Goal: Task Accomplishment & Management: Manage account settings

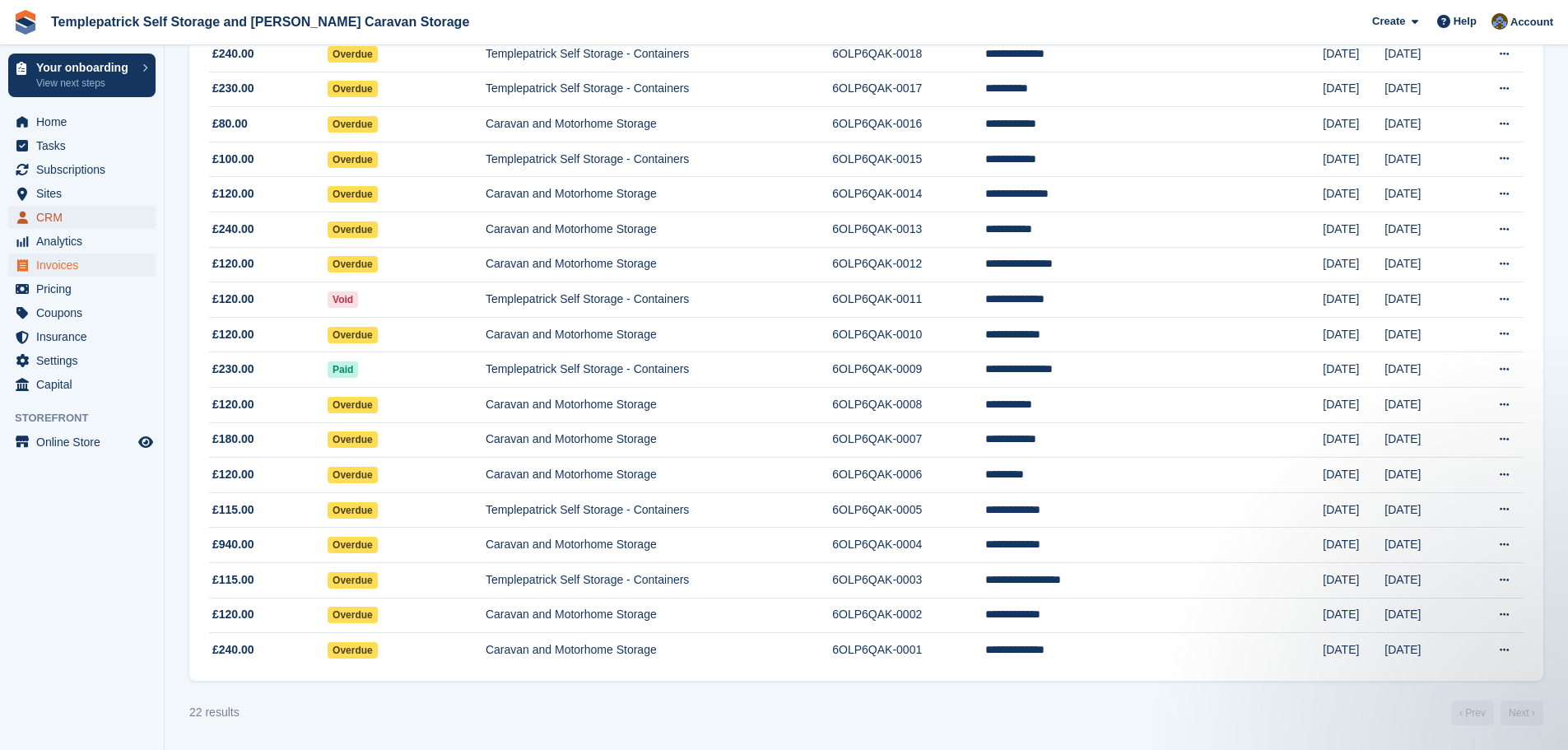
click at [80, 212] on span "CRM" at bounding box center [85, 218] width 99 height 23
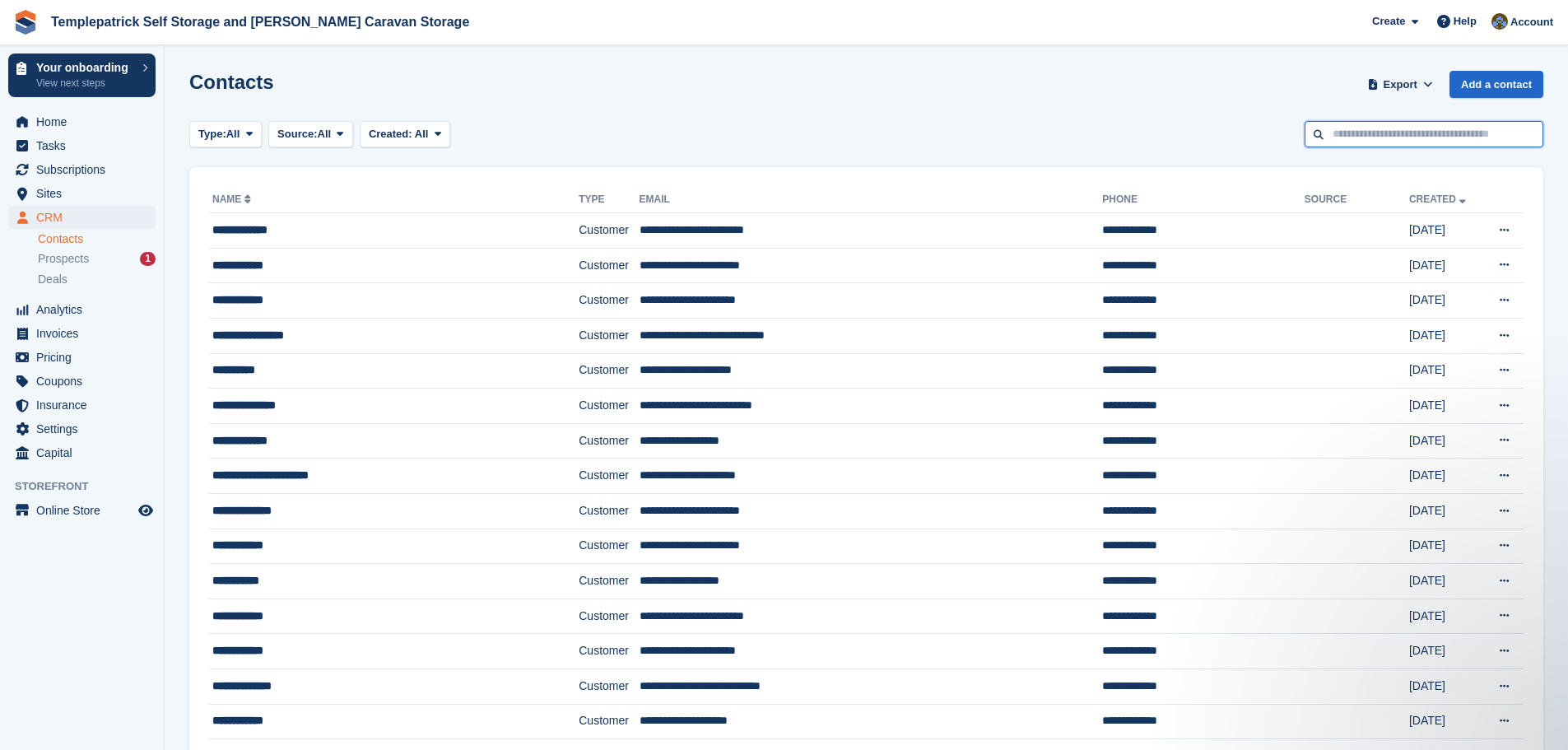
click at [771, 134] on input "text" at bounding box center [1424, 135] width 239 height 27
type input "****"
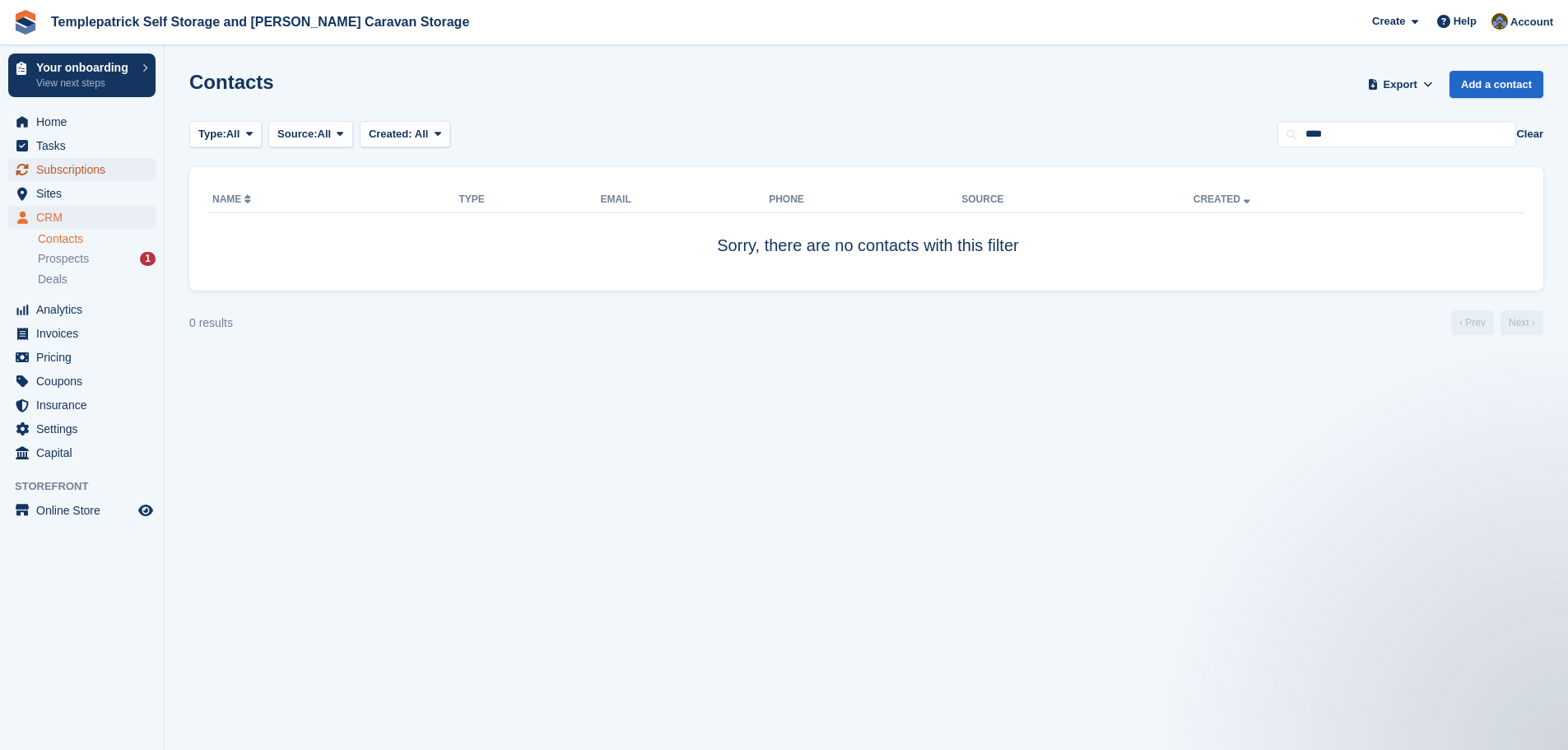
click at [101, 171] on span "Subscriptions" at bounding box center [85, 170] width 99 height 23
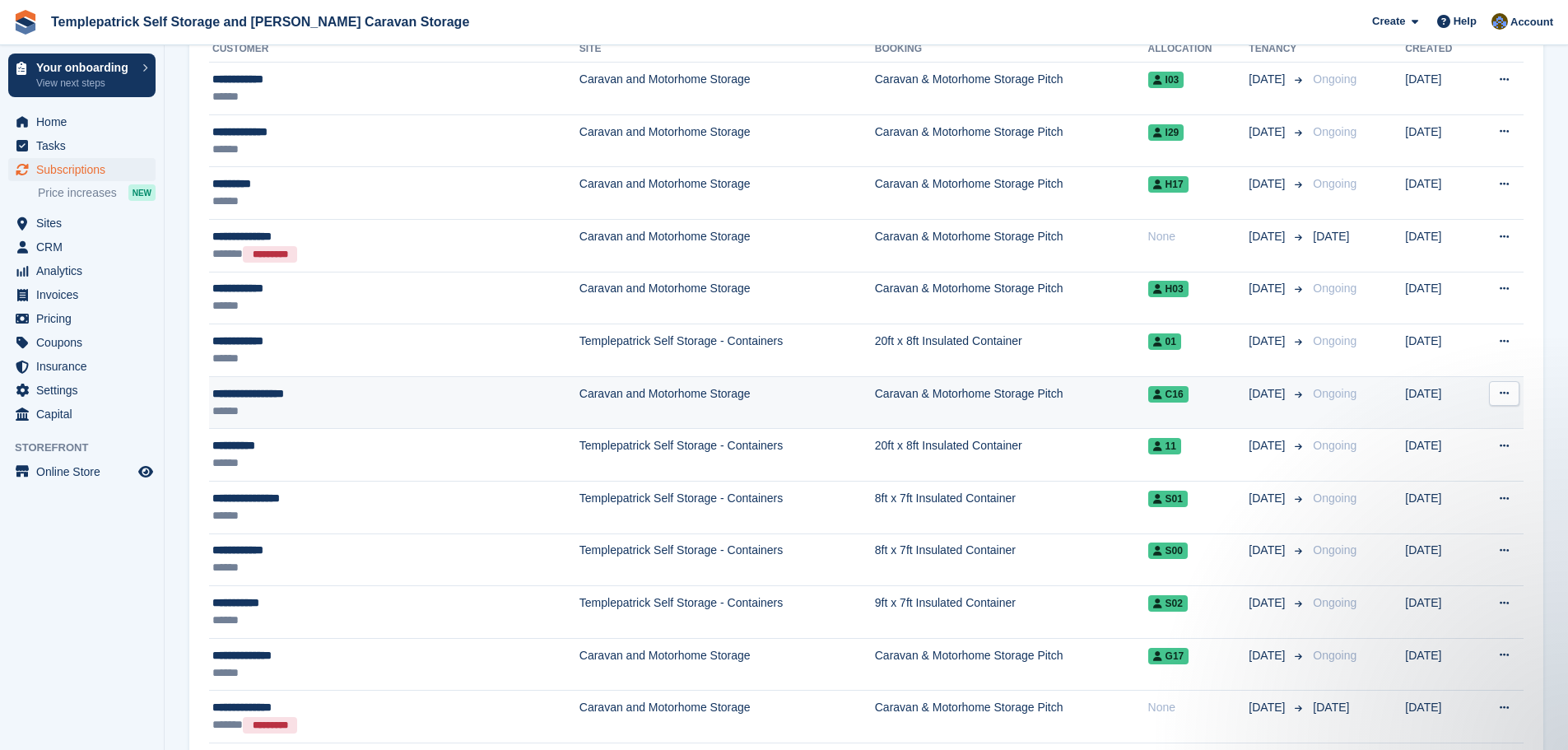
scroll to position [411, 0]
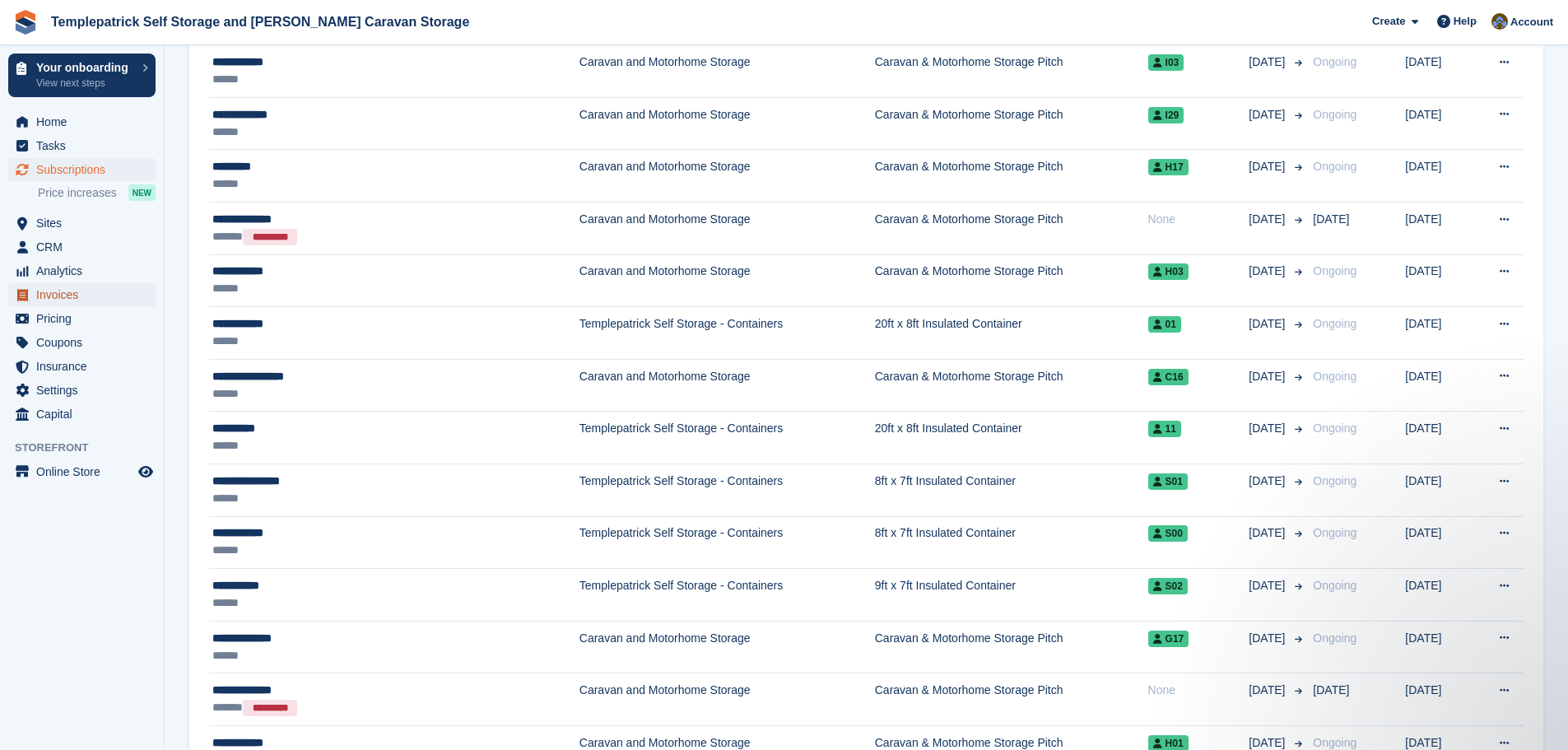
click at [89, 295] on span "Invoices" at bounding box center [85, 295] width 99 height 23
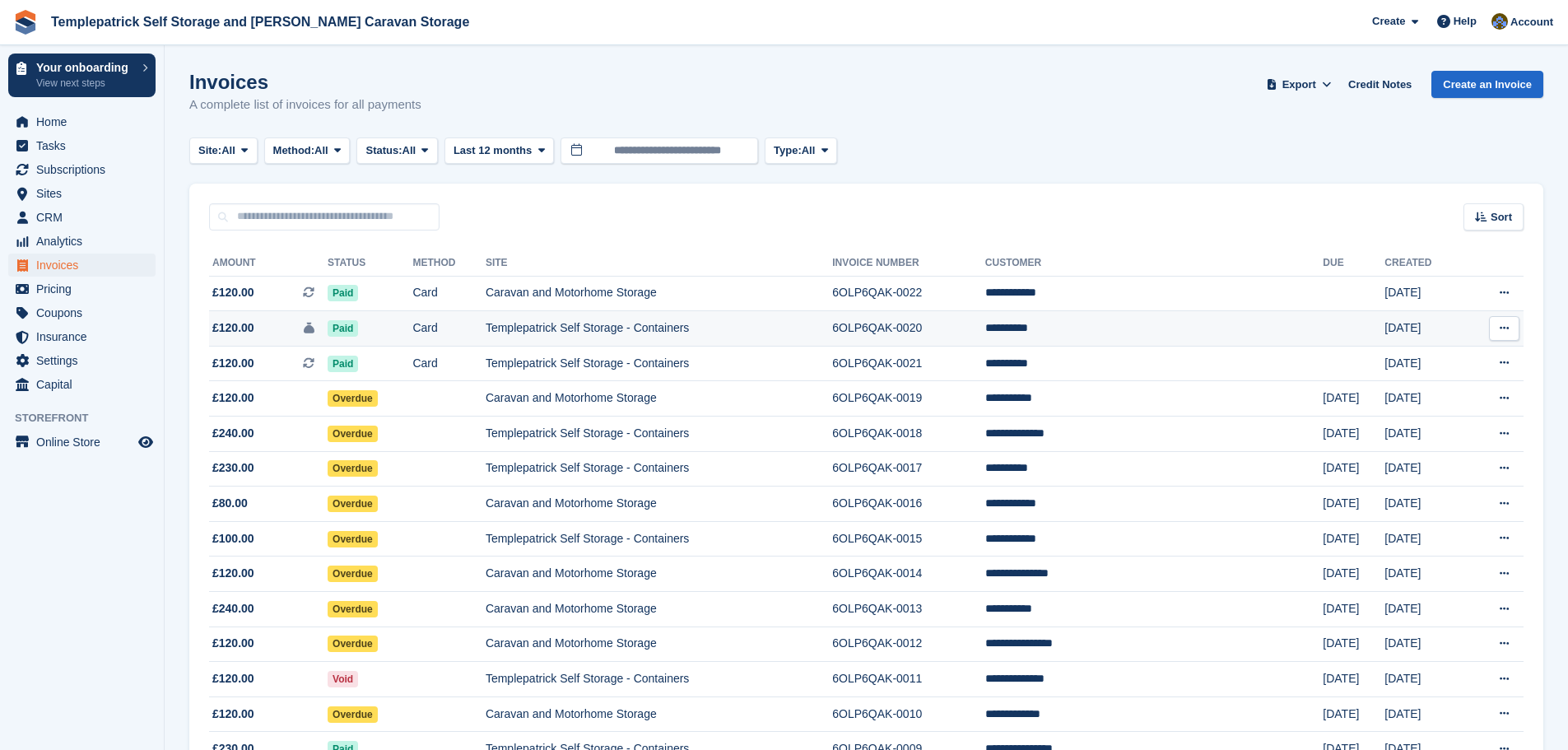
click at [771, 335] on td "**********" at bounding box center [1154, 328] width 338 height 35
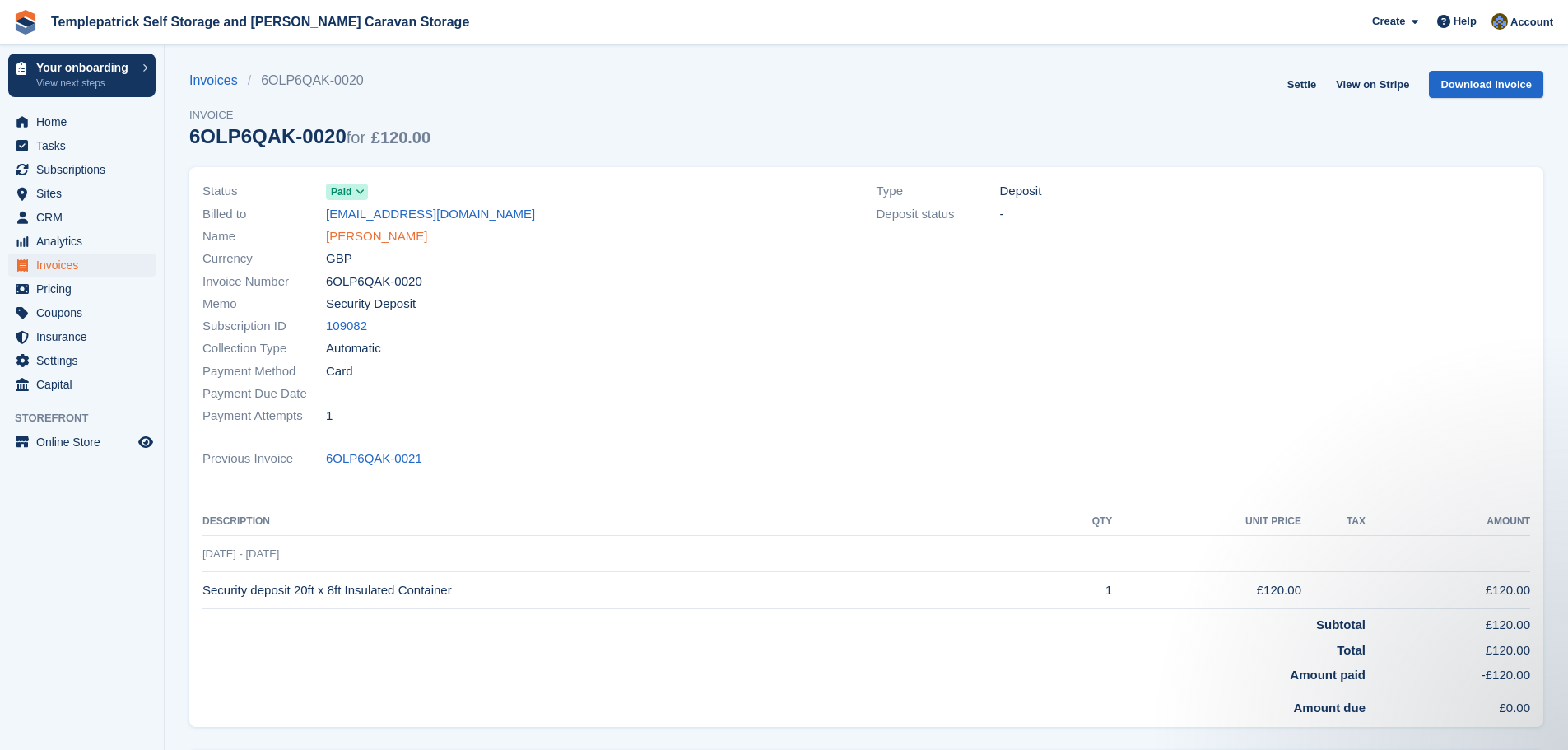
click at [367, 241] on link "[PERSON_NAME]" at bounding box center [377, 236] width 101 height 19
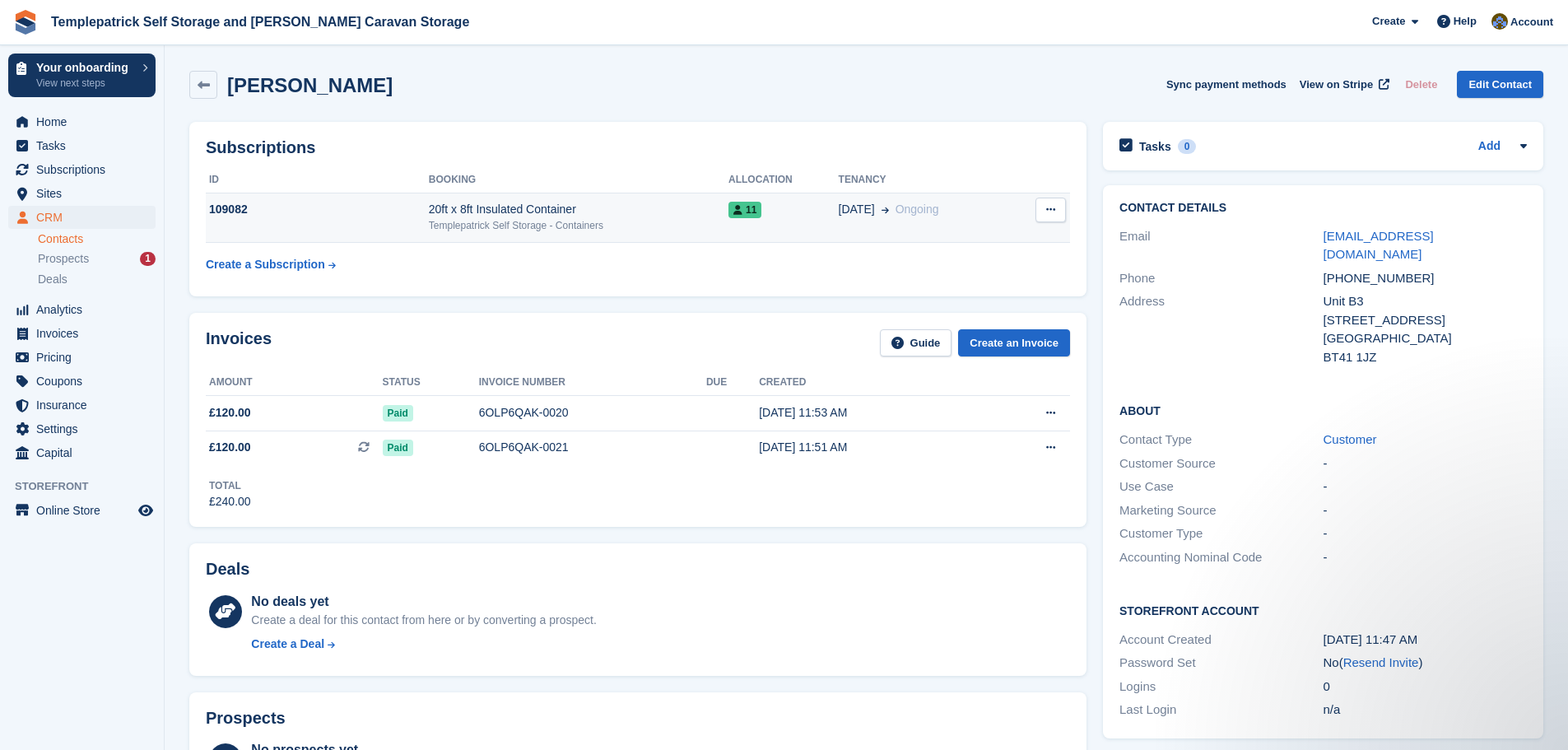
click at [748, 211] on span "11" at bounding box center [745, 210] width 33 height 16
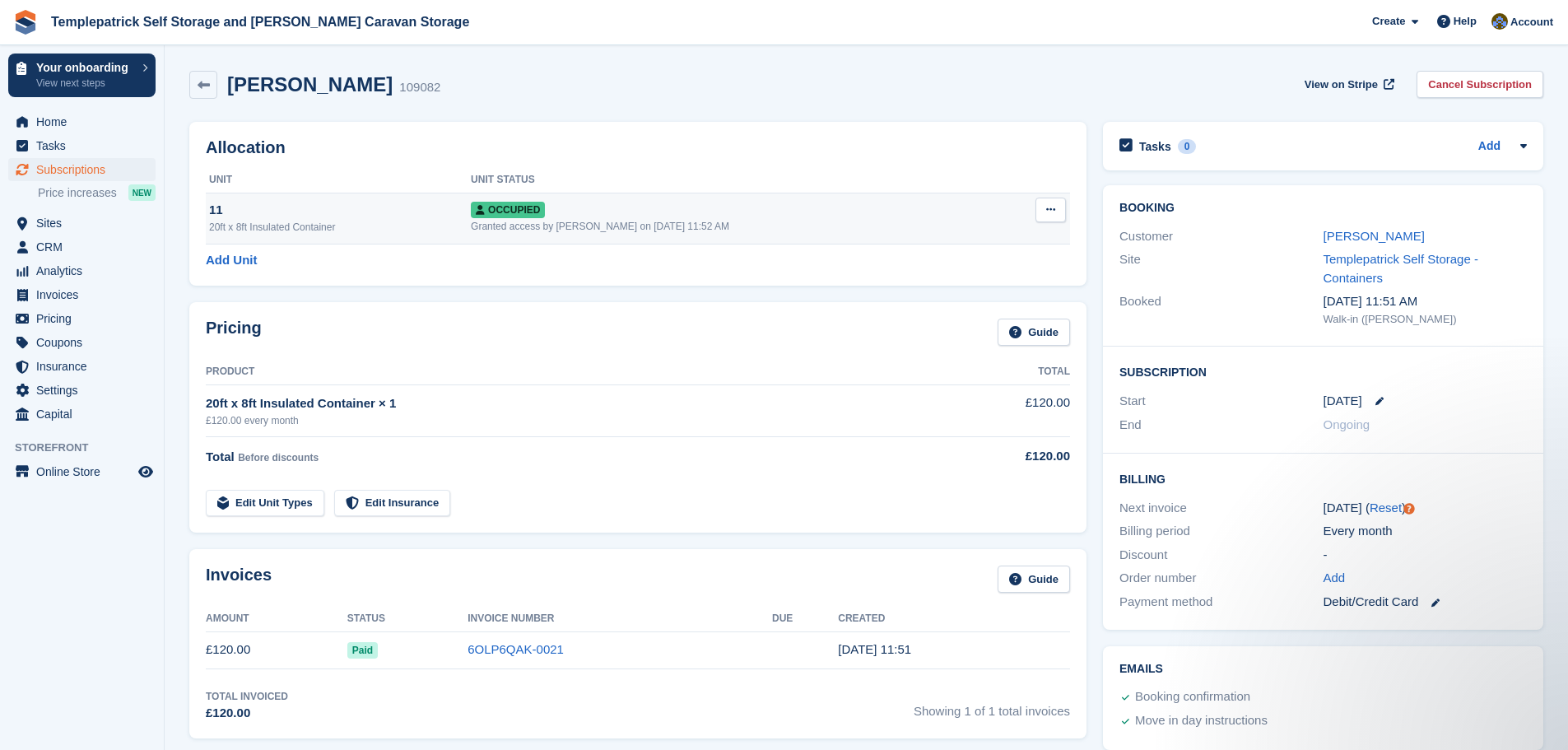
click at [1056, 215] on icon at bounding box center [1051, 210] width 9 height 11
click at [960, 301] on p "Deallocate" at bounding box center [987, 299] width 144 height 22
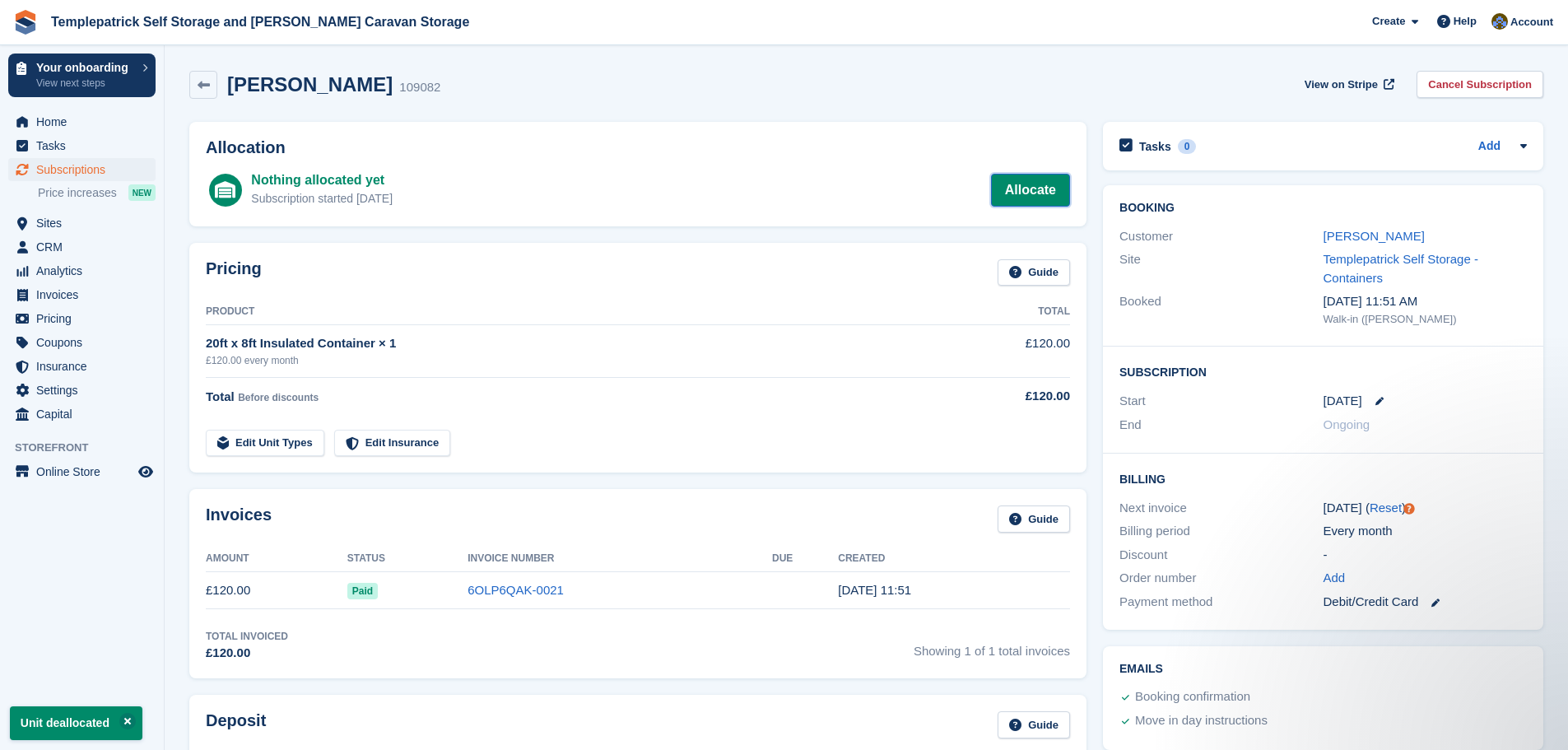
click at [1041, 190] on link "Allocate" at bounding box center [1030, 190] width 79 height 33
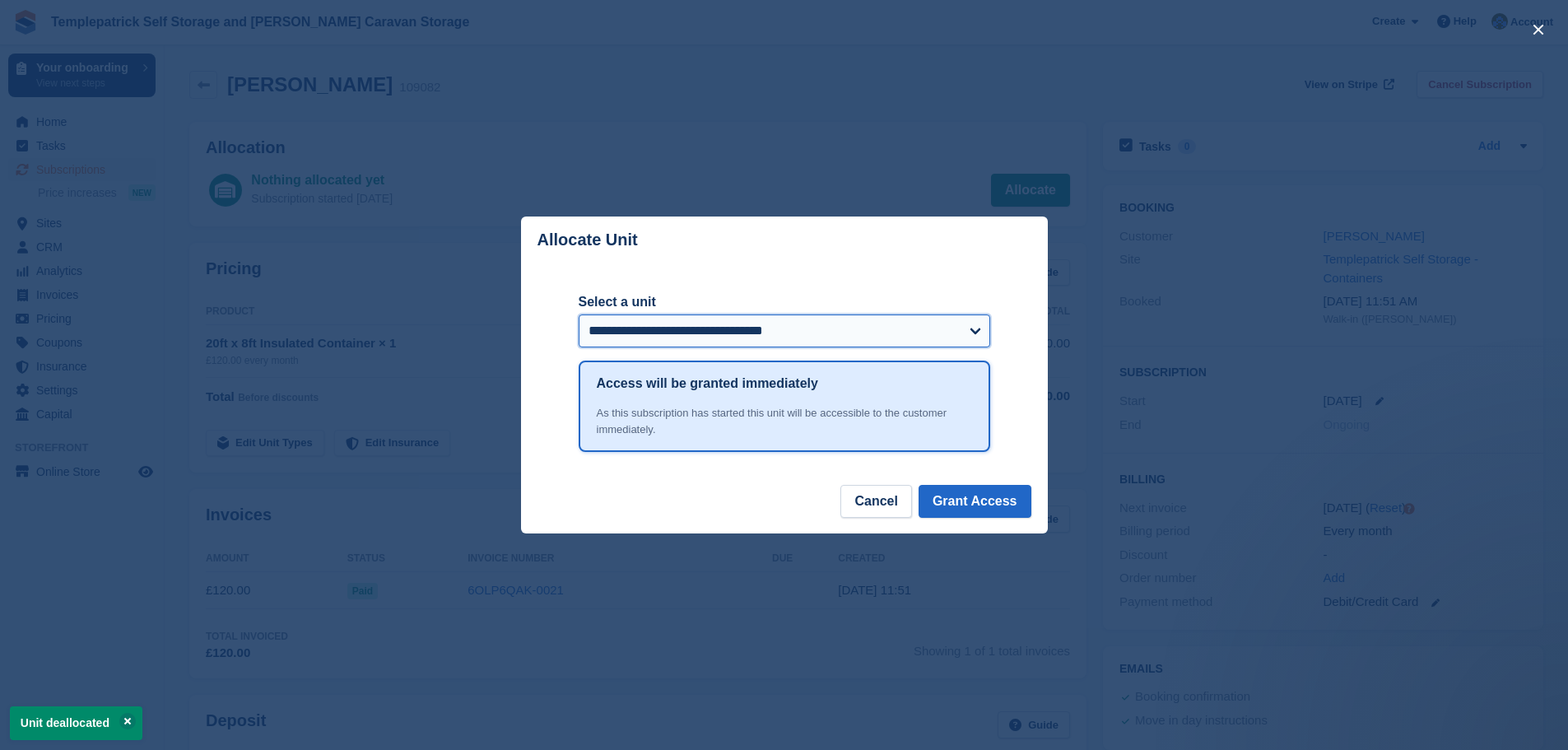
click at [863, 334] on select "**********" at bounding box center [784, 331] width 411 height 33
select select "******"
click at [578, 316] on select "**********" at bounding box center [784, 331] width 411 height 33
click at [994, 505] on button "Grant Access" at bounding box center [975, 502] width 113 height 33
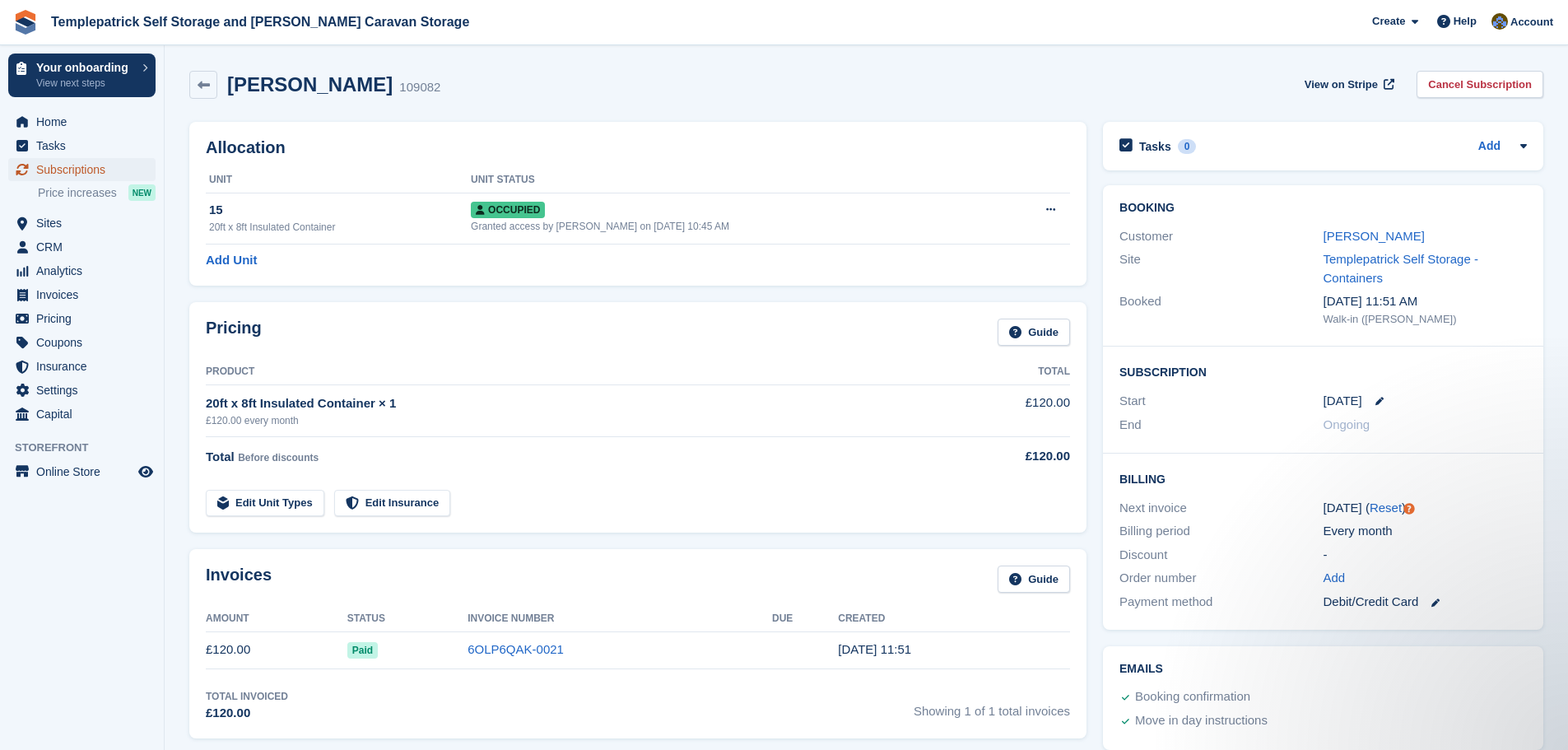
click at [83, 168] on span "Subscriptions" at bounding box center [85, 170] width 99 height 23
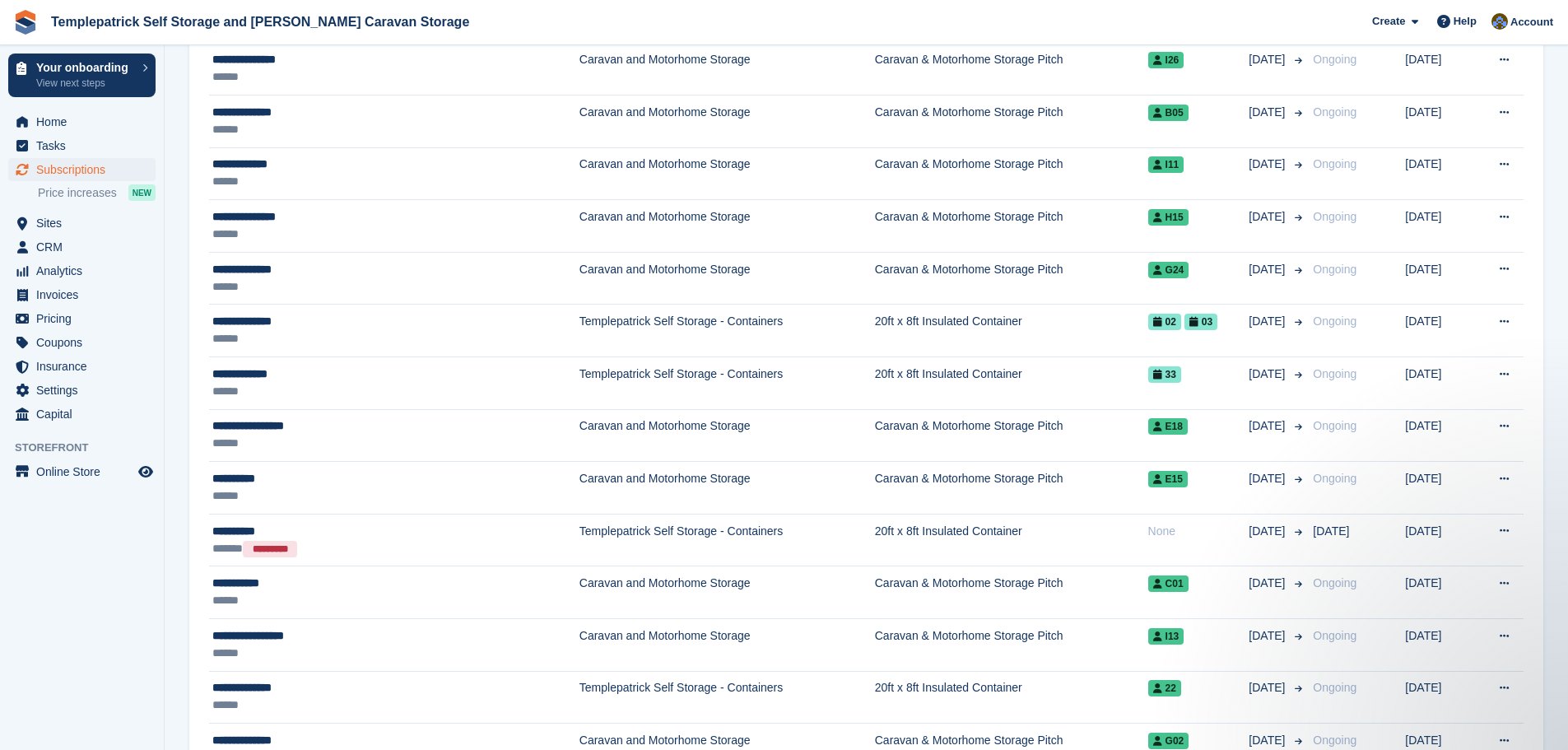
scroll to position [1152, 0]
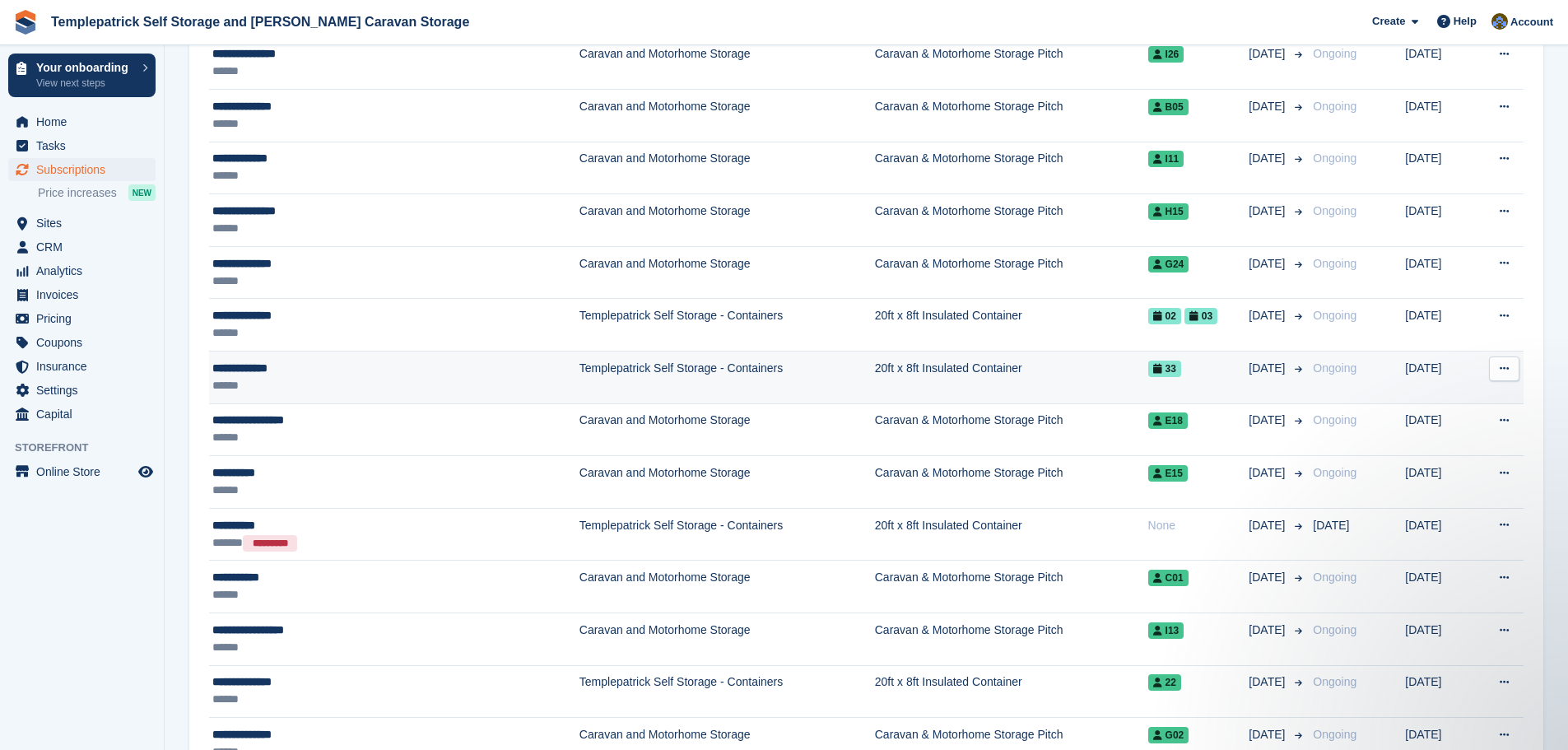
click at [1149, 372] on span "33" at bounding box center [1165, 369] width 33 height 16
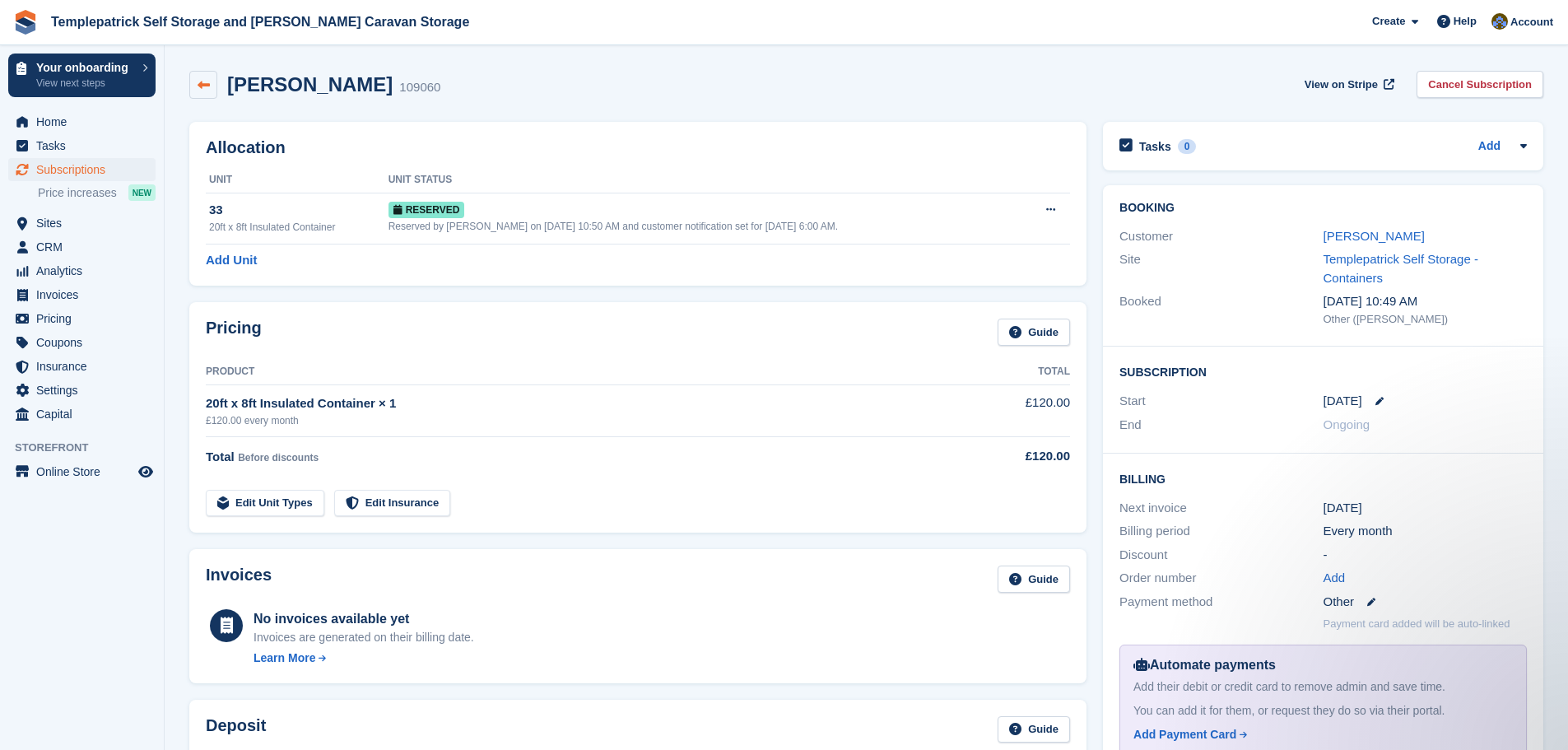
click at [201, 86] on icon at bounding box center [204, 85] width 13 height 13
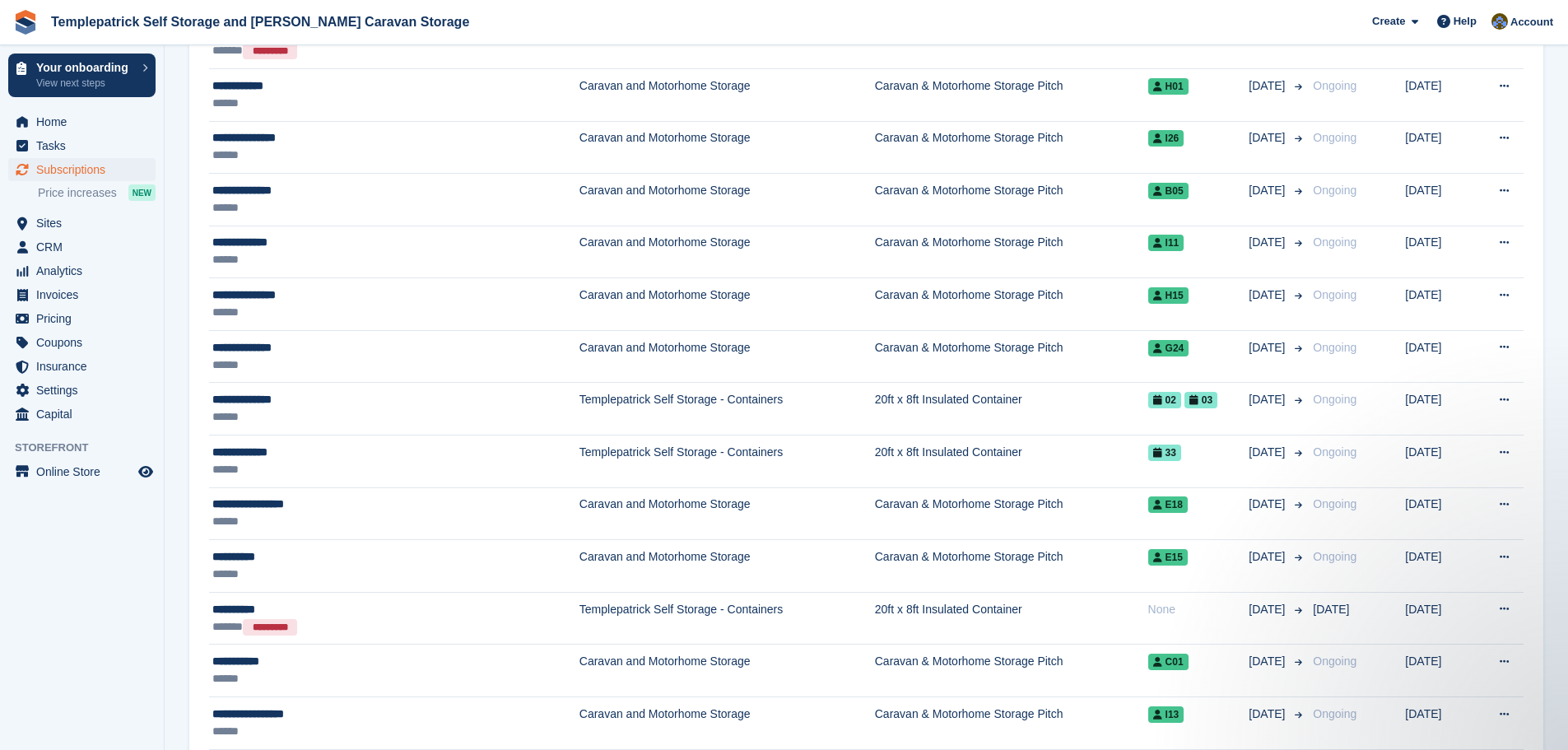
scroll to position [1070, 0]
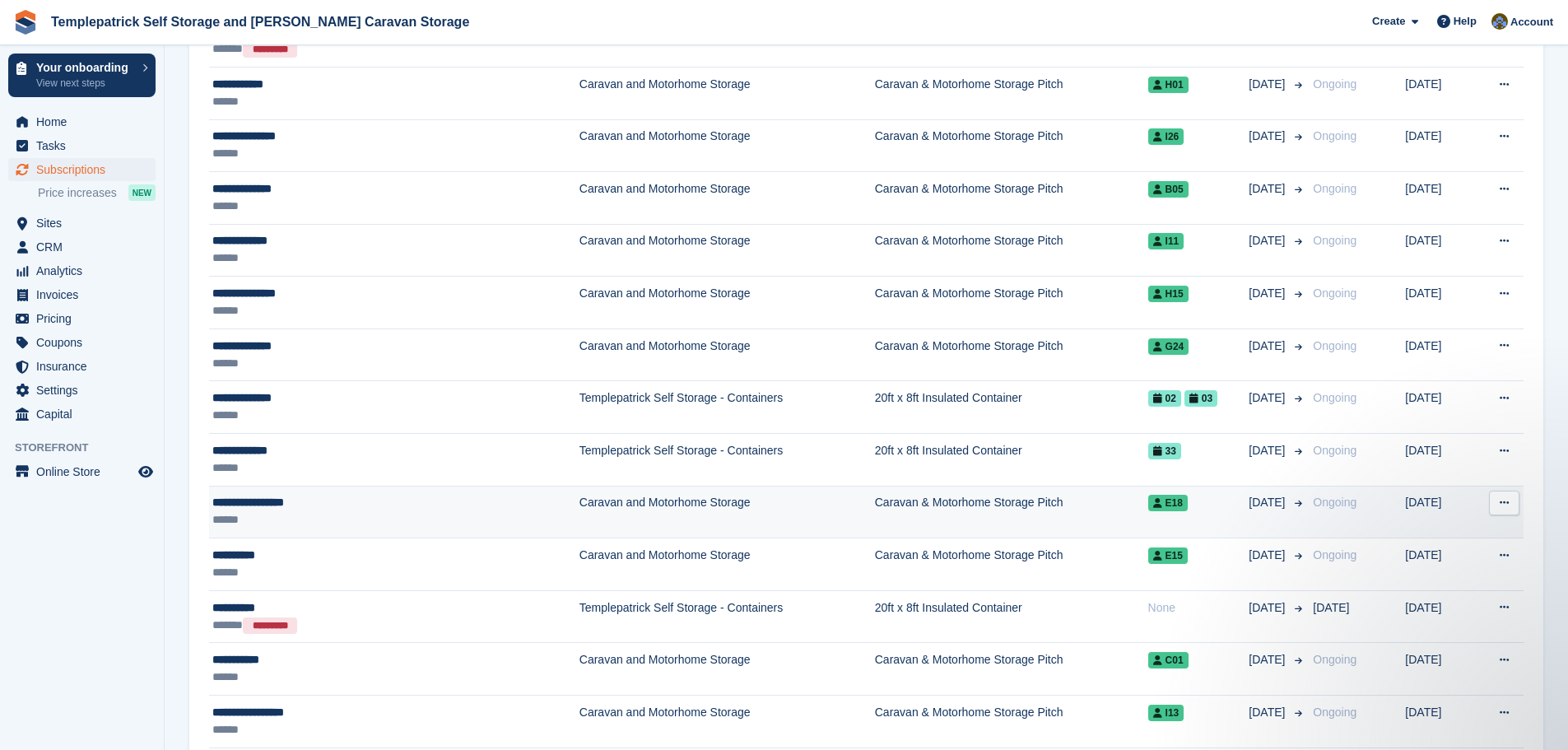
click at [1149, 505] on span "E18" at bounding box center [1169, 503] width 40 height 16
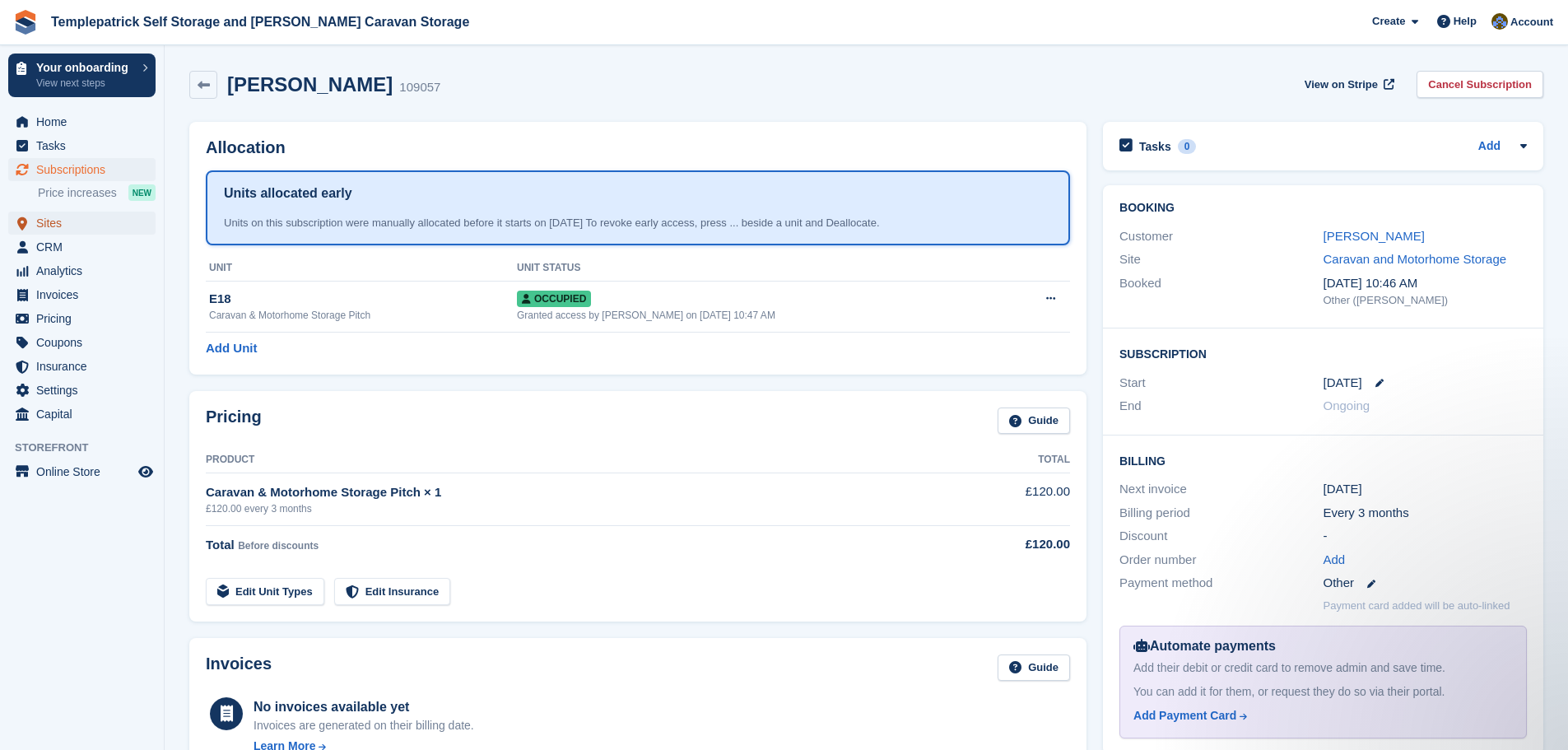
click at [63, 225] on span "Sites" at bounding box center [85, 223] width 99 height 23
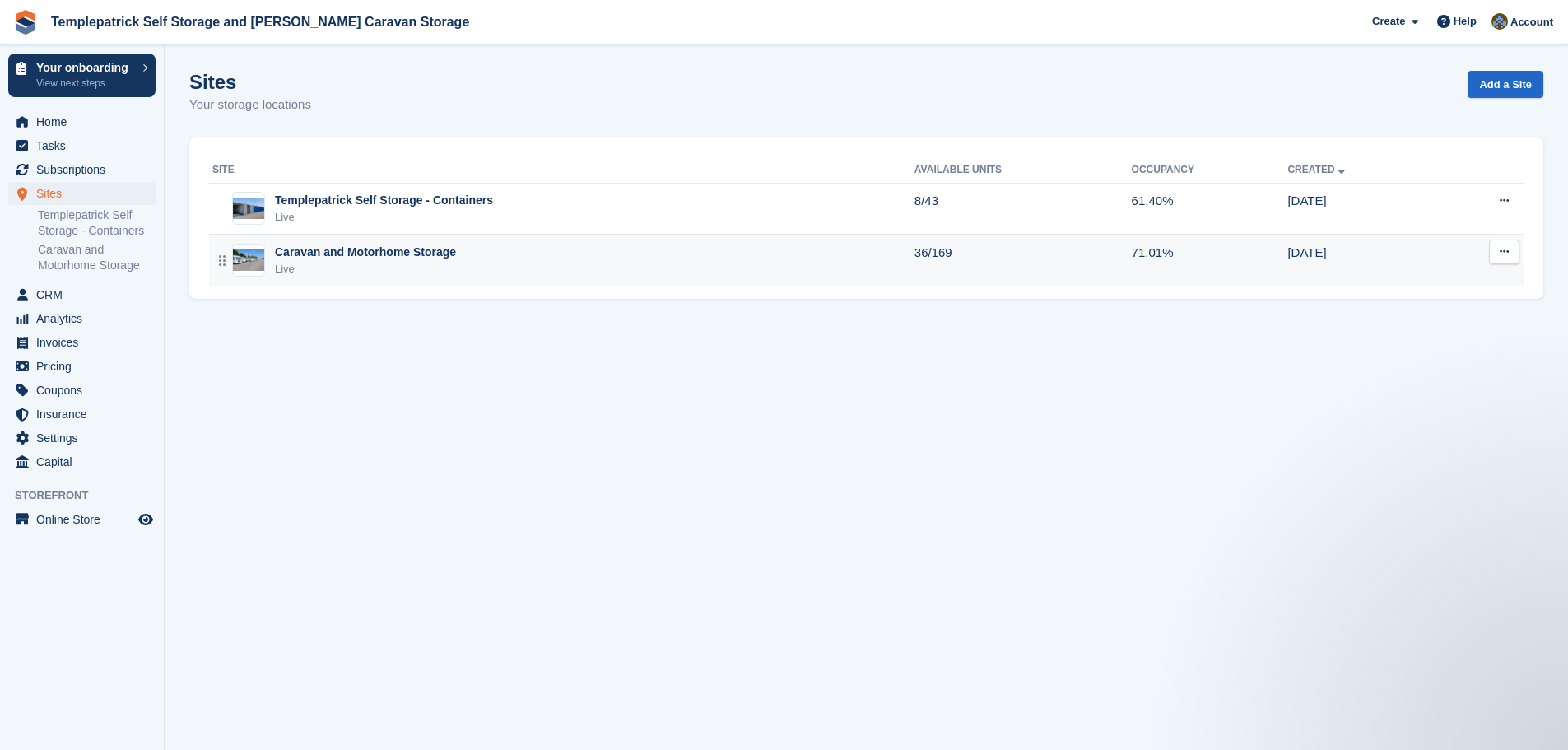
click at [423, 257] on div "Caravan and Motorhome Storage" at bounding box center [365, 252] width 181 height 17
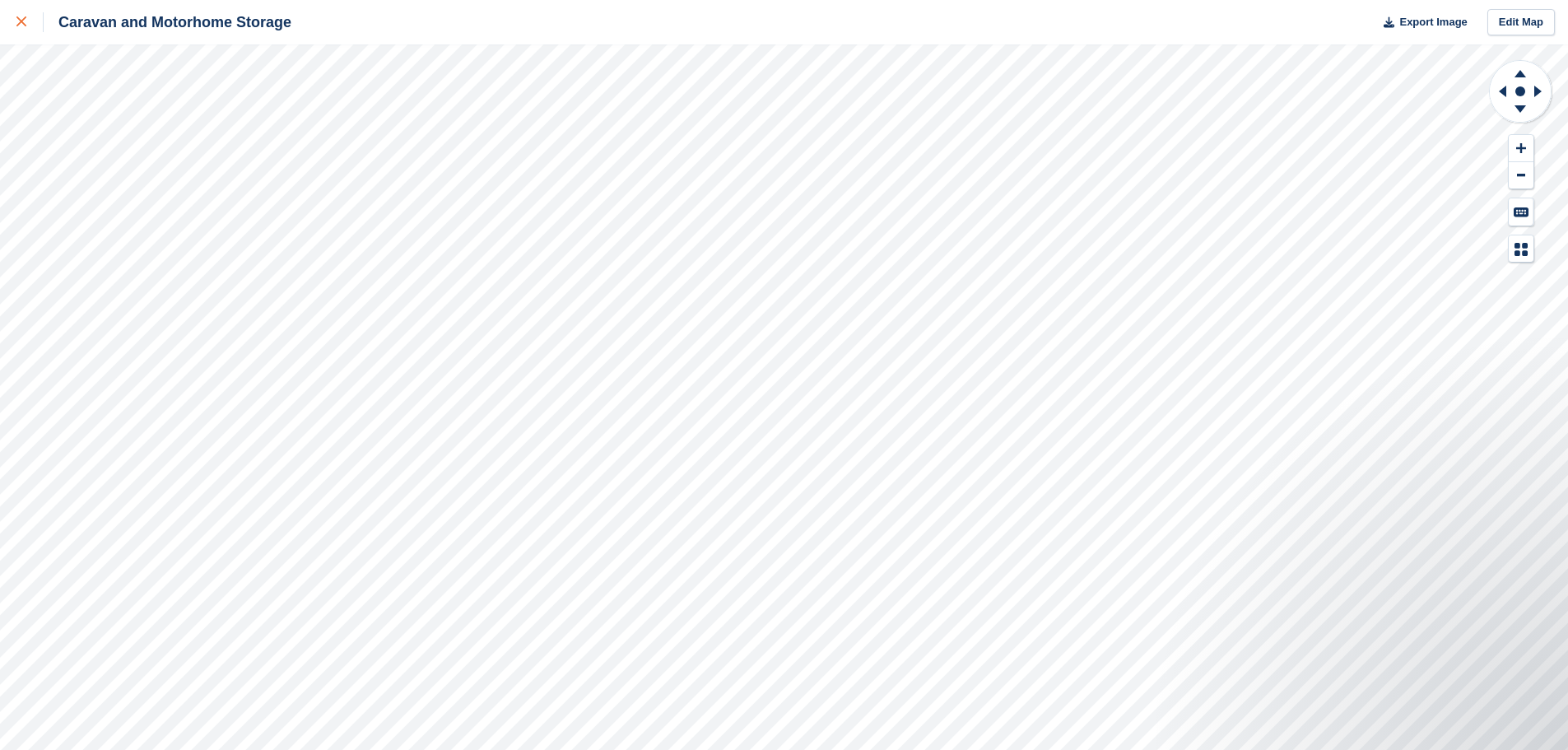
click at [27, 27] on div at bounding box center [30, 23] width 27 height 20
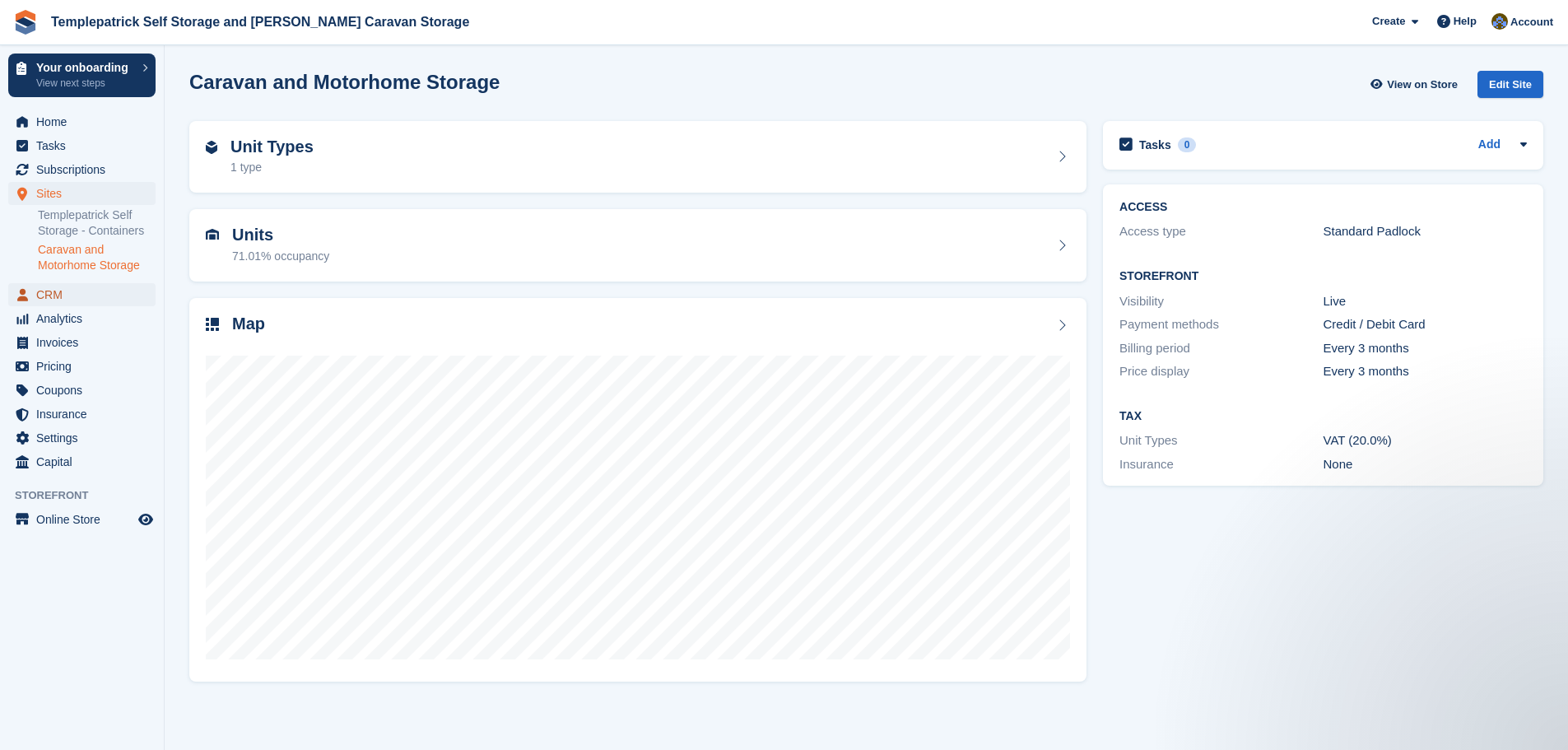
click at [62, 293] on span "CRM" at bounding box center [85, 295] width 99 height 23
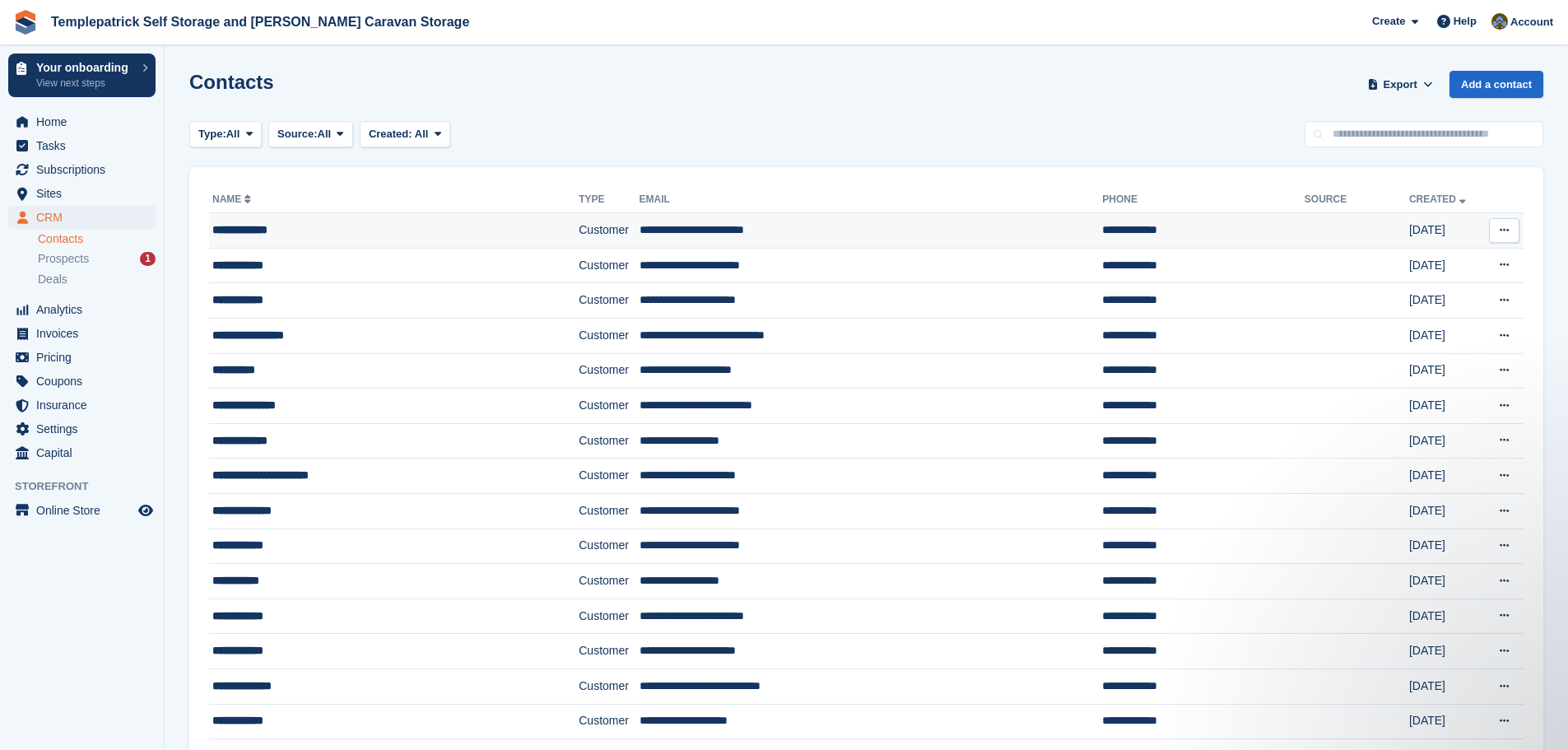
click at [264, 235] on div "**********" at bounding box center [363, 230] width 303 height 17
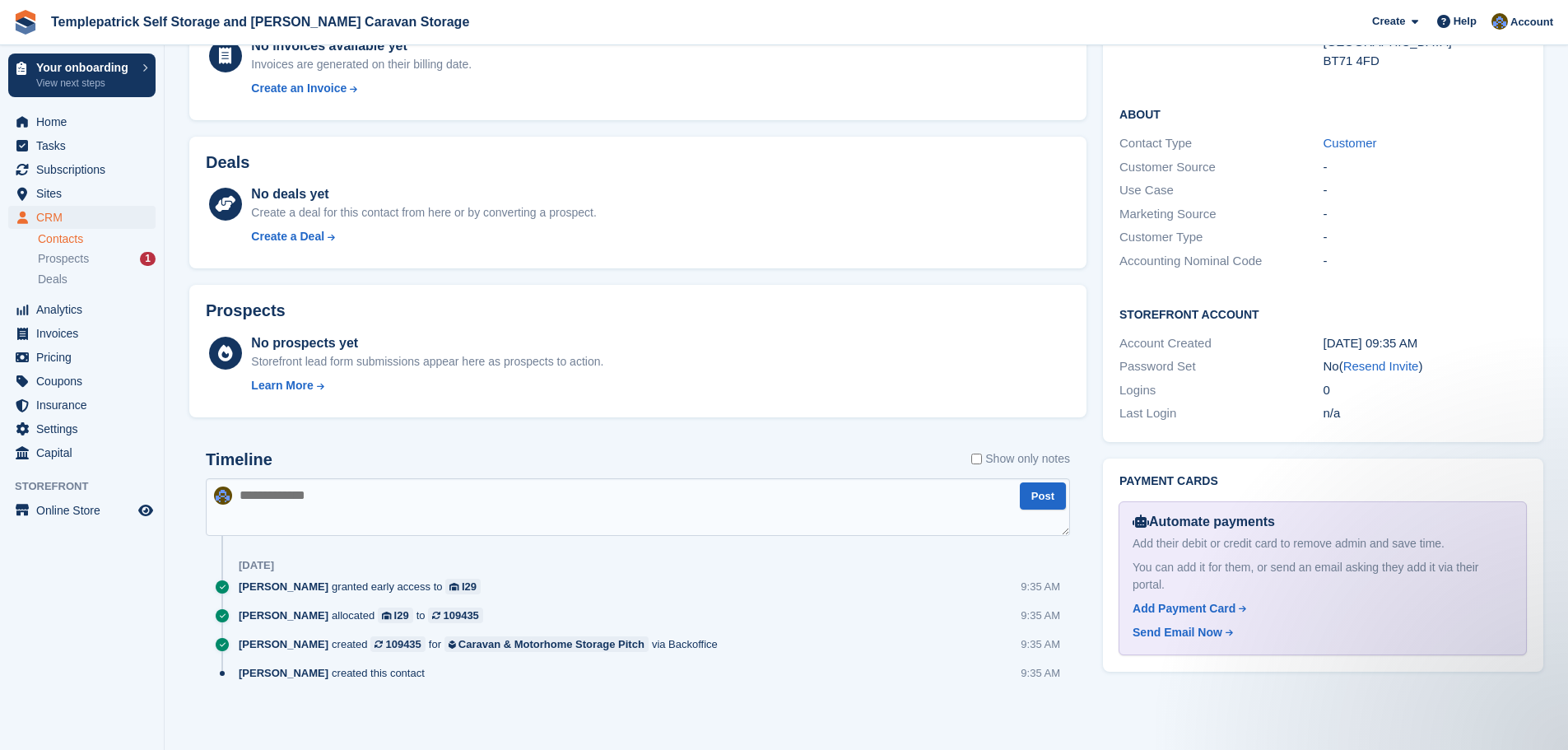
scroll to position [497, 0]
click at [75, 197] on span "Sites" at bounding box center [85, 193] width 99 height 23
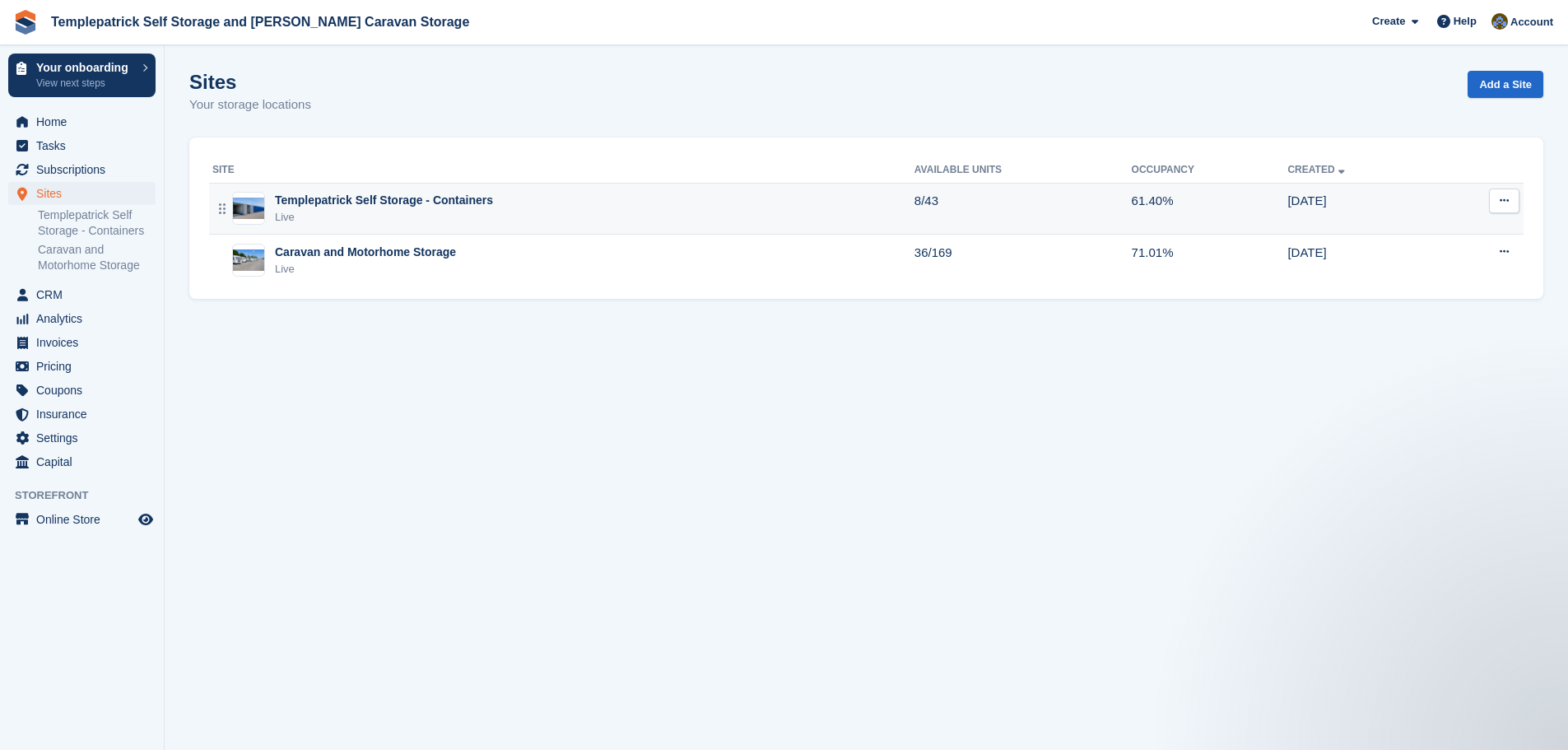
click at [458, 204] on div "Templepatrick Self Storage - Containers" at bounding box center [383, 200] width 218 height 17
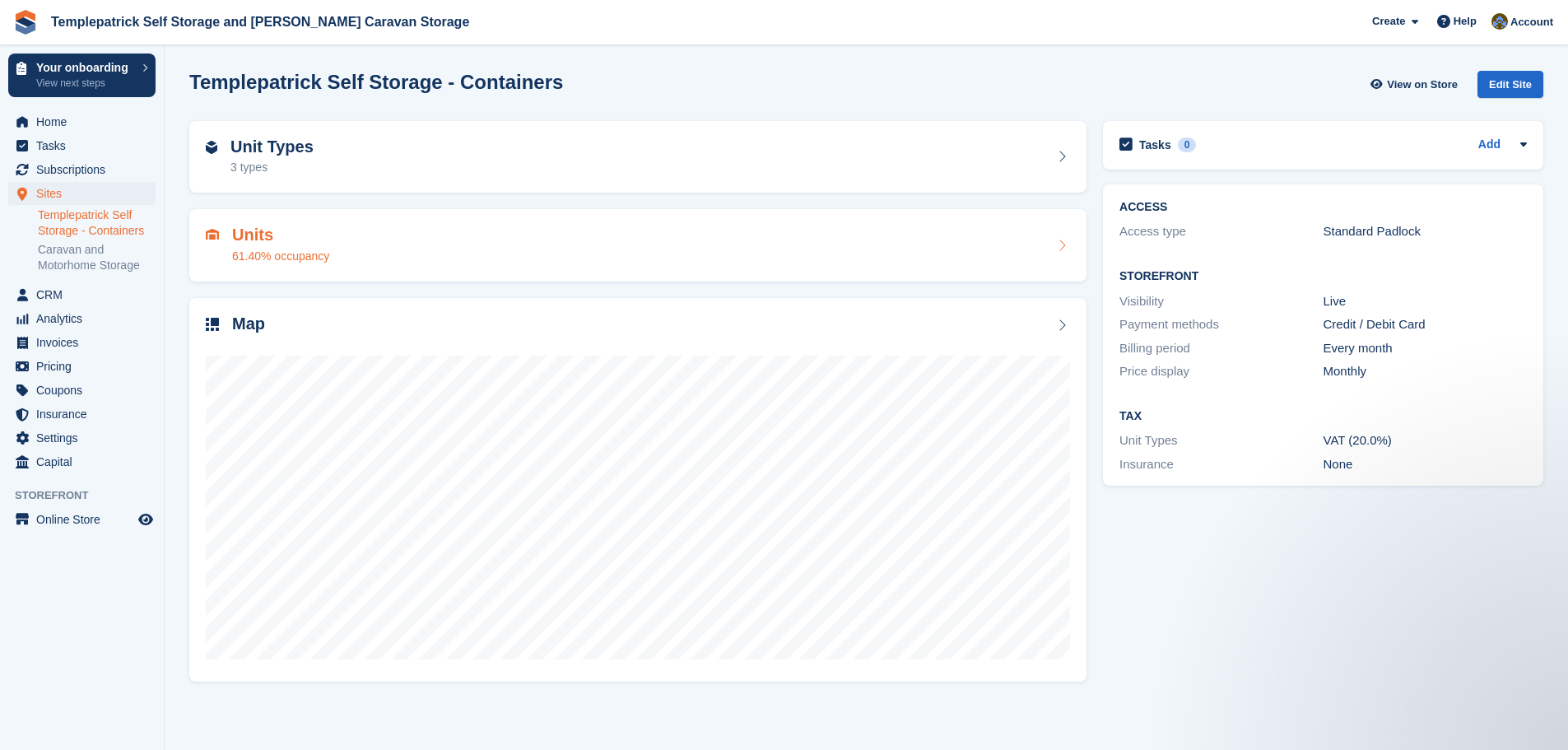
click at [1051, 244] on div "Units 61.40% occupancy" at bounding box center [638, 246] width 865 height 40
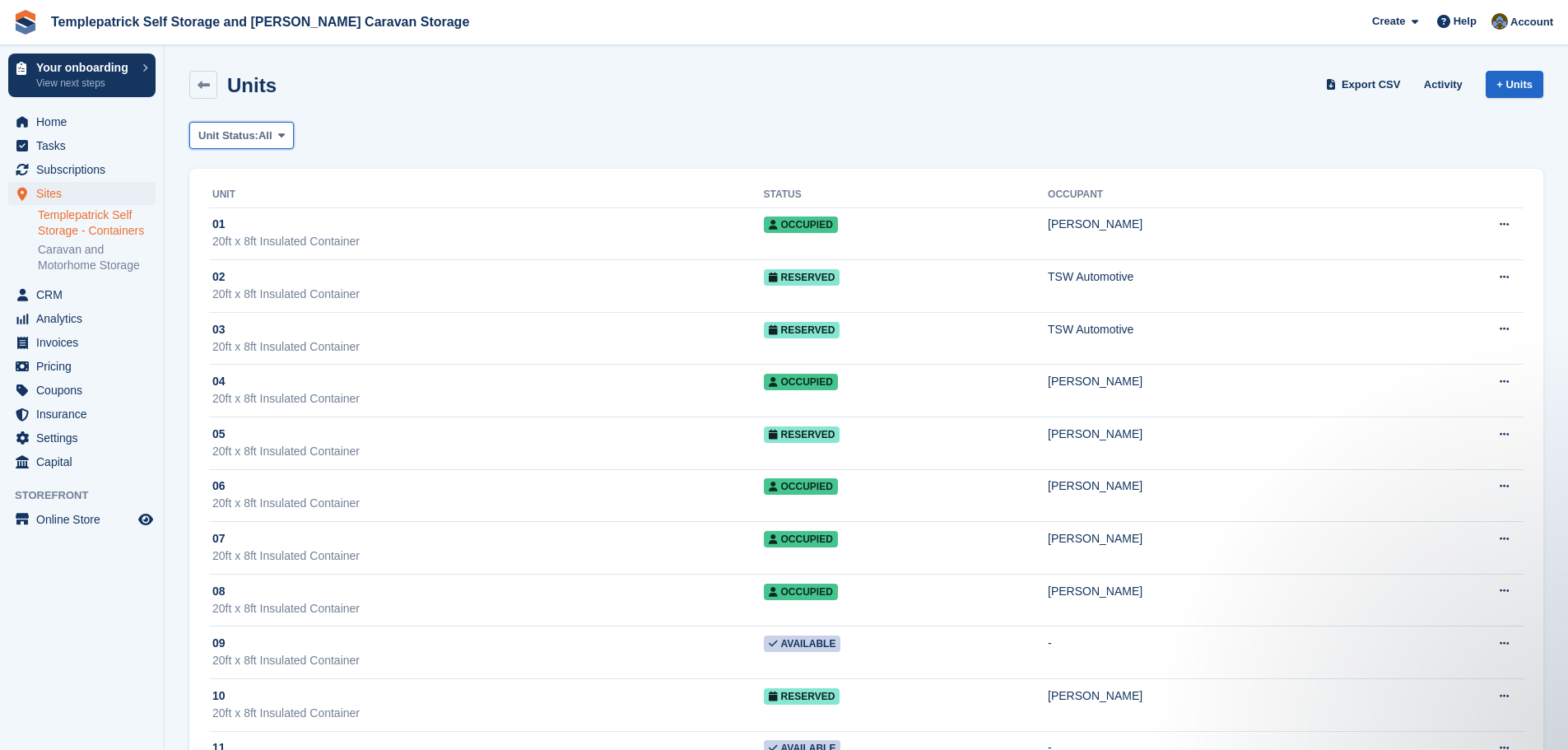
click at [273, 136] on span "All" at bounding box center [265, 136] width 14 height 16
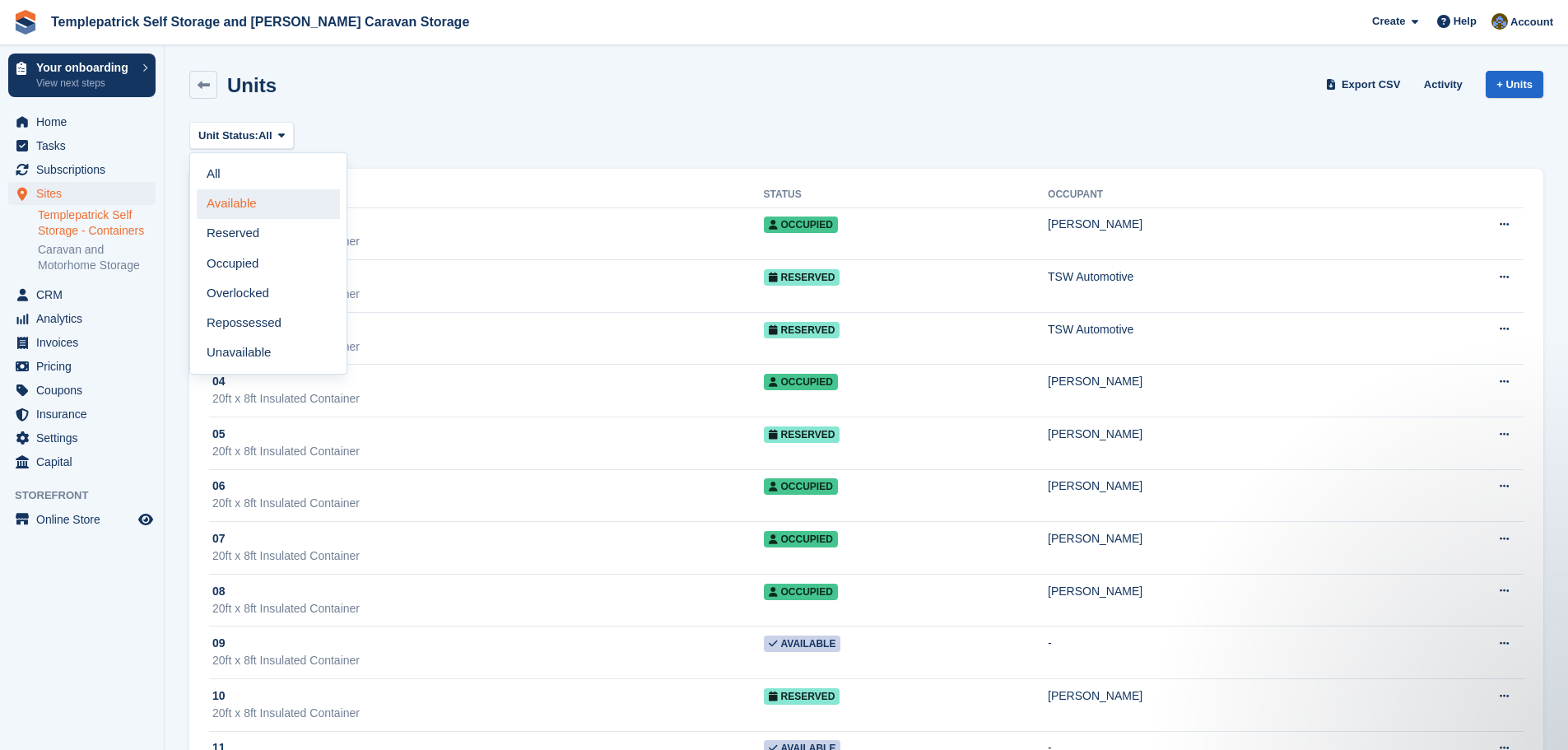
click at [254, 207] on link "Available" at bounding box center [268, 204] width 144 height 30
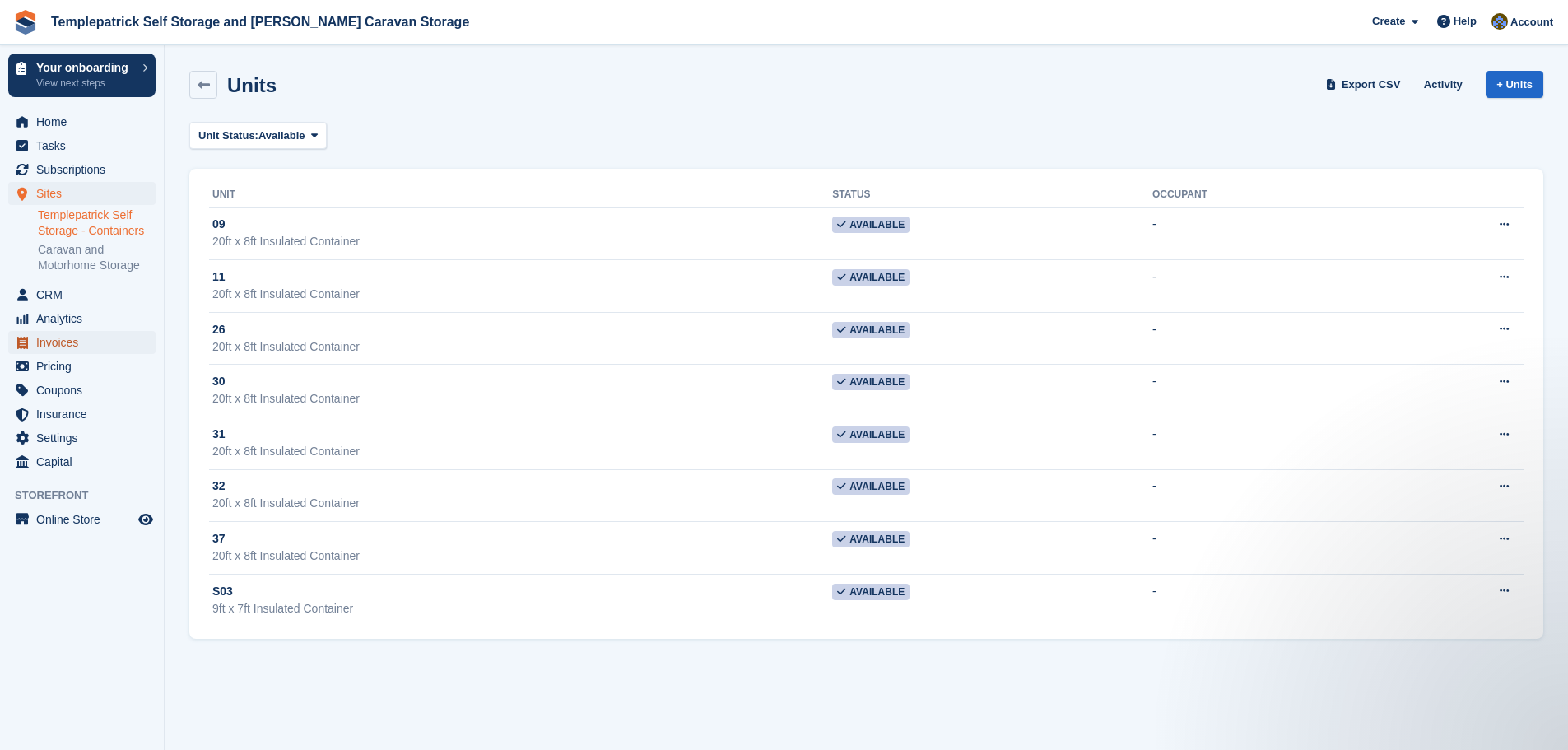
click at [71, 346] on span "Invoices" at bounding box center [85, 342] width 99 height 23
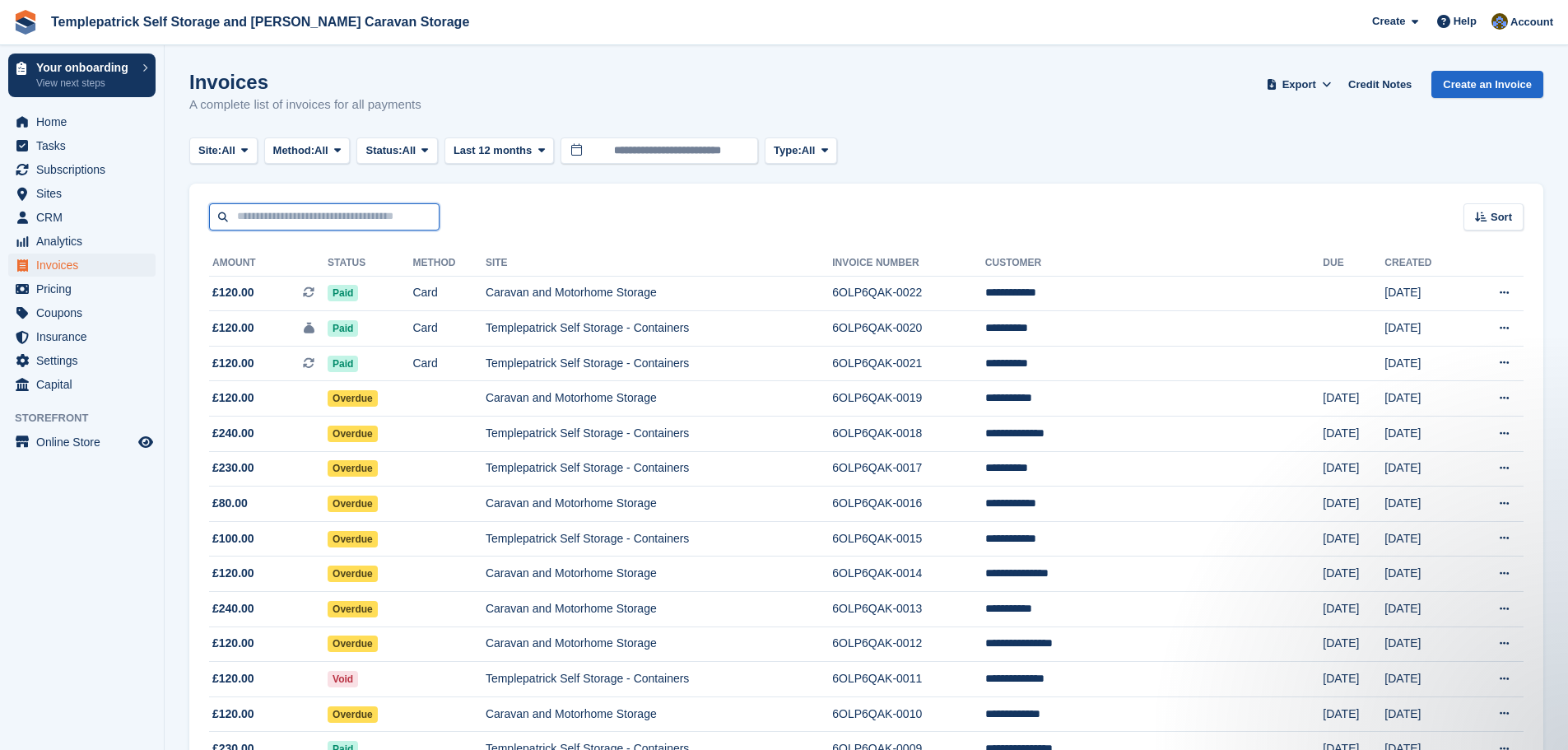
click at [253, 216] on input "text" at bounding box center [324, 217] width 230 height 27
type input "****"
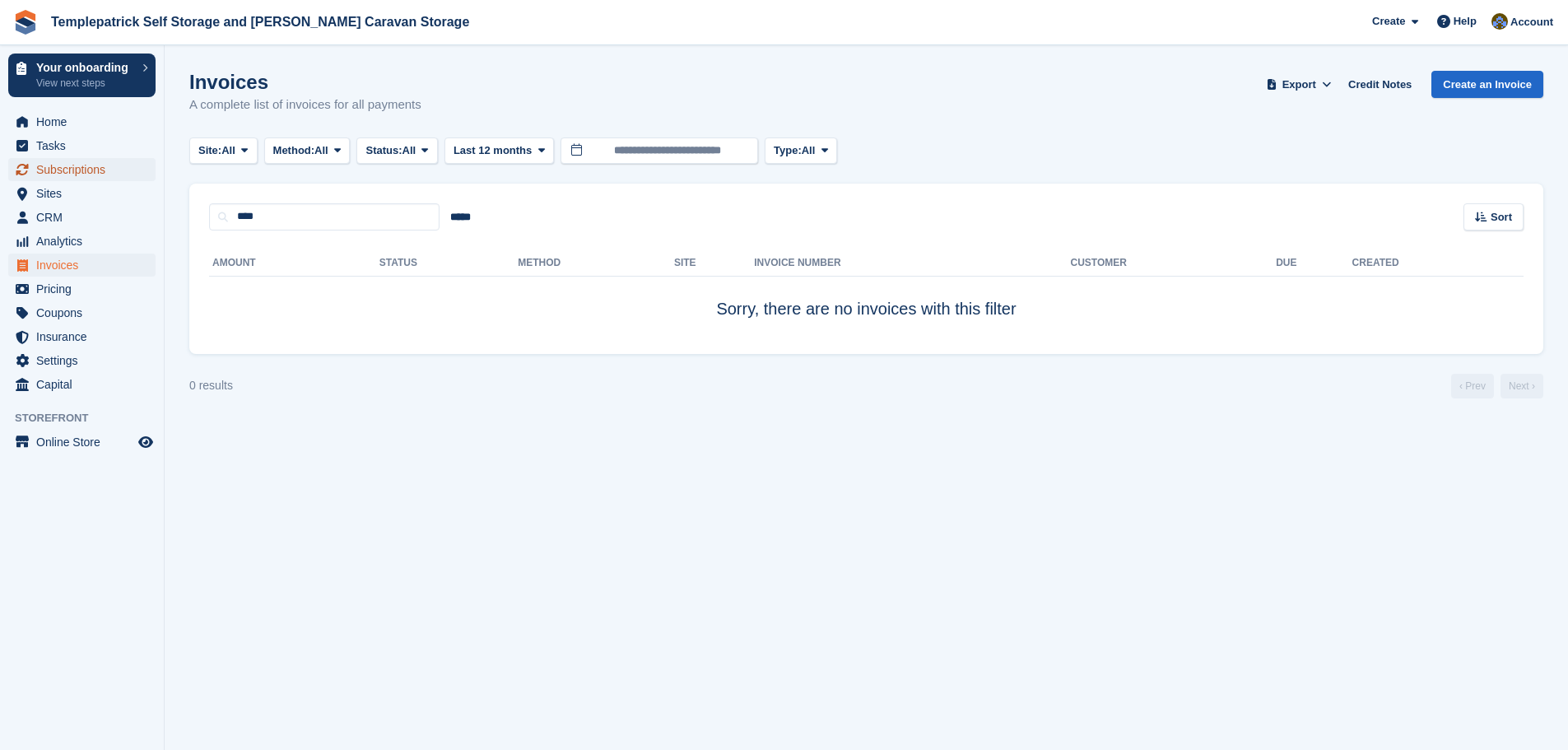
click at [105, 172] on span "Subscriptions" at bounding box center [85, 170] width 99 height 23
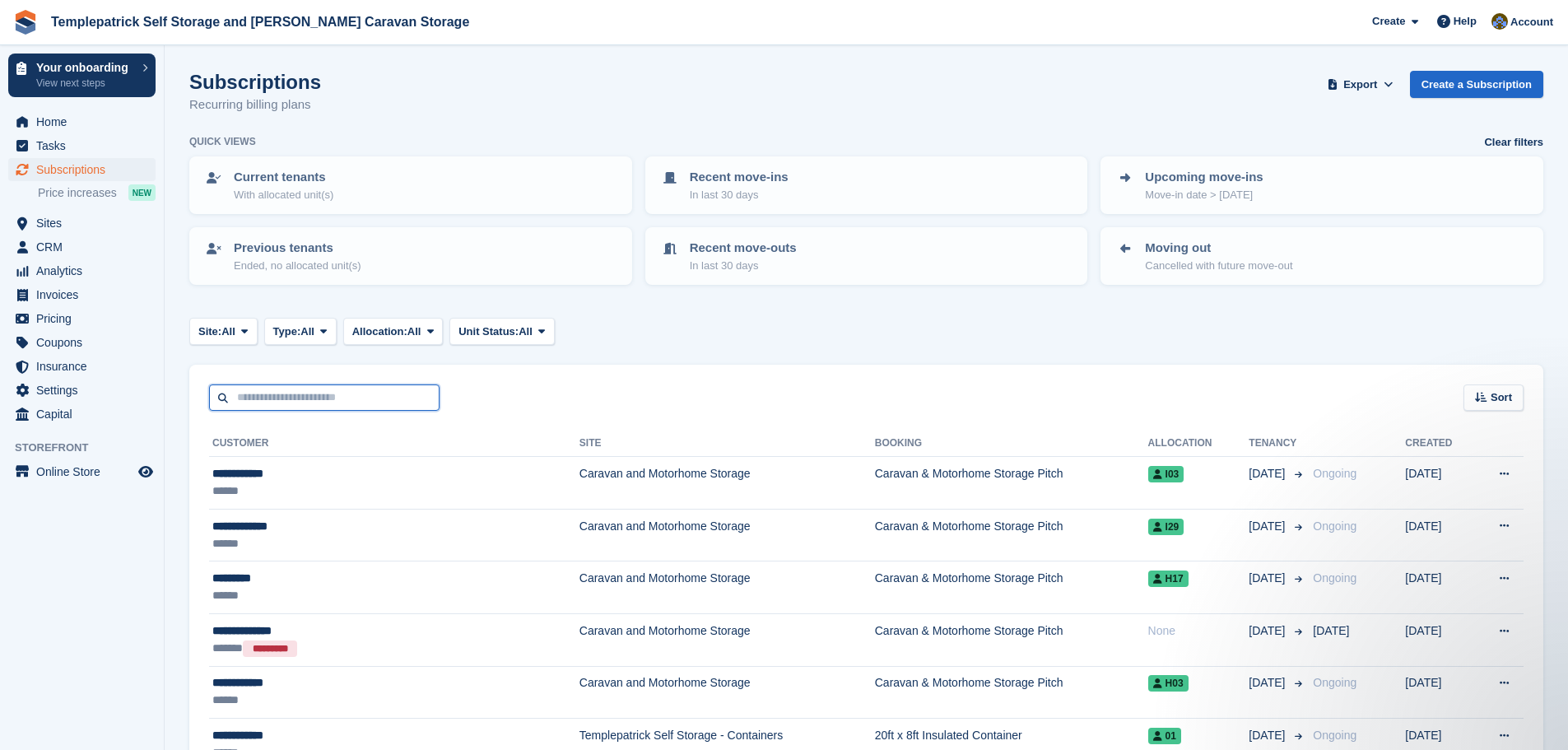
click at [295, 401] on input "text" at bounding box center [324, 398] width 230 height 27
type input "****"
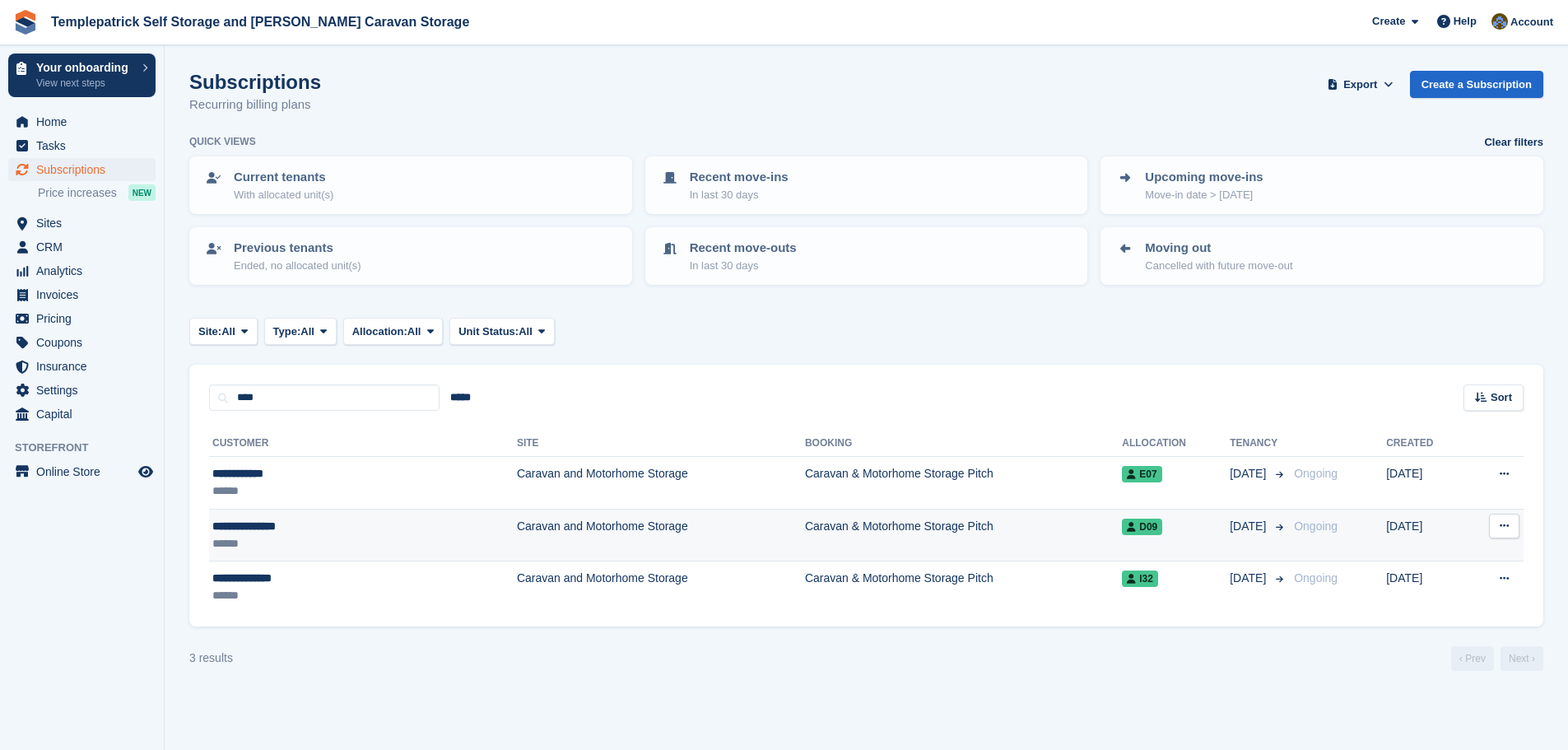
click at [1127, 528] on icon at bounding box center [1131, 527] width 9 height 10
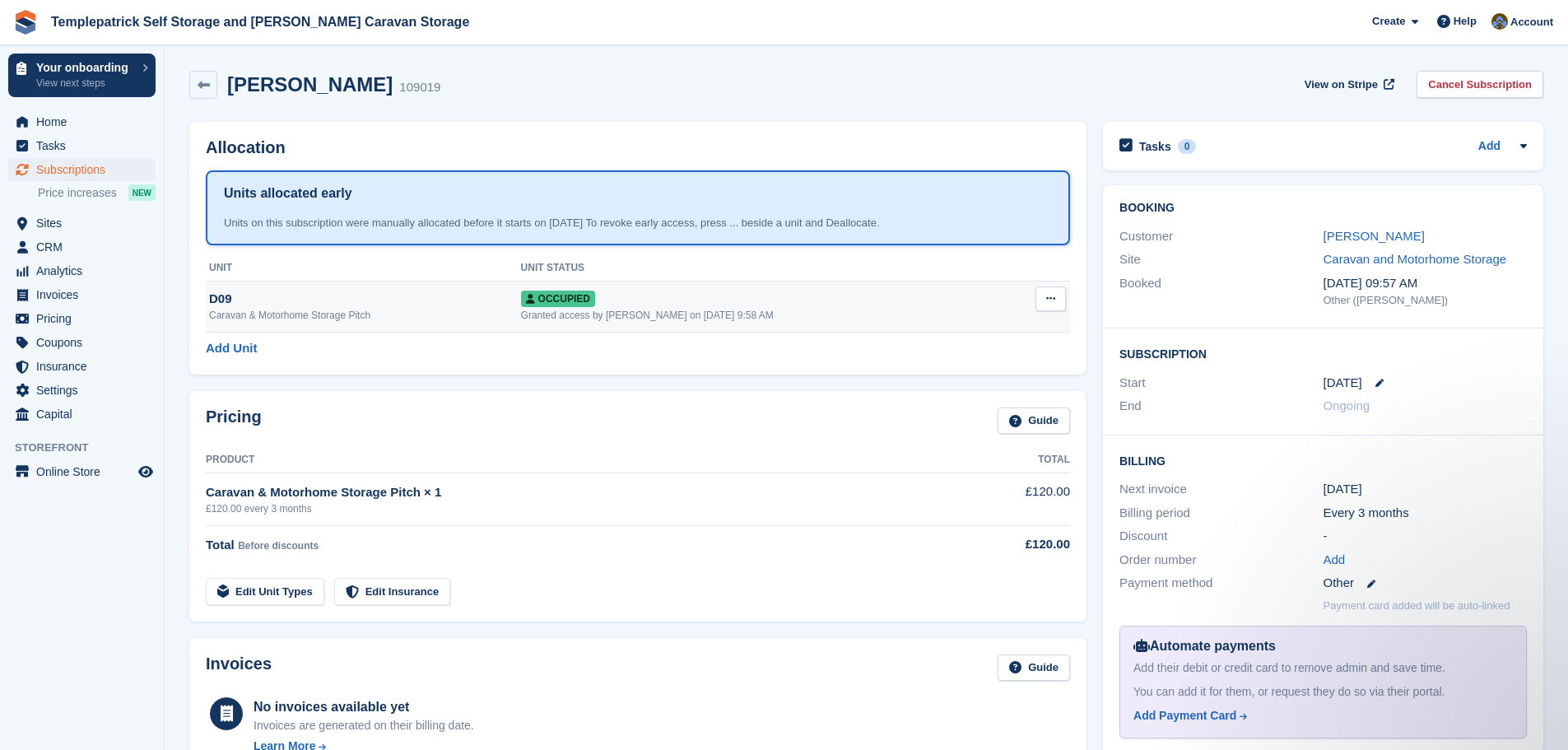
click at [1054, 300] on icon at bounding box center [1051, 298] width 9 height 11
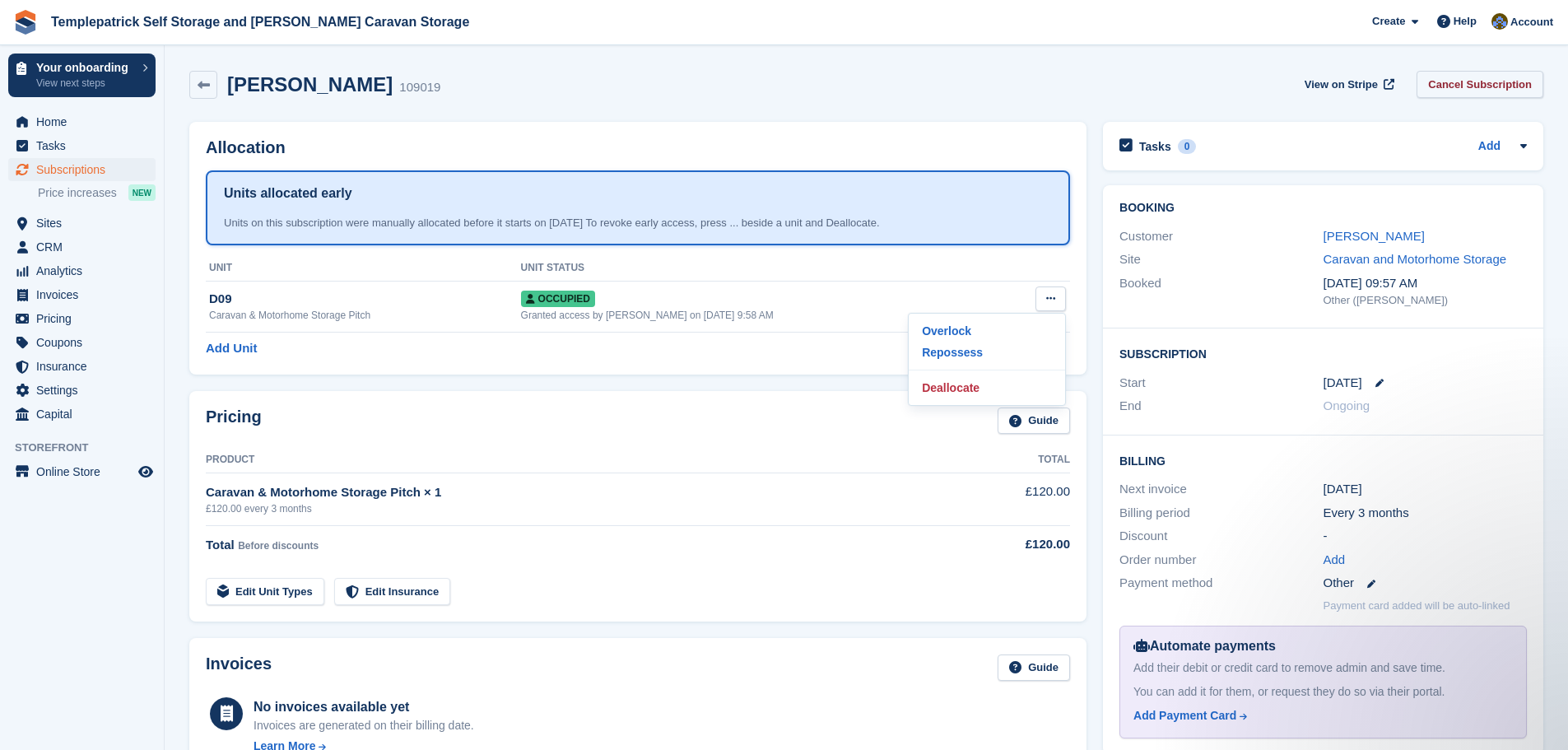
click at [1482, 83] on link "Cancel Subscription" at bounding box center [1480, 84] width 127 height 27
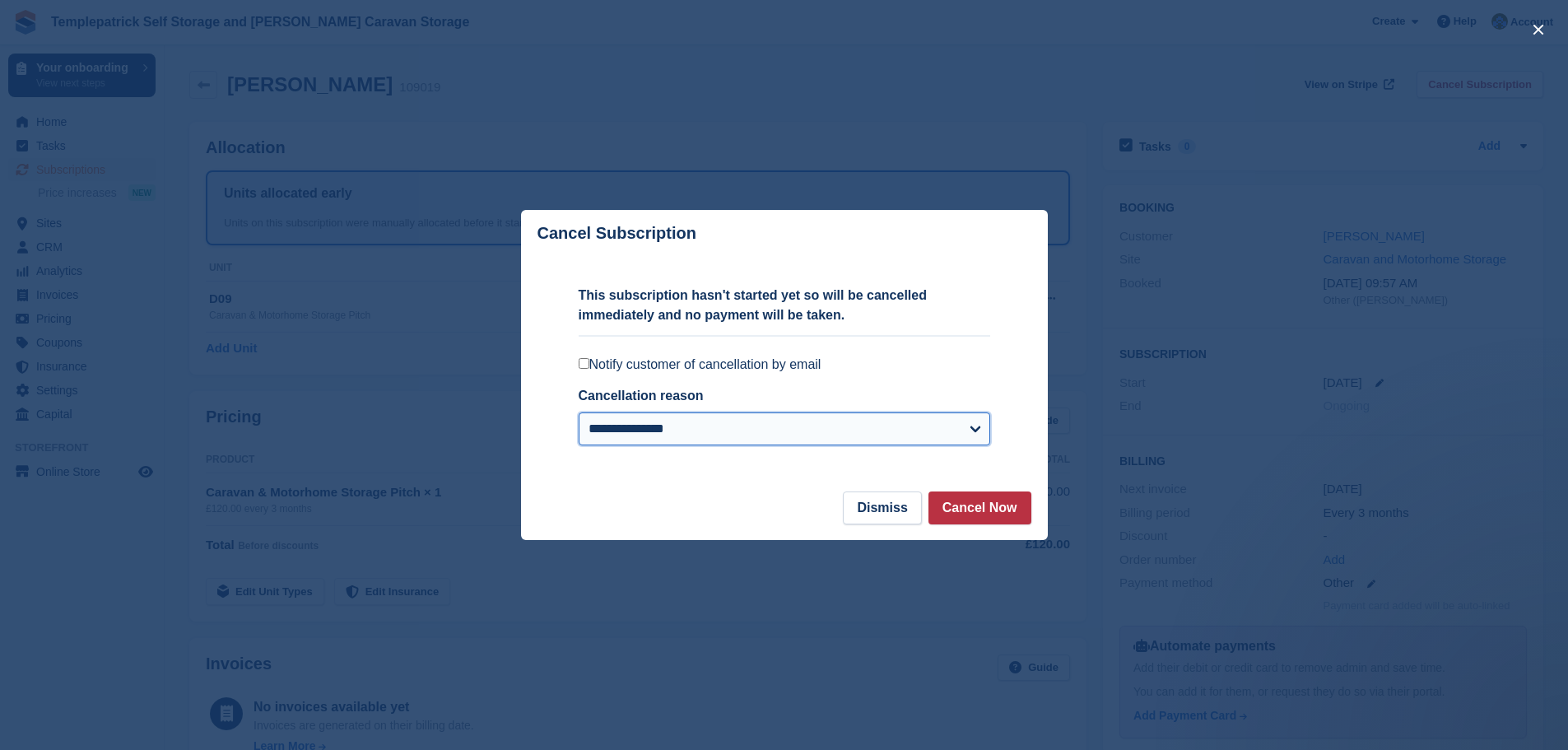
click at [674, 435] on select "**********" at bounding box center [784, 428] width 411 height 33
select select "**********"
click at [578, 414] on select "**********" at bounding box center [784, 428] width 411 height 33
click at [982, 503] on button "Cancel Now" at bounding box center [981, 508] width 103 height 33
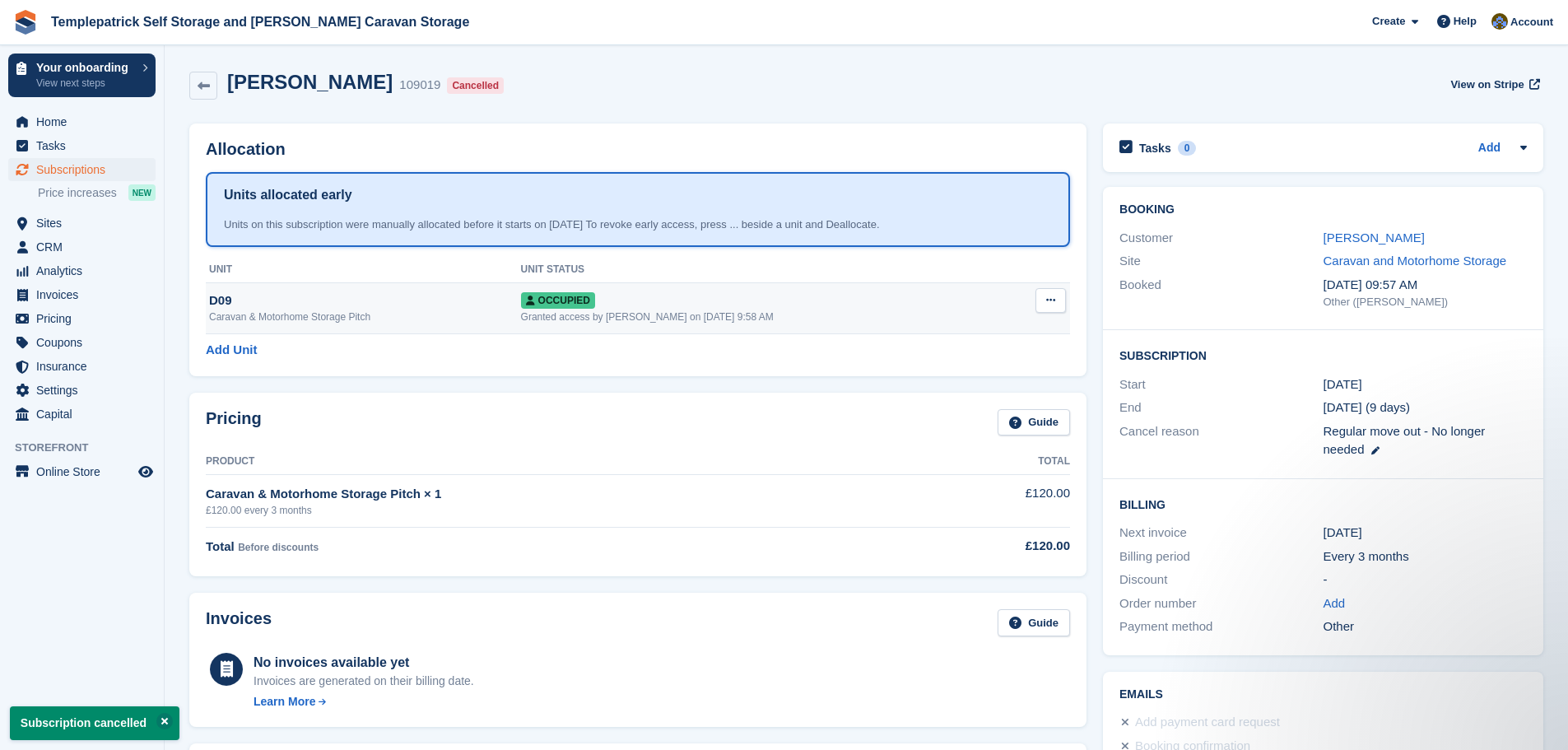
click at [1056, 305] on icon at bounding box center [1051, 300] width 9 height 11
click at [954, 392] on p "Deallocate" at bounding box center [987, 389] width 144 height 22
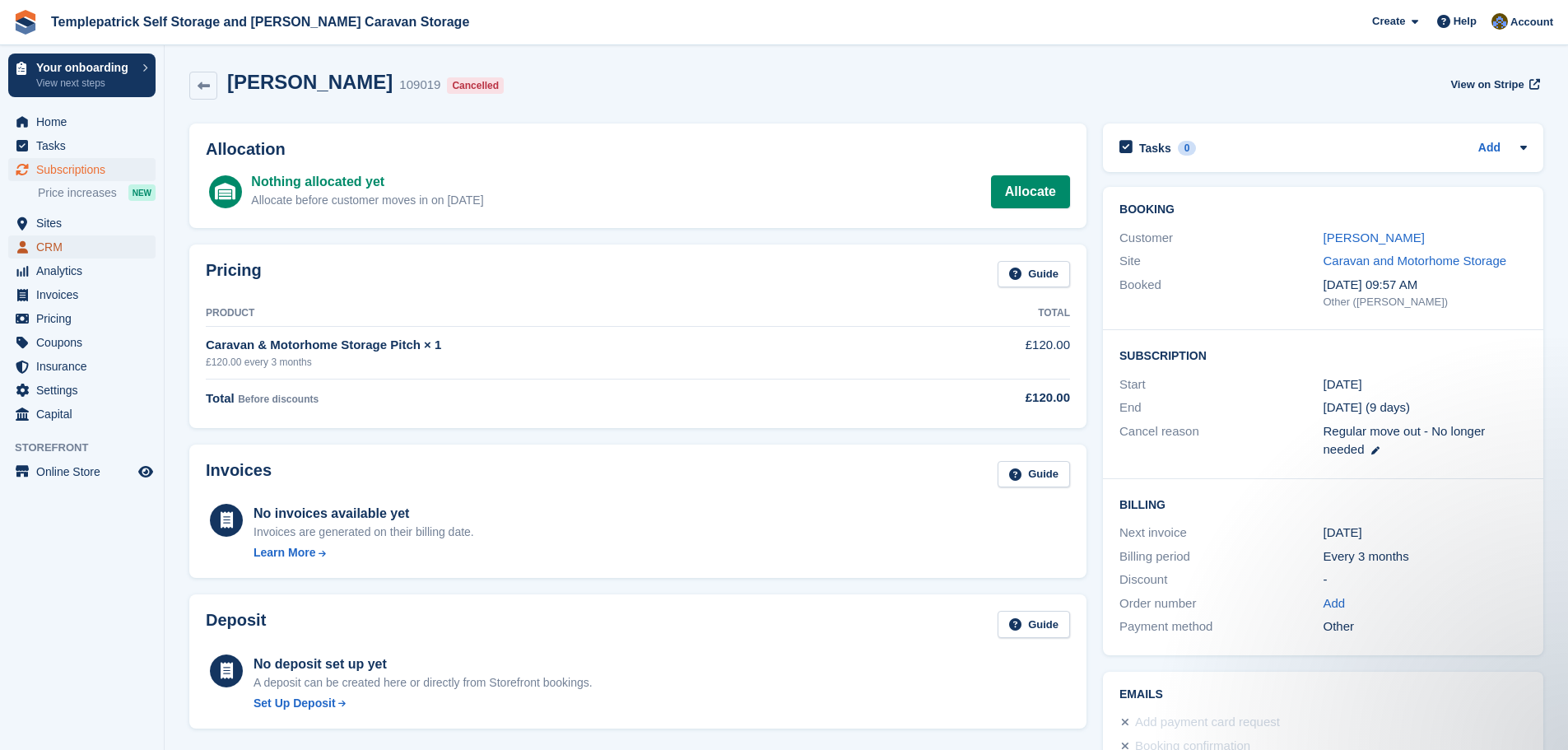
click at [83, 245] on span "CRM" at bounding box center [85, 248] width 99 height 23
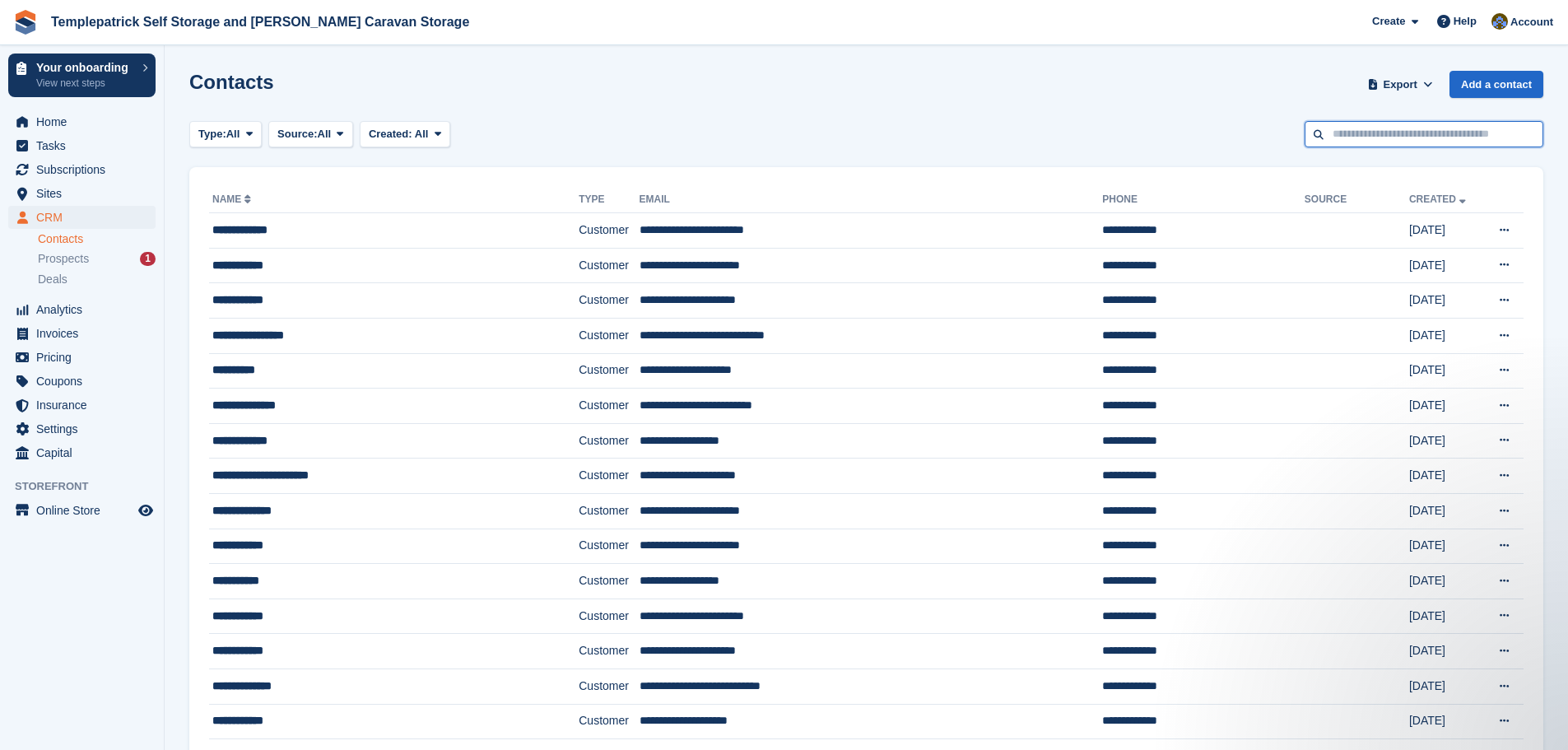
click at [1404, 134] on input "text" at bounding box center [1424, 135] width 239 height 27
type input "*******"
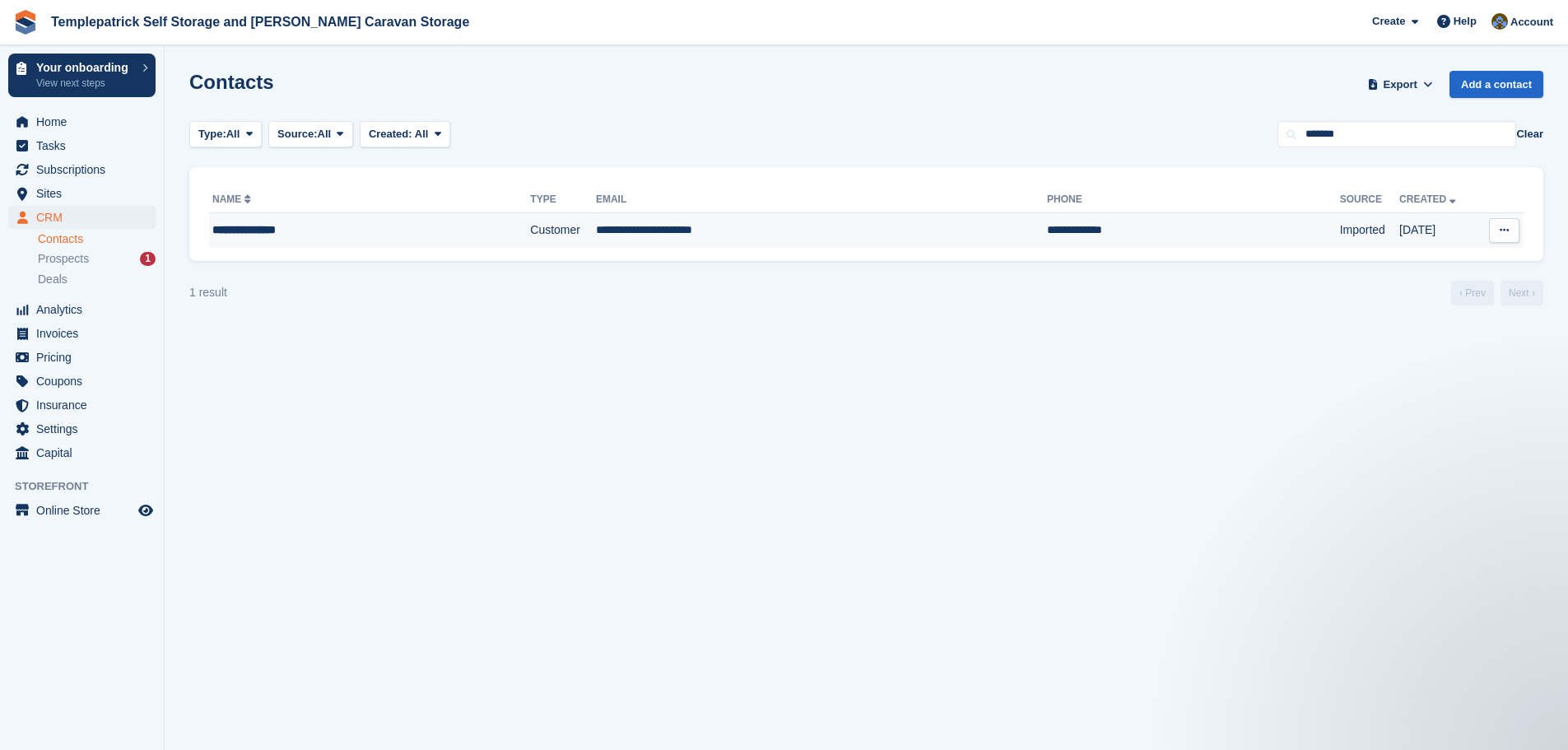
click at [1077, 233] on td "**********" at bounding box center [1194, 230] width 293 height 34
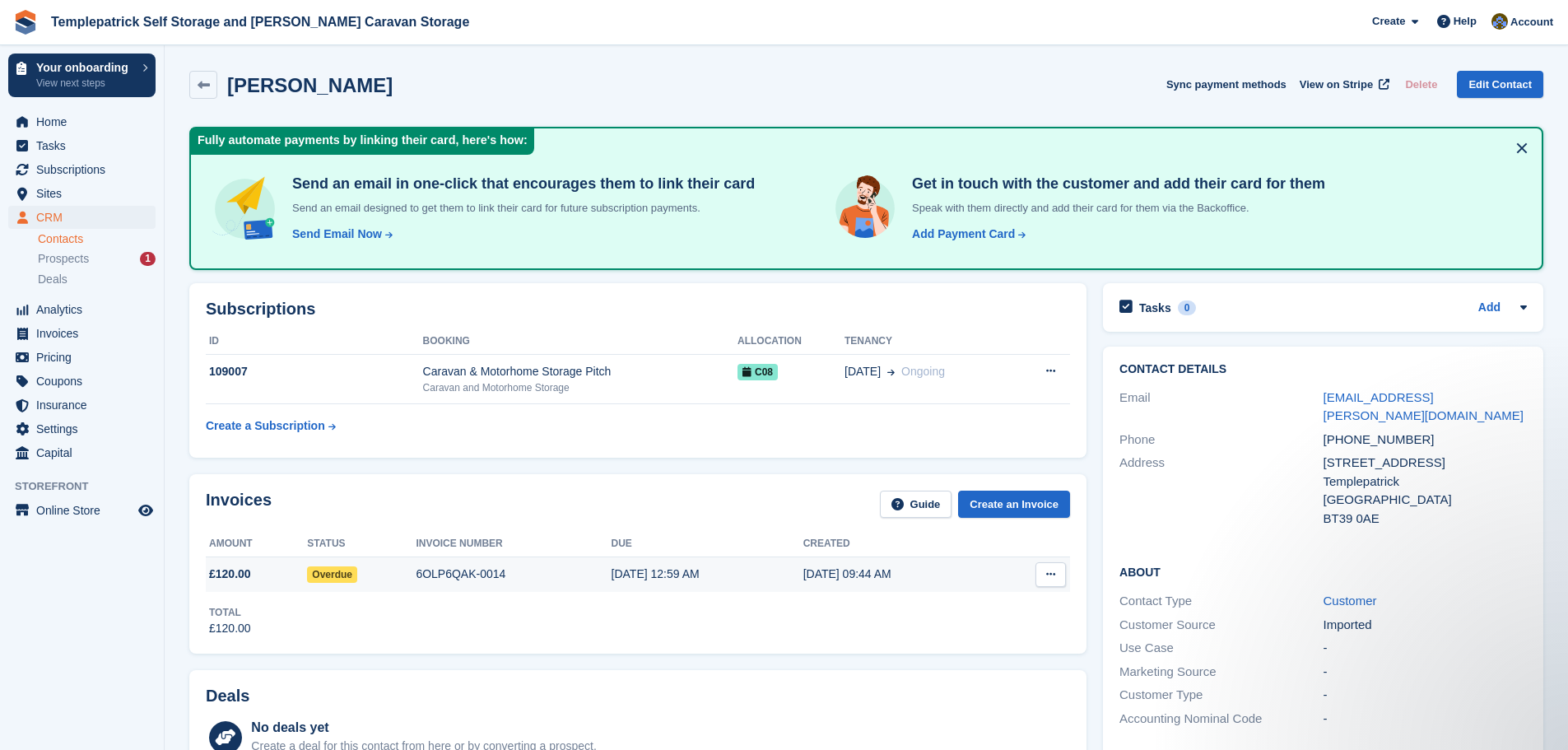
click at [1055, 580] on button at bounding box center [1051, 574] width 31 height 24
click at [470, 577] on div "6OLP6QAK-0014" at bounding box center [513, 574] width 195 height 17
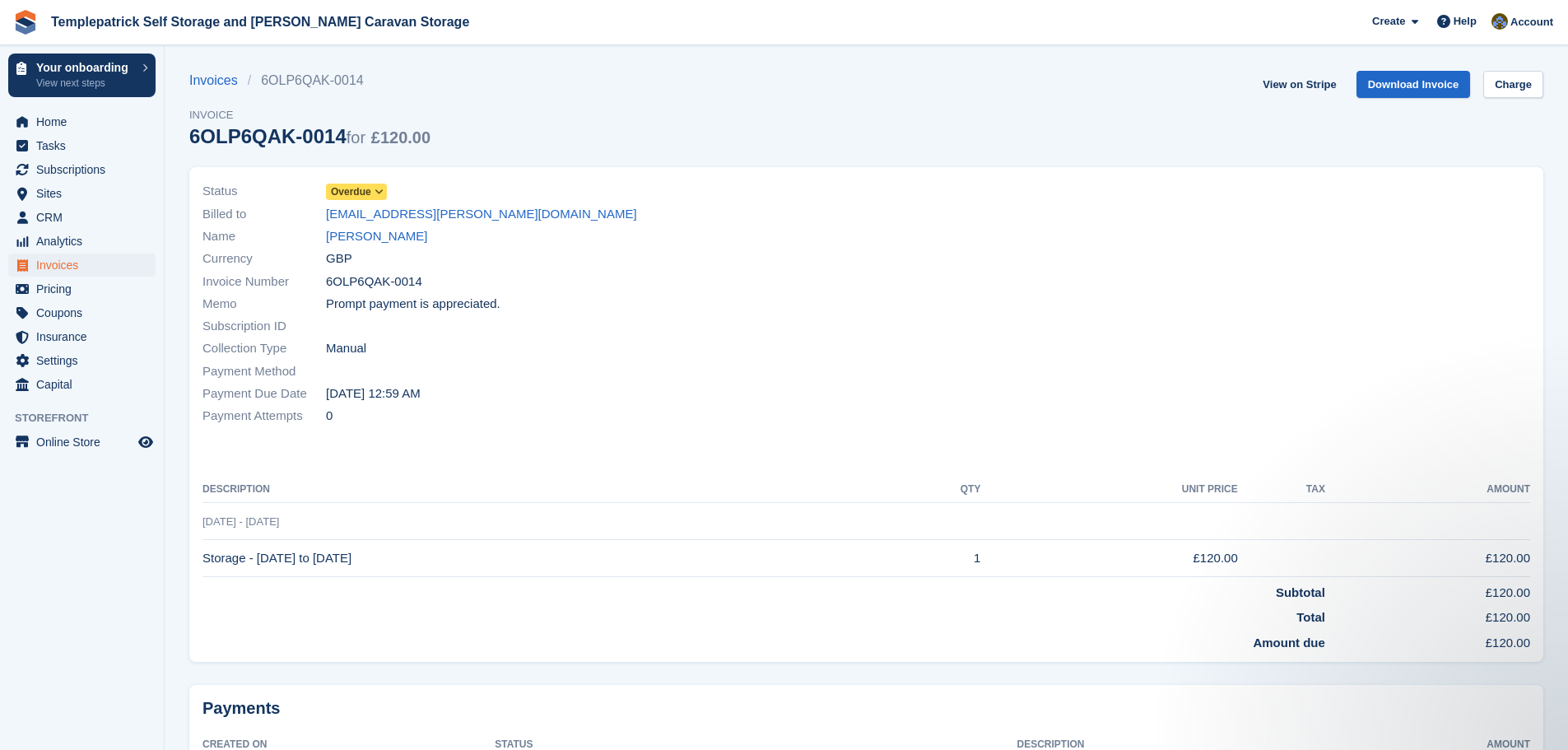
click at [375, 192] on icon at bounding box center [380, 192] width 9 height 10
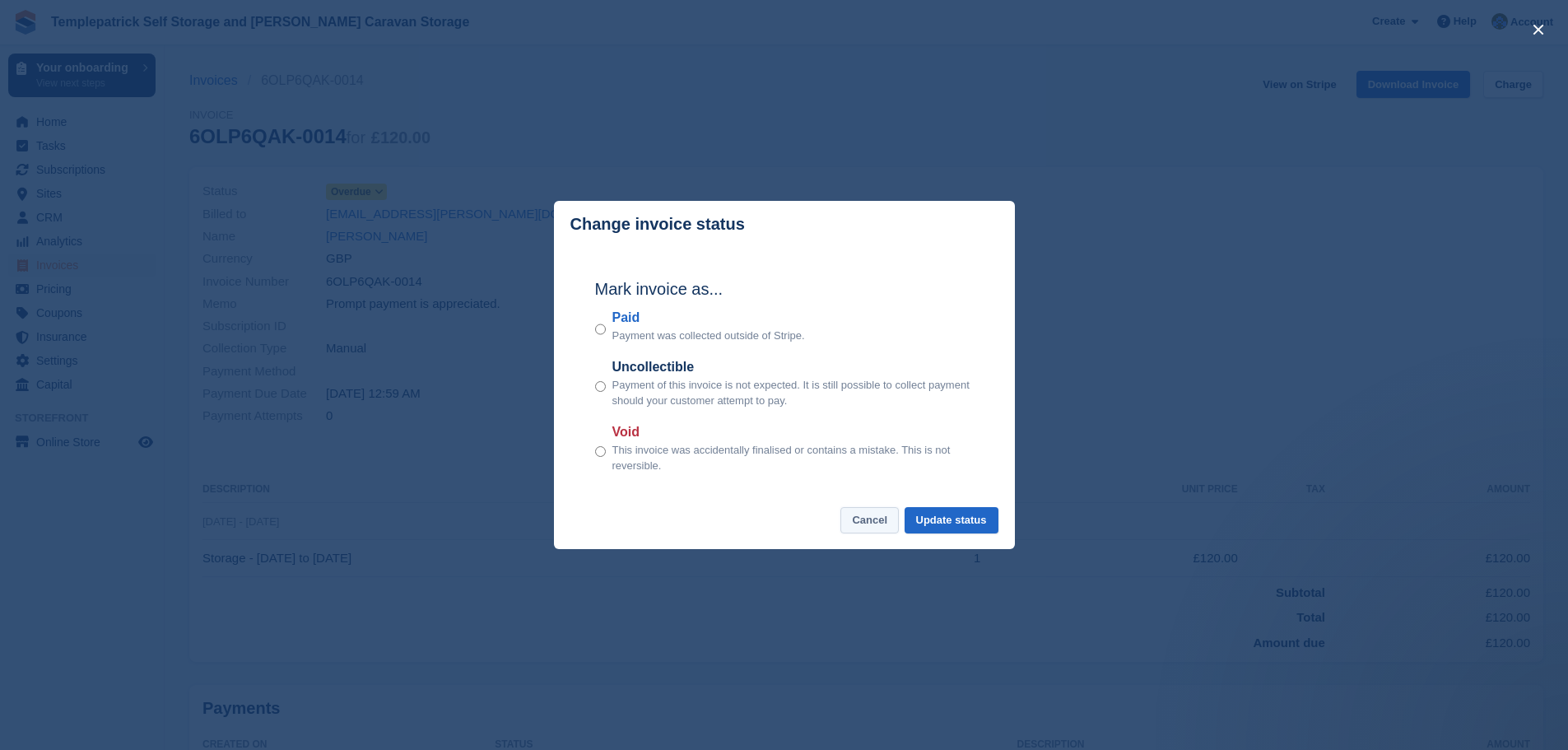
click at [878, 522] on button "Cancel" at bounding box center [869, 520] width 59 height 27
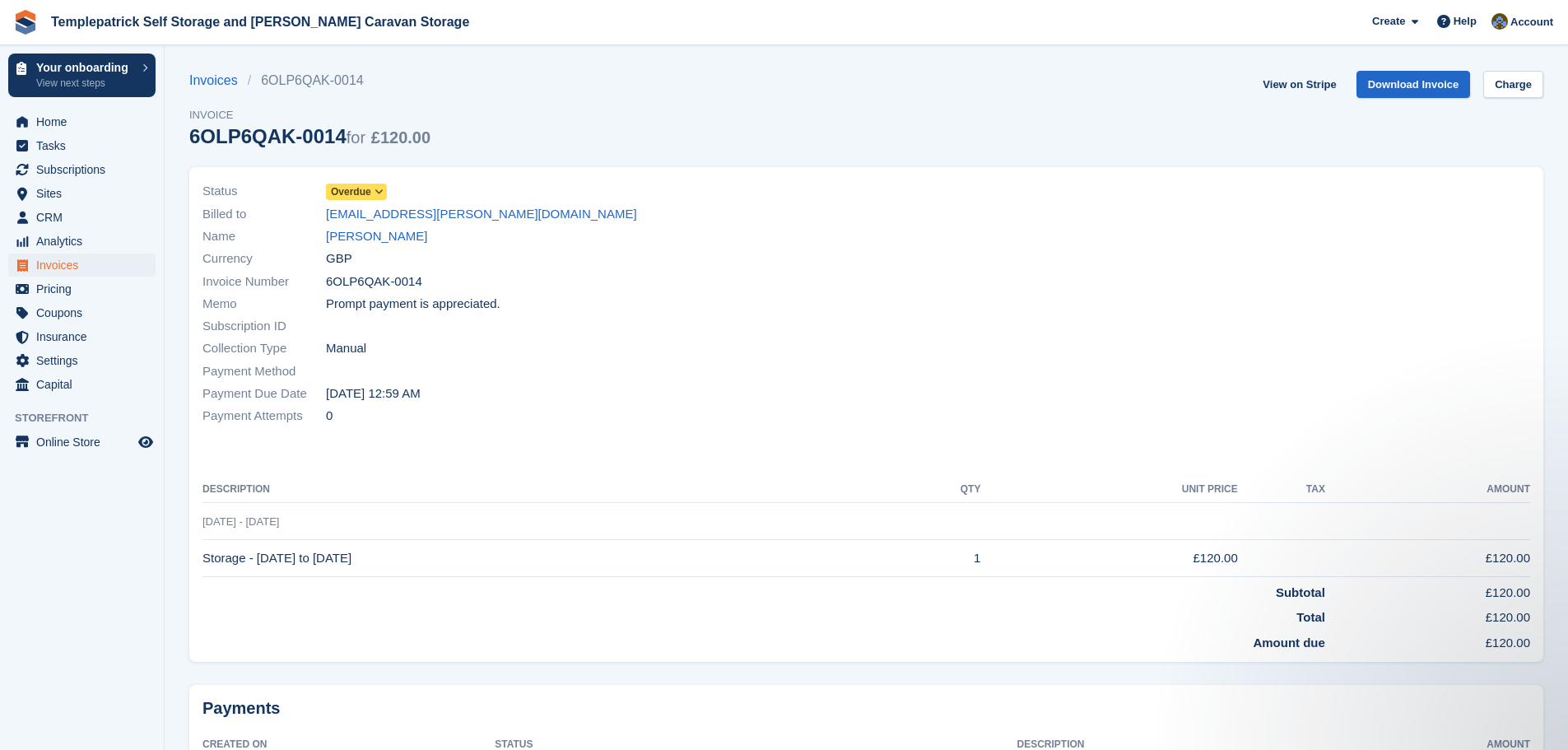
click at [375, 189] on icon at bounding box center [380, 192] width 9 height 10
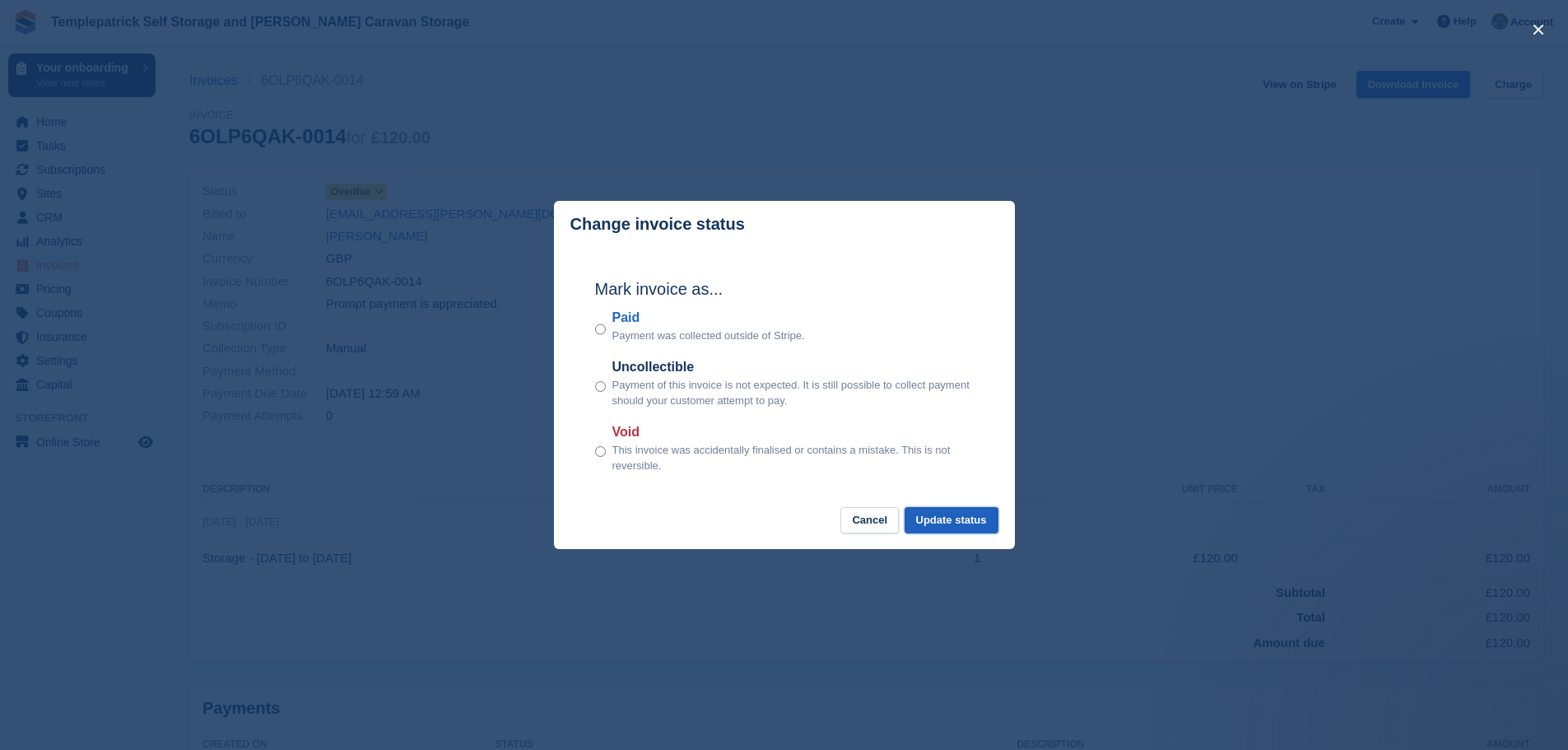
click at [940, 528] on button "Update status" at bounding box center [952, 520] width 94 height 27
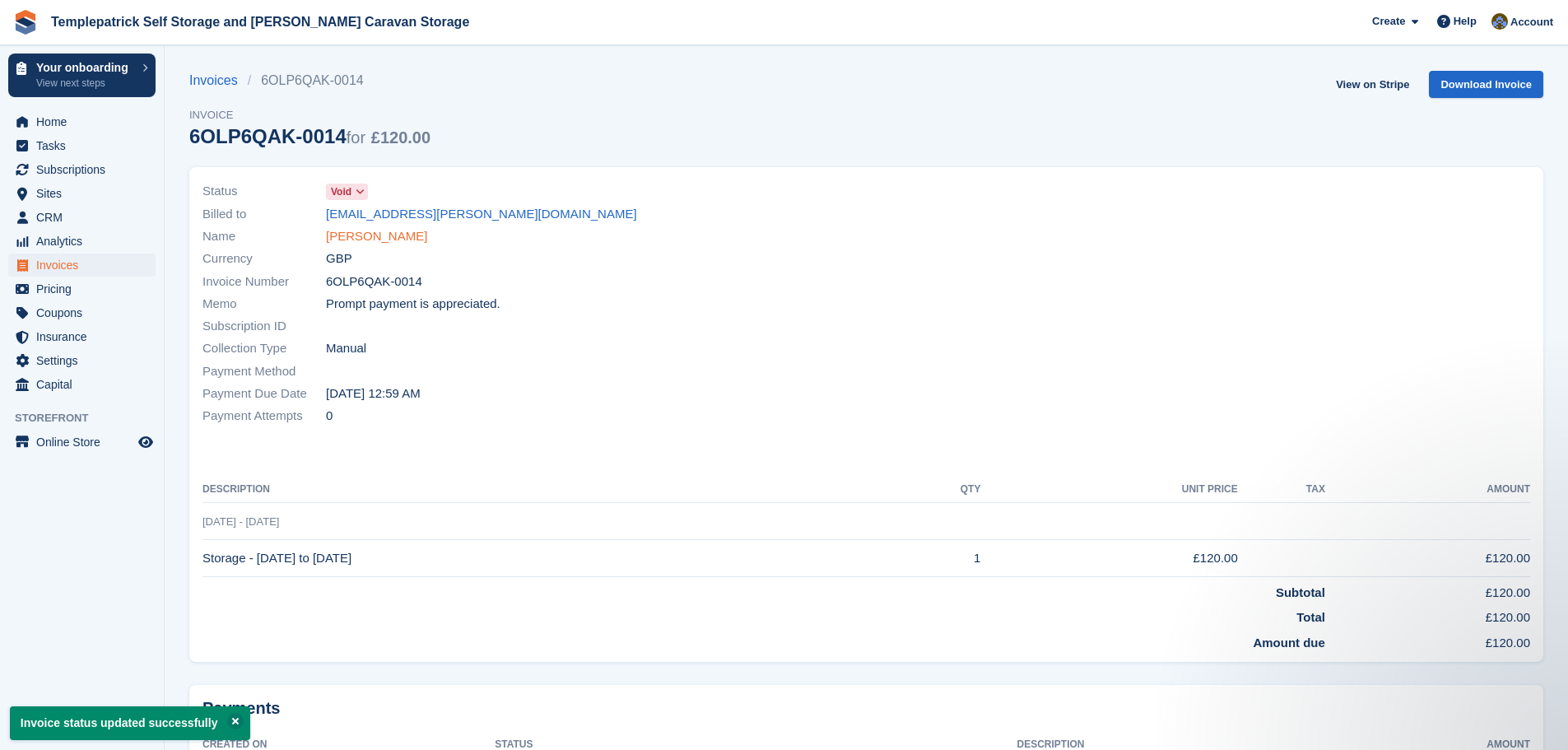
click at [370, 238] on link "Raymond Skillen" at bounding box center [377, 236] width 101 height 19
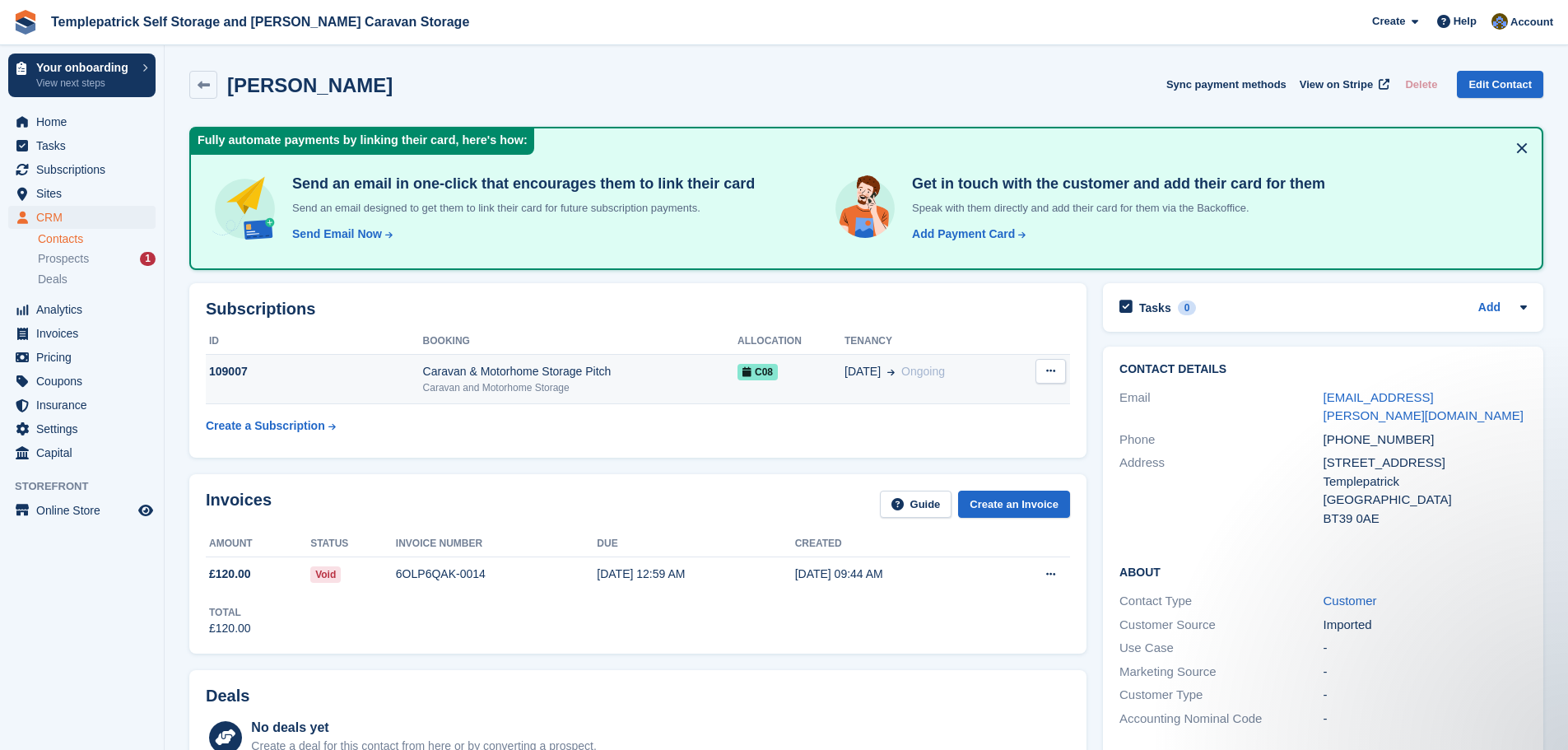
click at [1065, 372] on button at bounding box center [1051, 370] width 31 height 24
click at [1050, 374] on icon at bounding box center [1051, 370] width 9 height 11
click at [1052, 370] on icon at bounding box center [1051, 370] width 9 height 11
click at [957, 403] on p "Cancel subscription" at bounding box center [987, 404] width 144 height 22
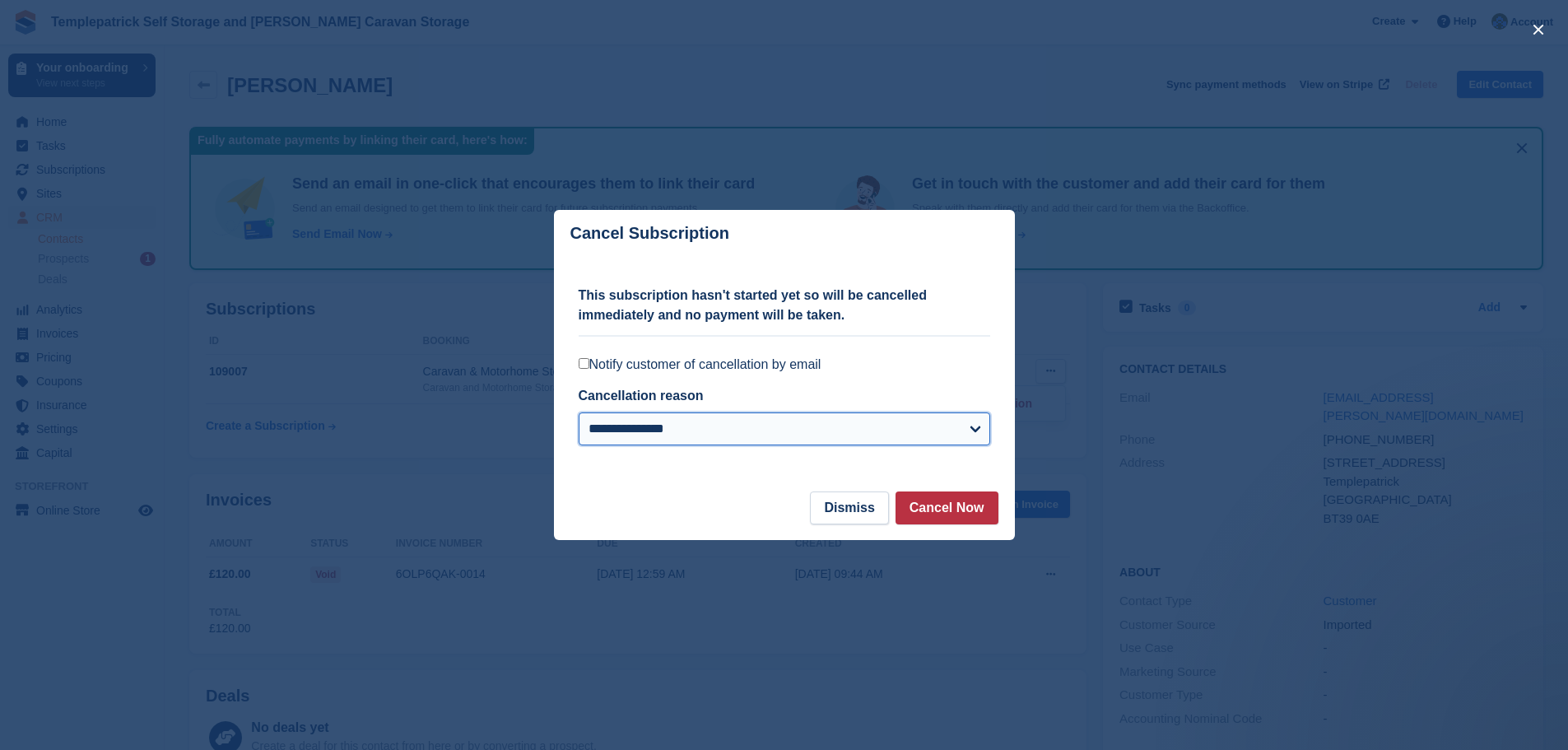
click at [661, 430] on select "**********" at bounding box center [784, 428] width 411 height 33
select select "**********"
click at [578, 414] on select "**********" at bounding box center [784, 428] width 411 height 33
click at [944, 509] on button "Cancel Now" at bounding box center [947, 508] width 103 height 33
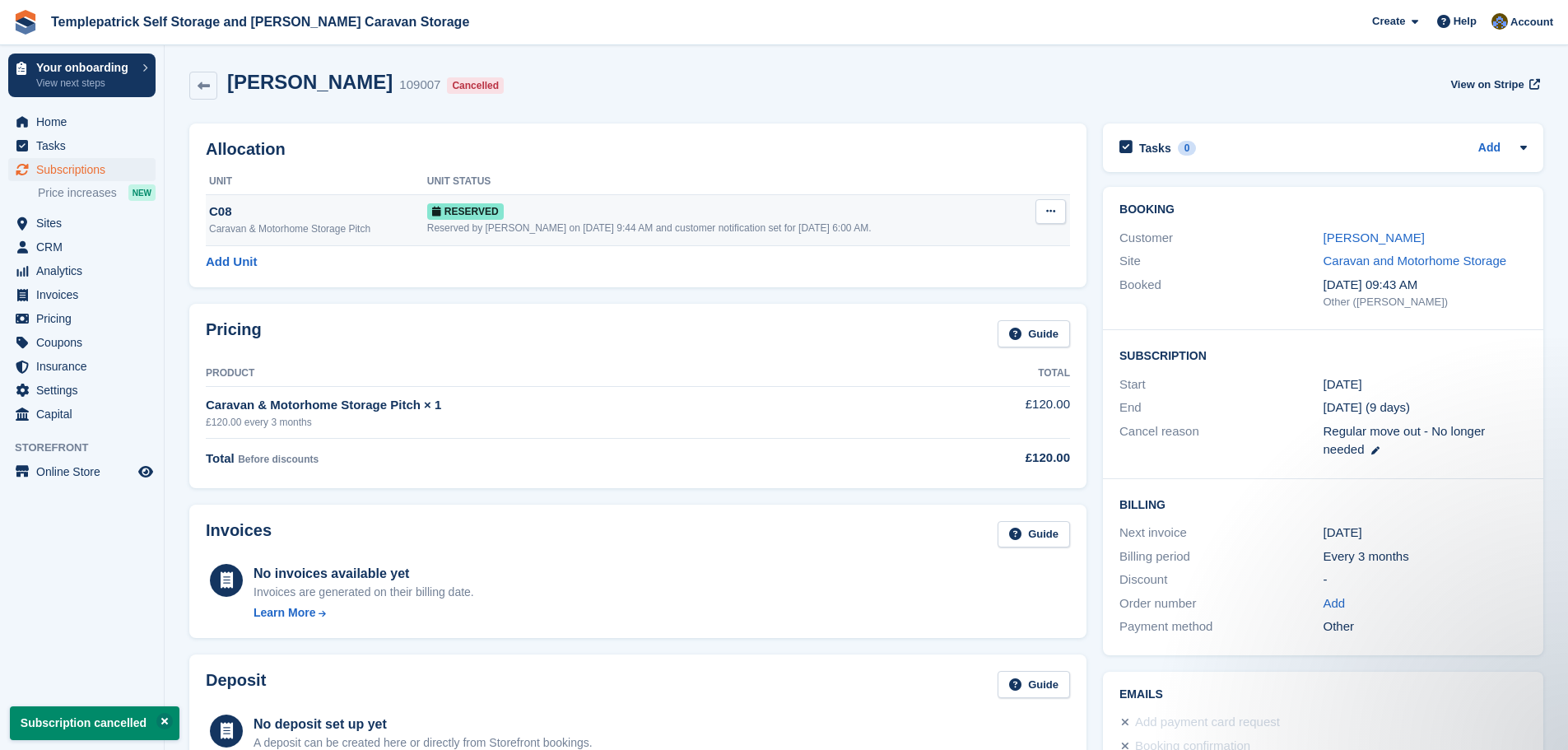
click at [1057, 216] on button at bounding box center [1051, 211] width 31 height 24
click at [957, 280] on p "Deallocate" at bounding box center [987, 279] width 144 height 22
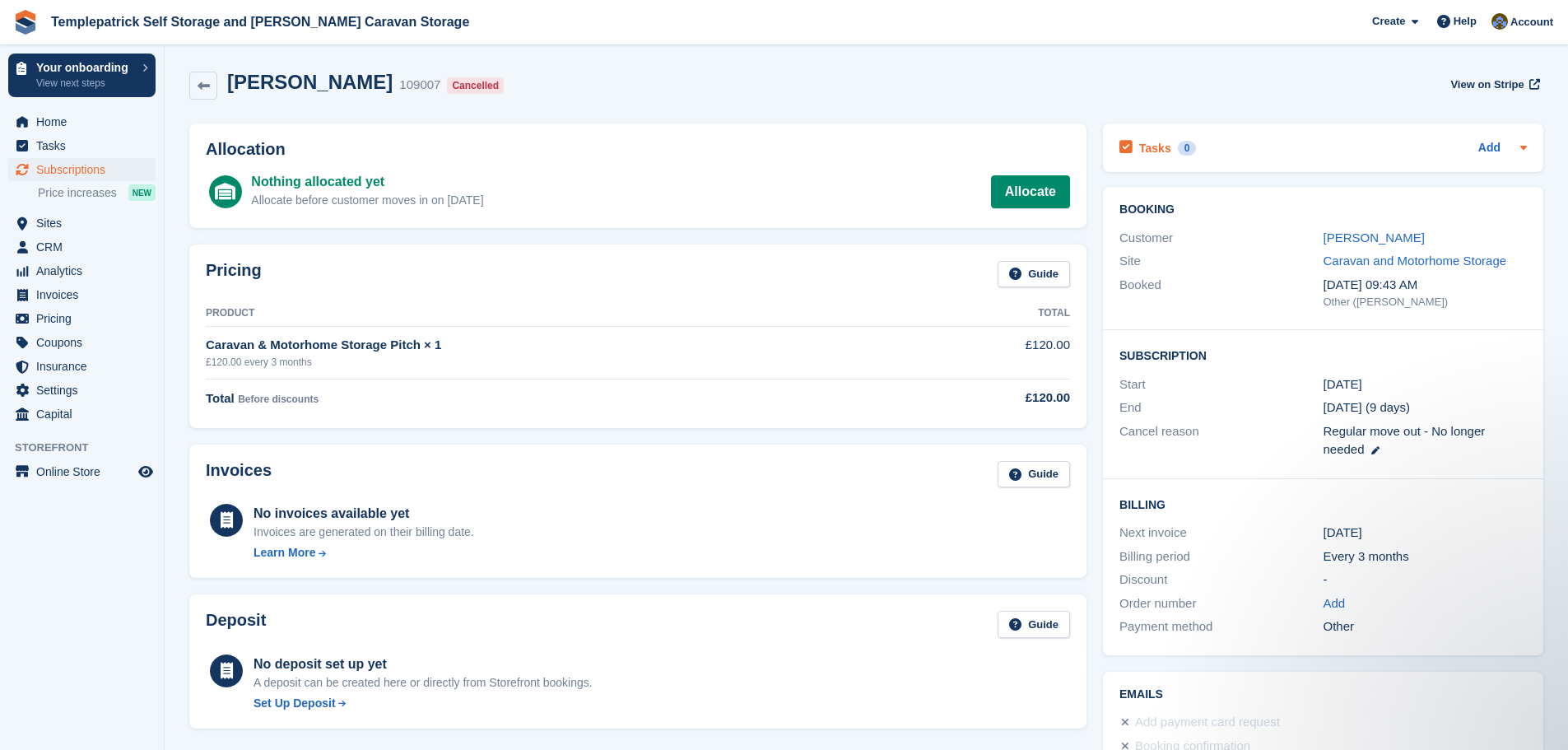
click at [1527, 146] on icon at bounding box center [1524, 147] width 14 height 14
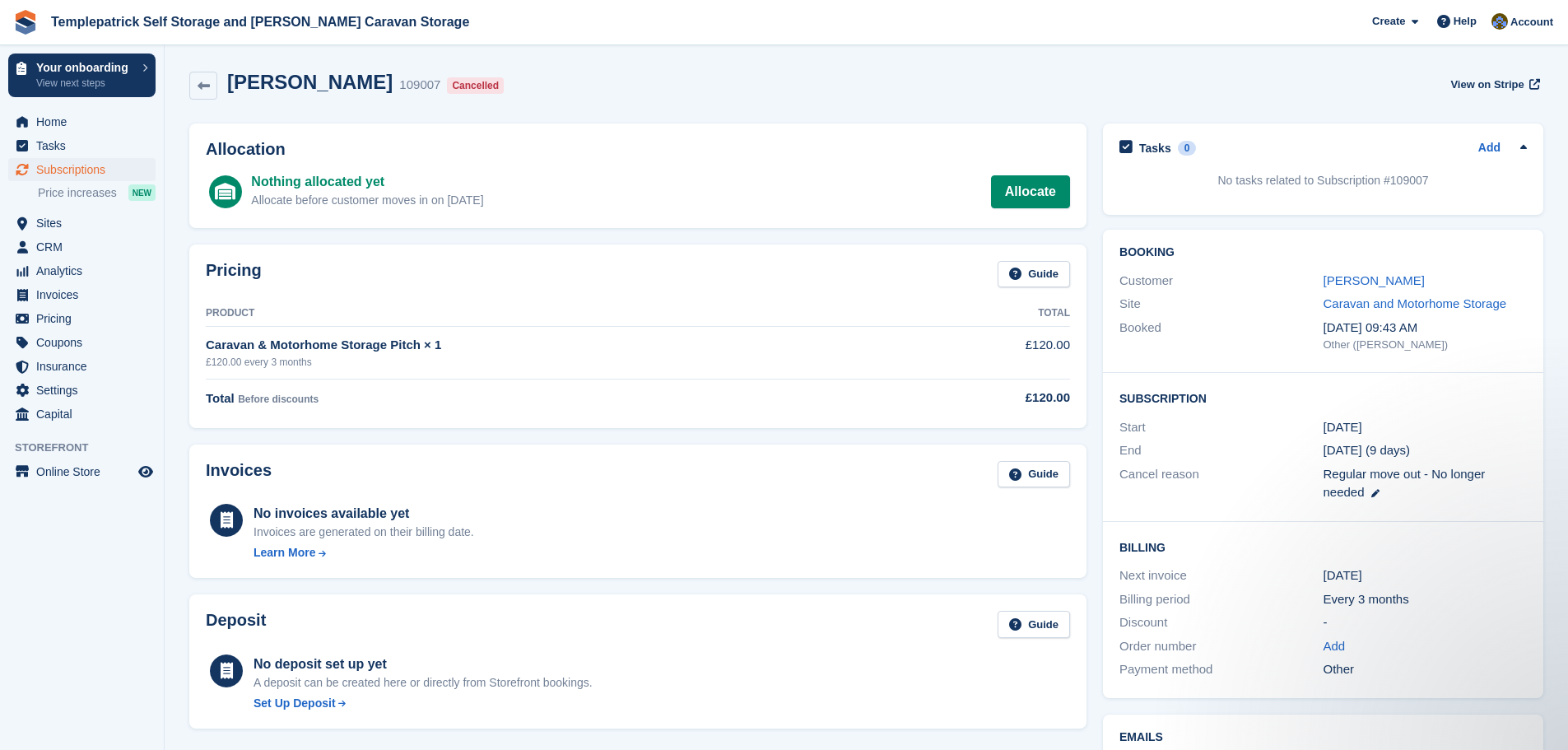
click at [1527, 146] on icon at bounding box center [1524, 147] width 14 height 14
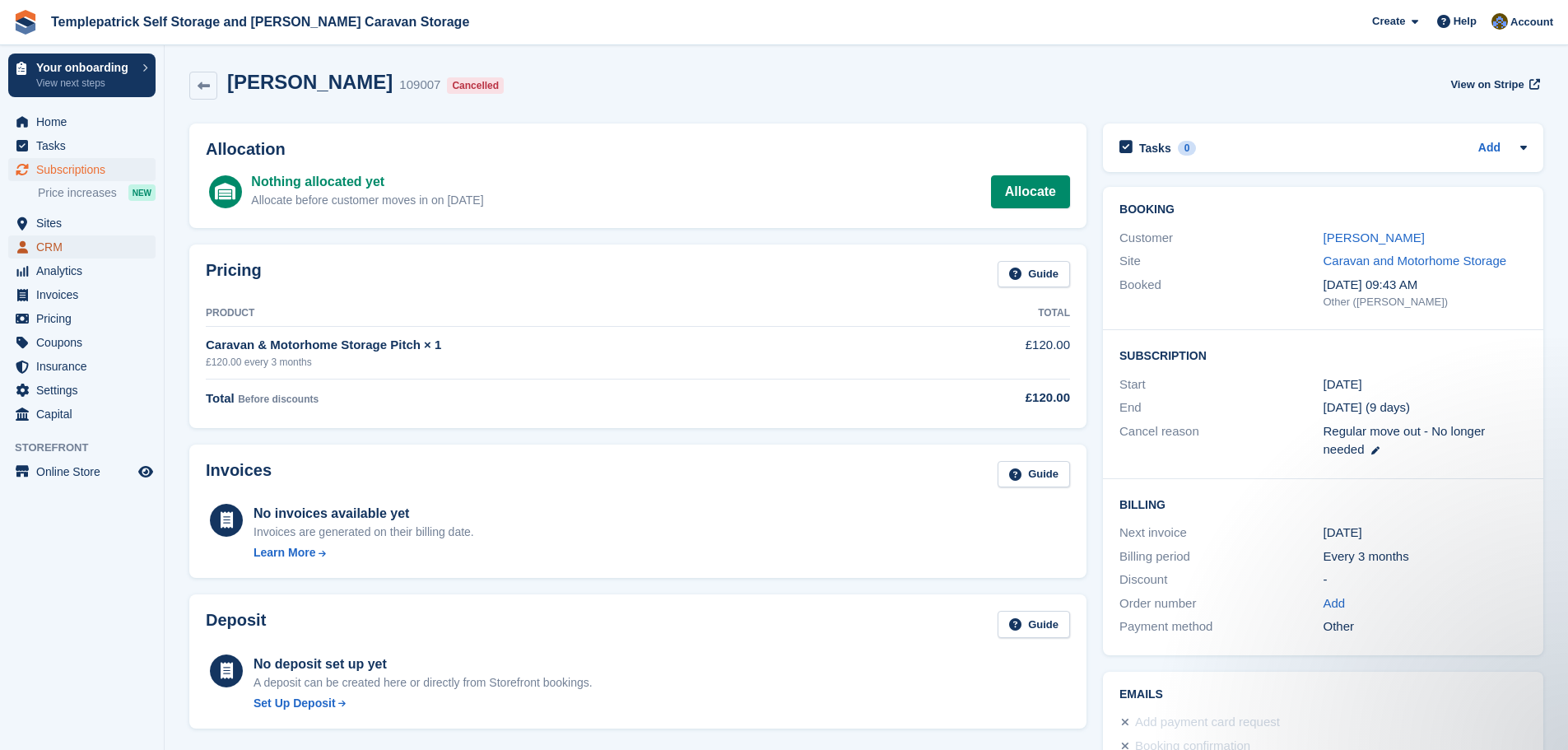
click at [83, 248] on span "CRM" at bounding box center [85, 248] width 99 height 23
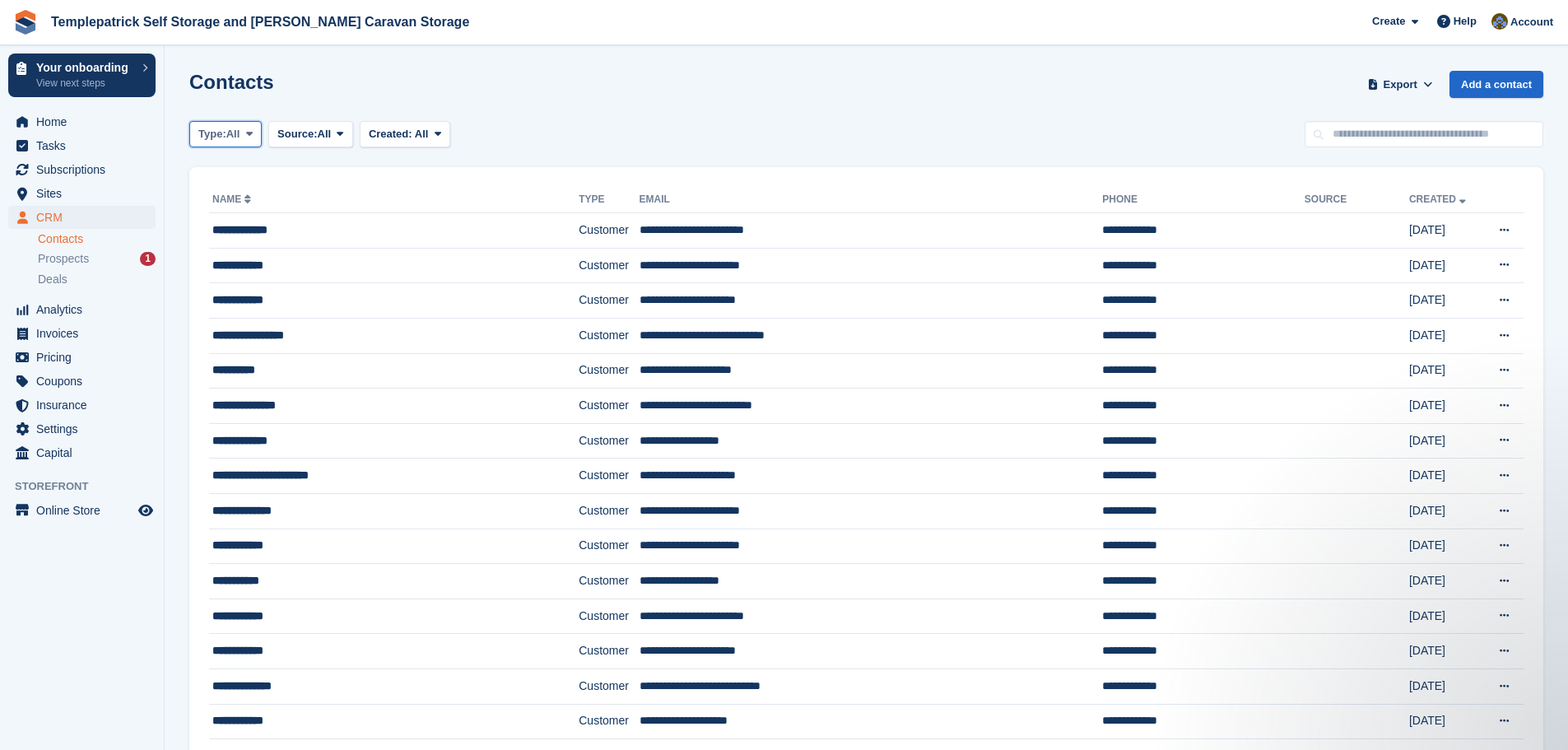
click at [211, 139] on span "Type:" at bounding box center [212, 134] width 28 height 16
click at [232, 202] on link "Lead" at bounding box center [268, 202] width 144 height 30
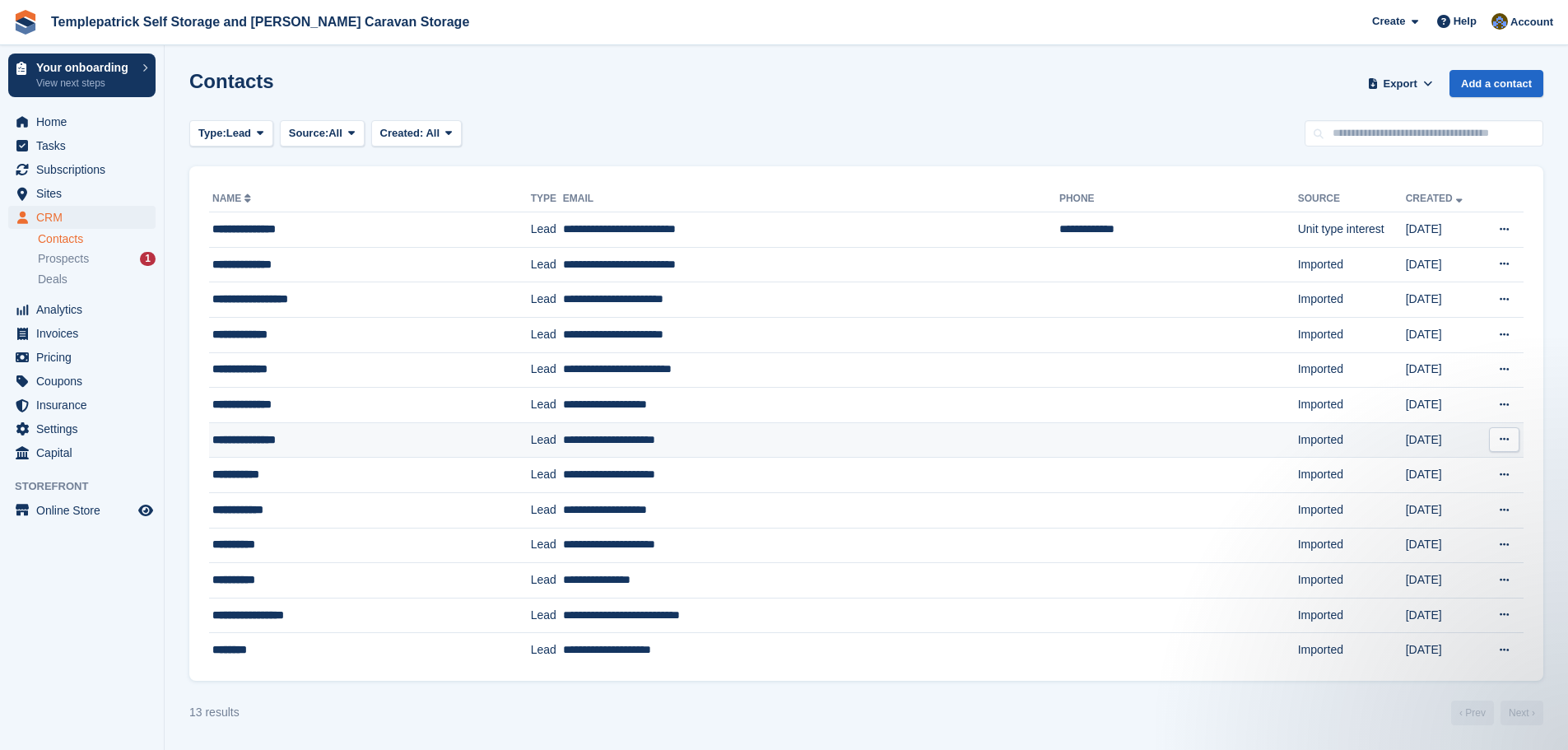
click at [1507, 445] on icon at bounding box center [1505, 439] width 9 height 11
click at [241, 140] on span "Lead" at bounding box center [239, 133] width 24 height 16
click at [252, 230] on link "Customer" at bounding box center [268, 231] width 144 height 30
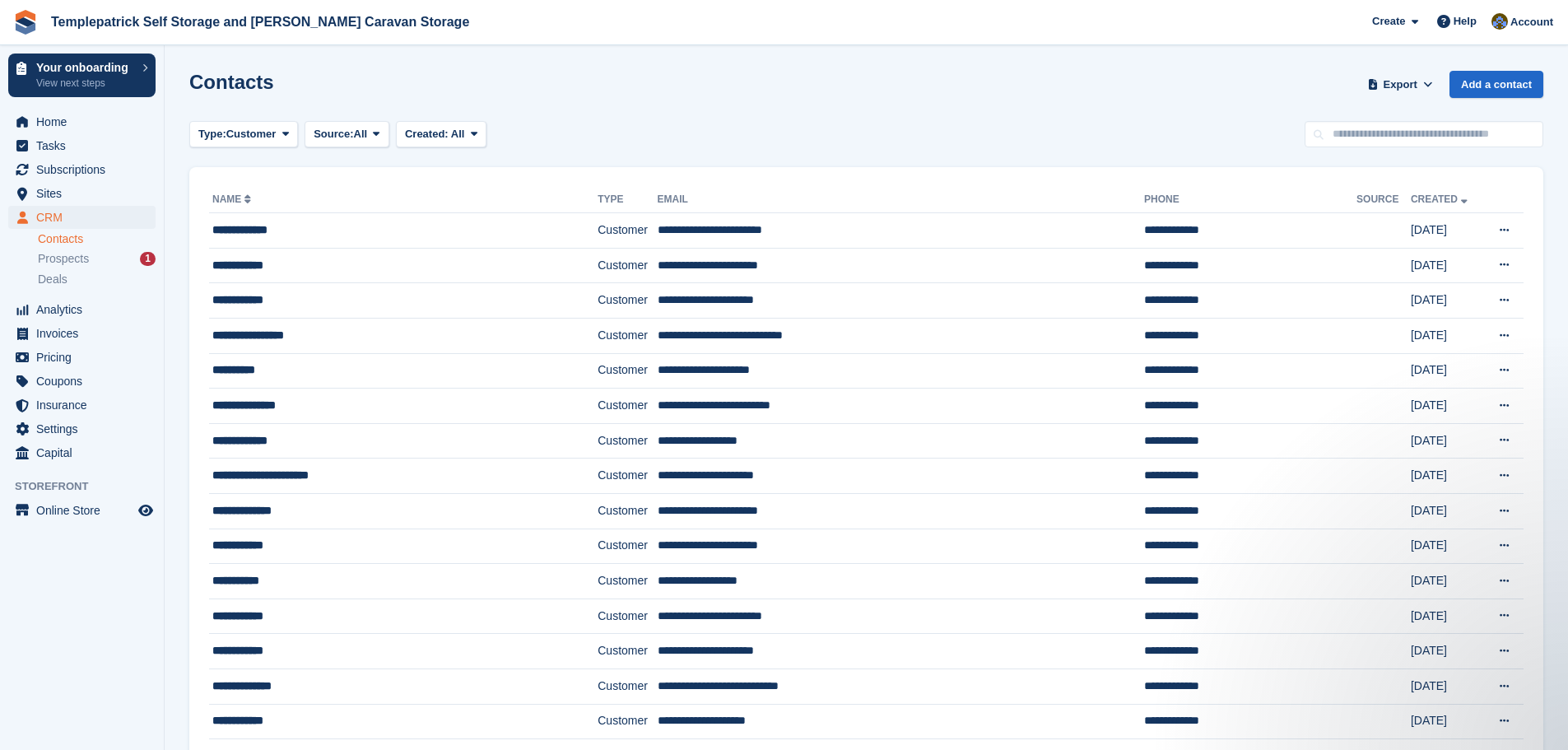
click at [248, 199] on link "Name" at bounding box center [233, 199] width 42 height 12
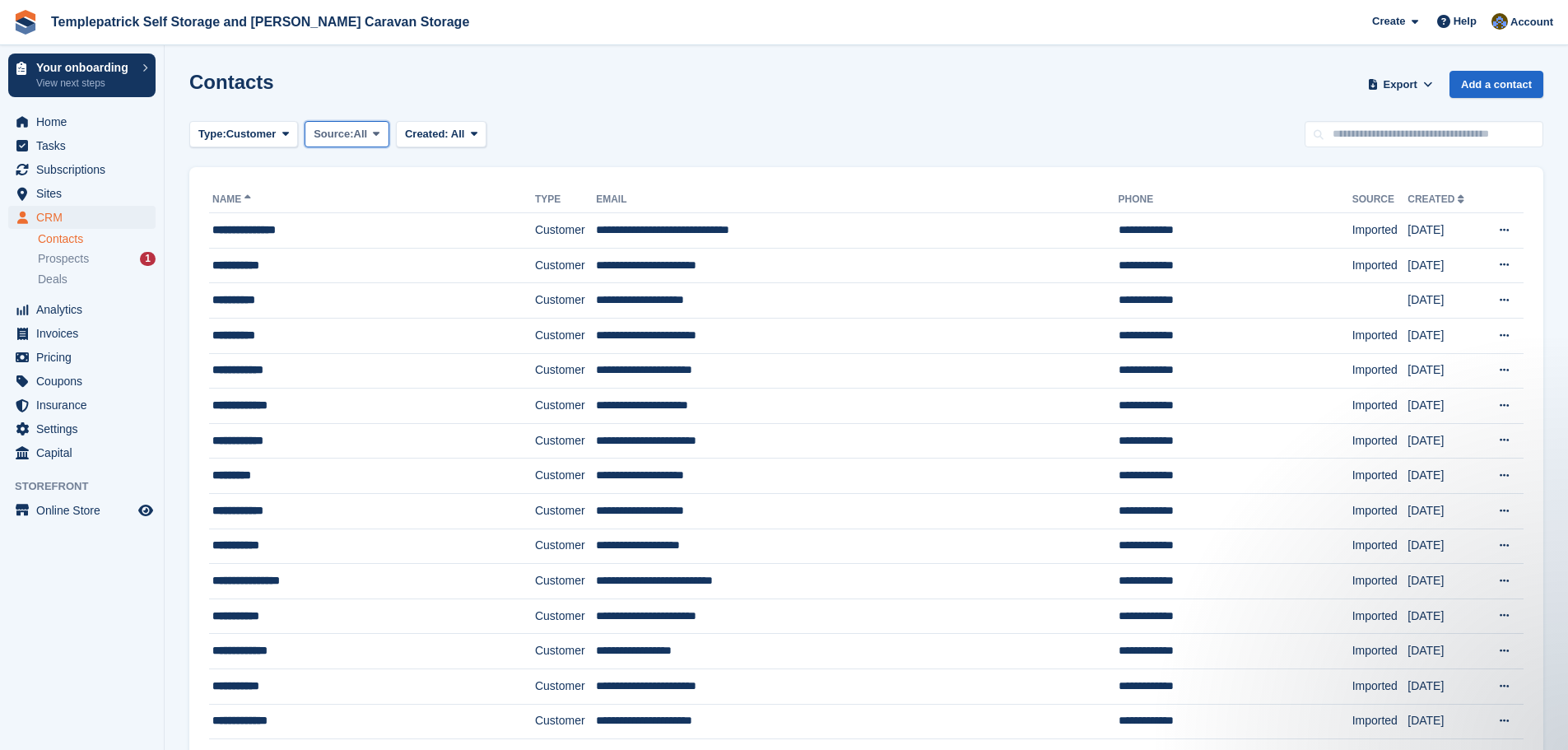
click at [360, 141] on span "All" at bounding box center [361, 134] width 14 height 16
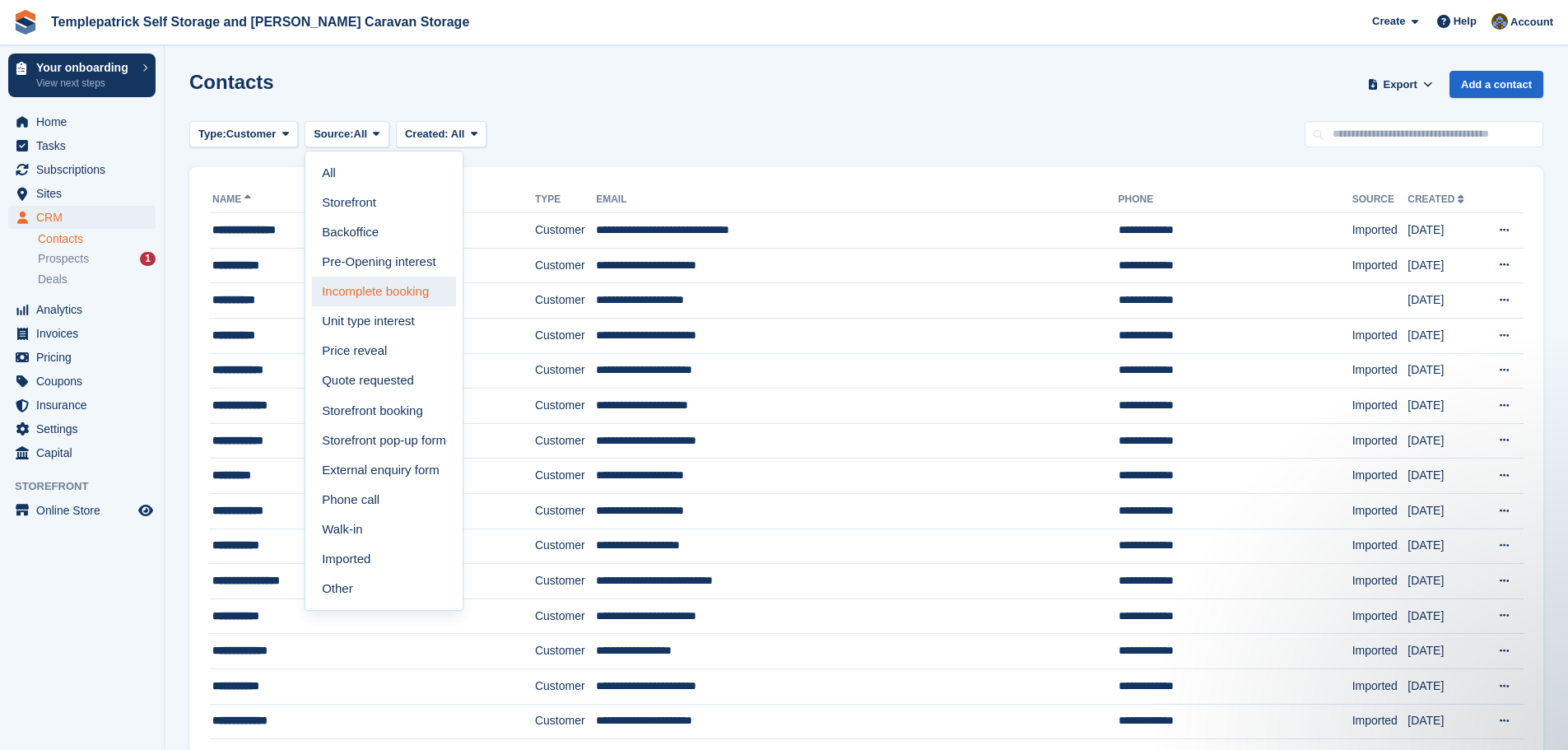
click at [384, 286] on link "Incomplete booking" at bounding box center [383, 291] width 144 height 30
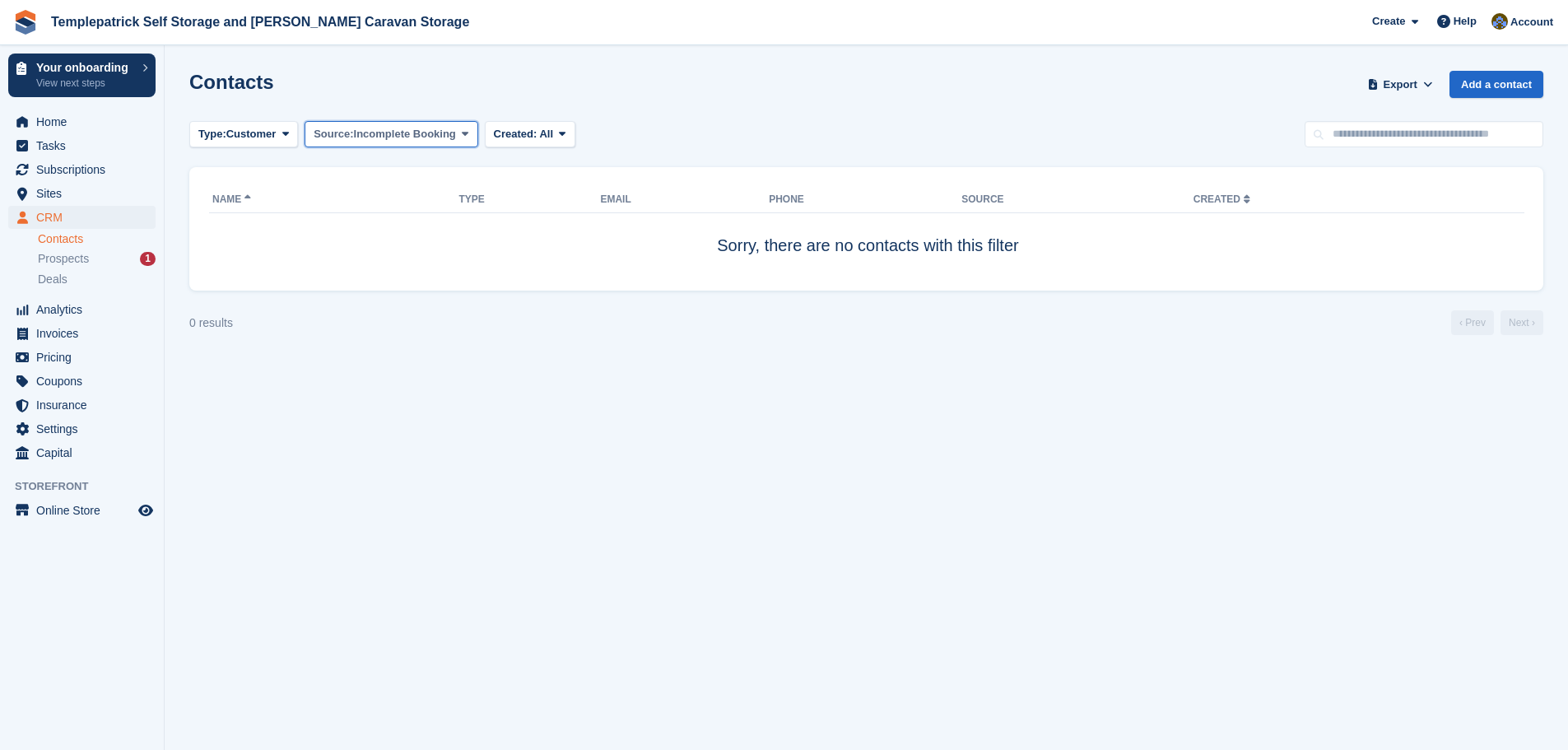
click at [371, 135] on span "Incomplete Booking" at bounding box center [405, 134] width 102 height 16
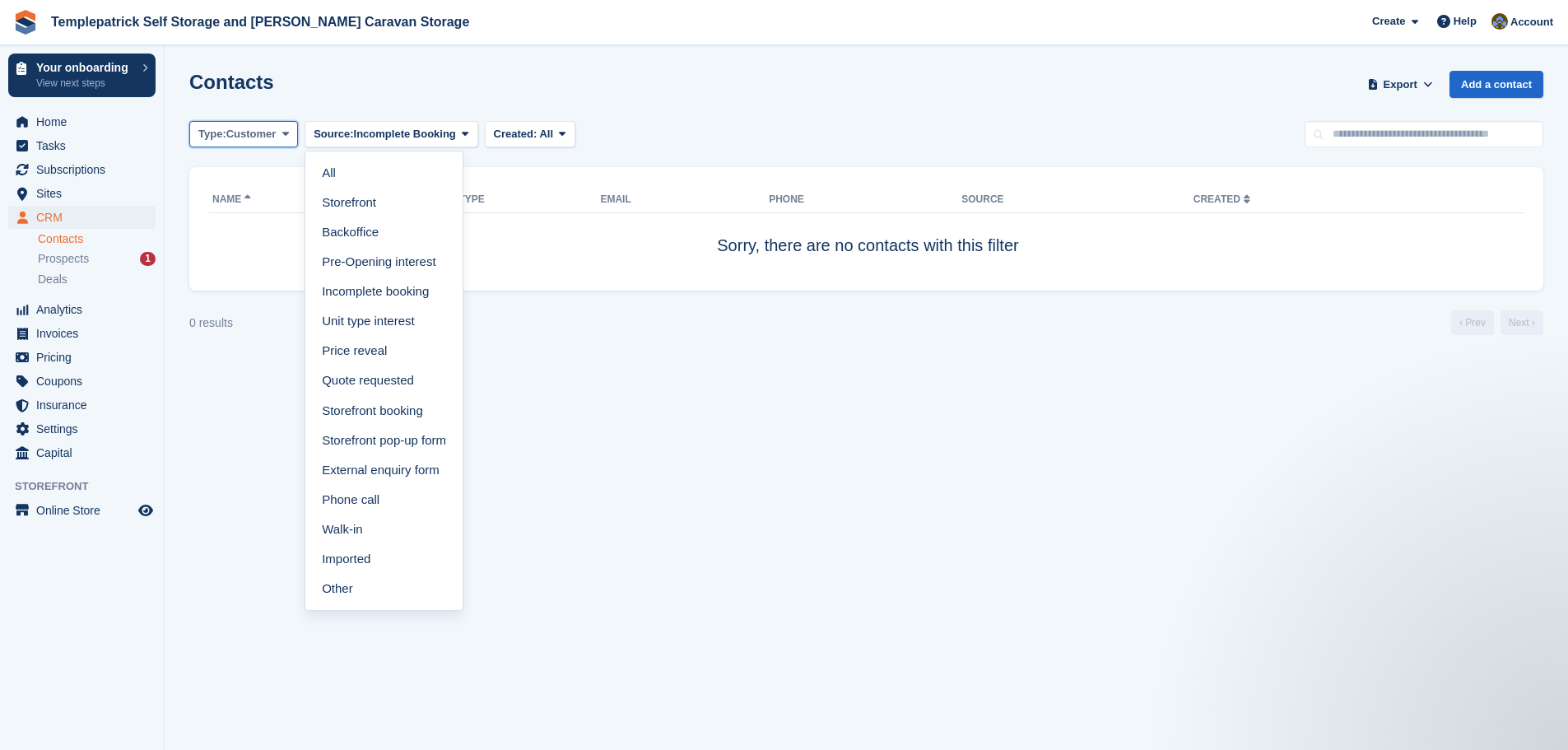
click at [278, 136] on button "Type: Customer" at bounding box center [244, 135] width 108 height 27
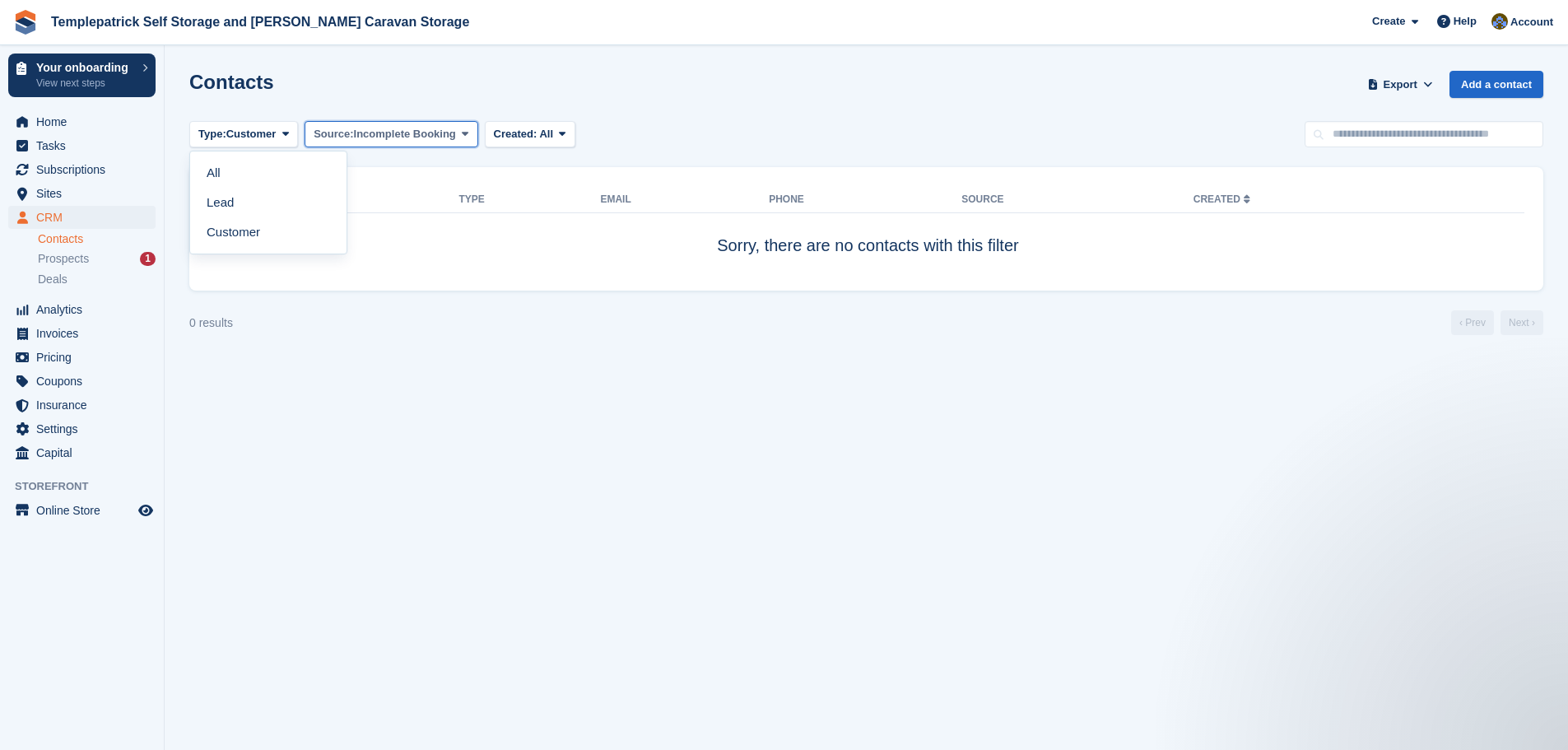
click at [386, 139] on span "Incomplete Booking" at bounding box center [405, 134] width 102 height 16
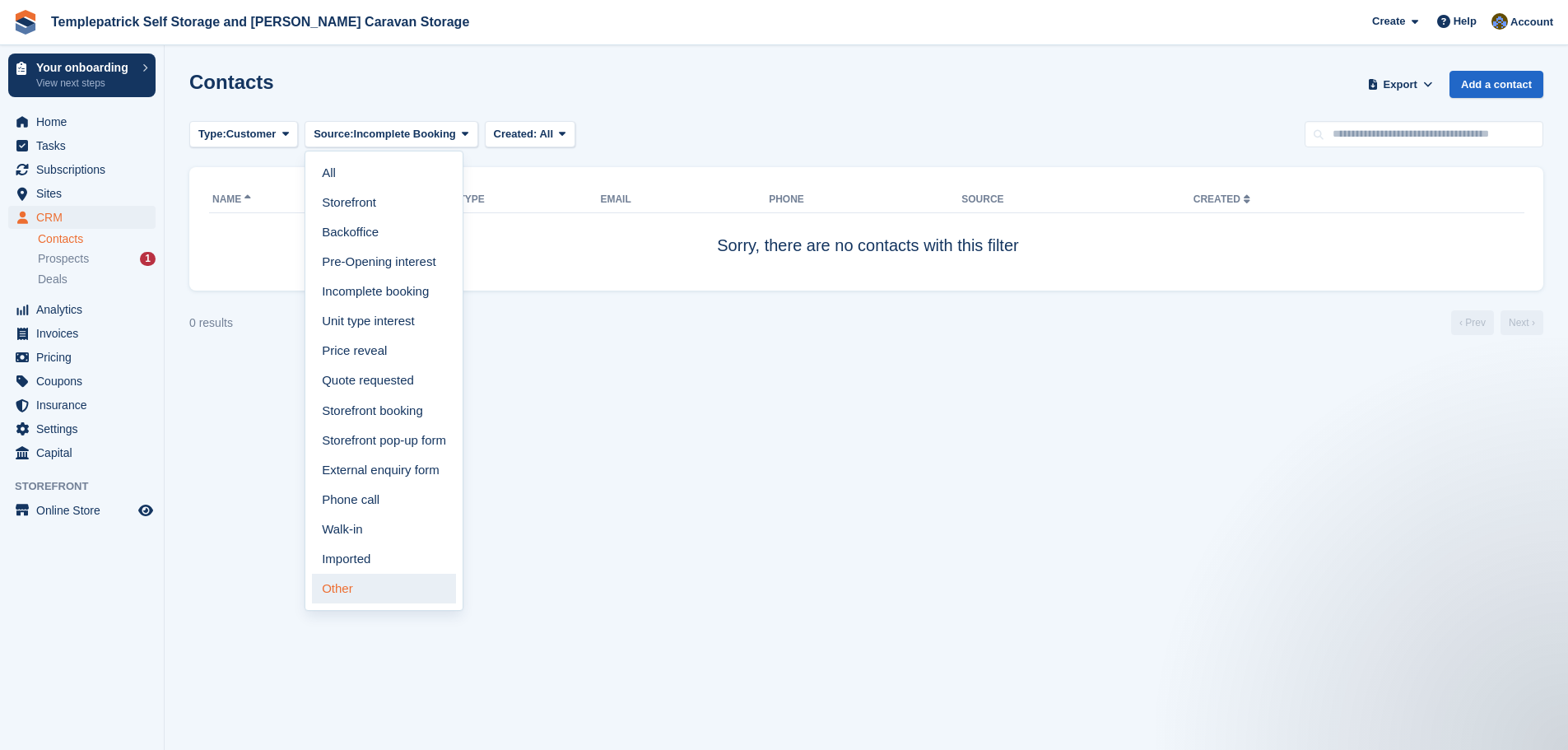
click at [352, 588] on link "Other" at bounding box center [383, 588] width 144 height 30
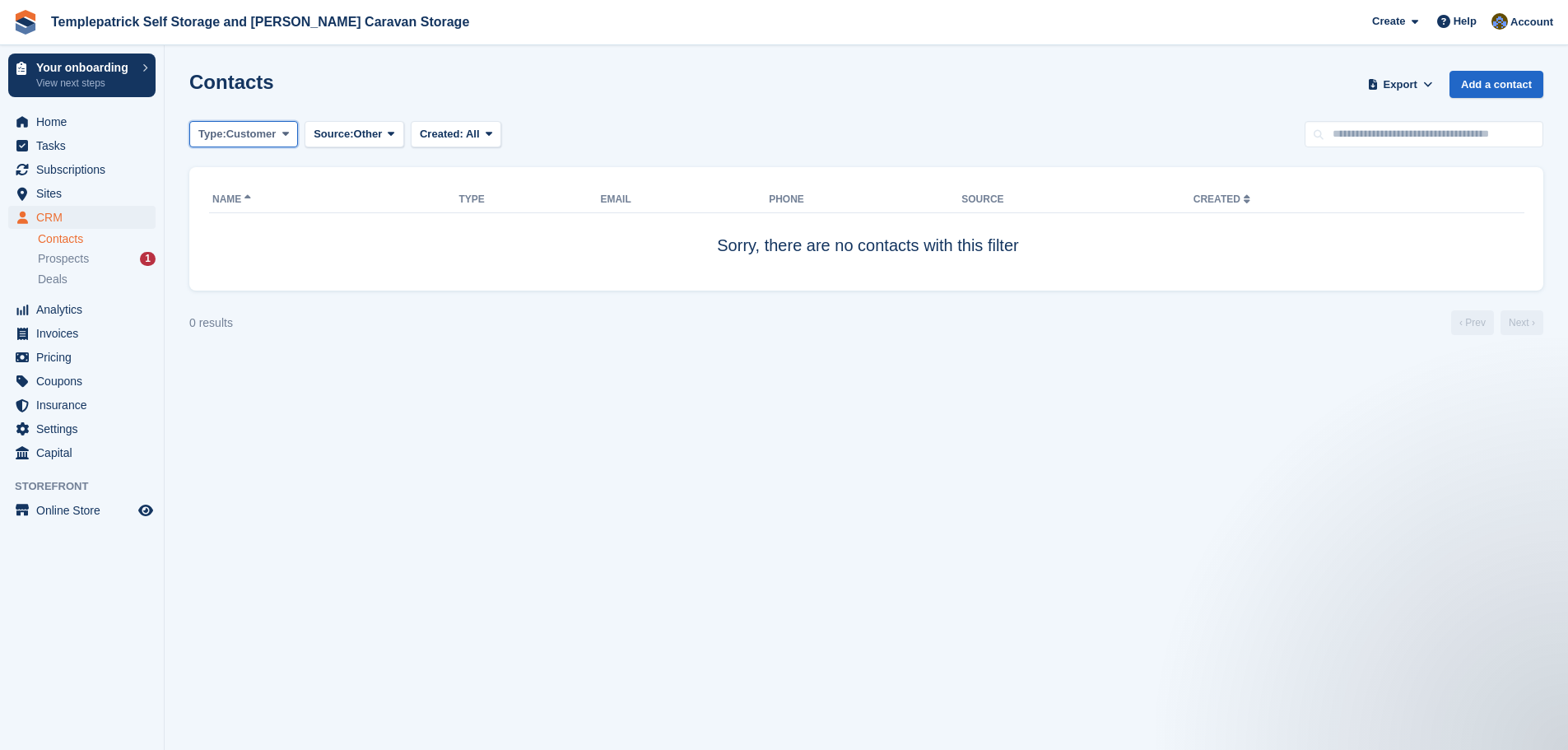
click at [246, 137] on span "Customer" at bounding box center [252, 134] width 51 height 16
click at [248, 169] on link "All" at bounding box center [268, 173] width 144 height 30
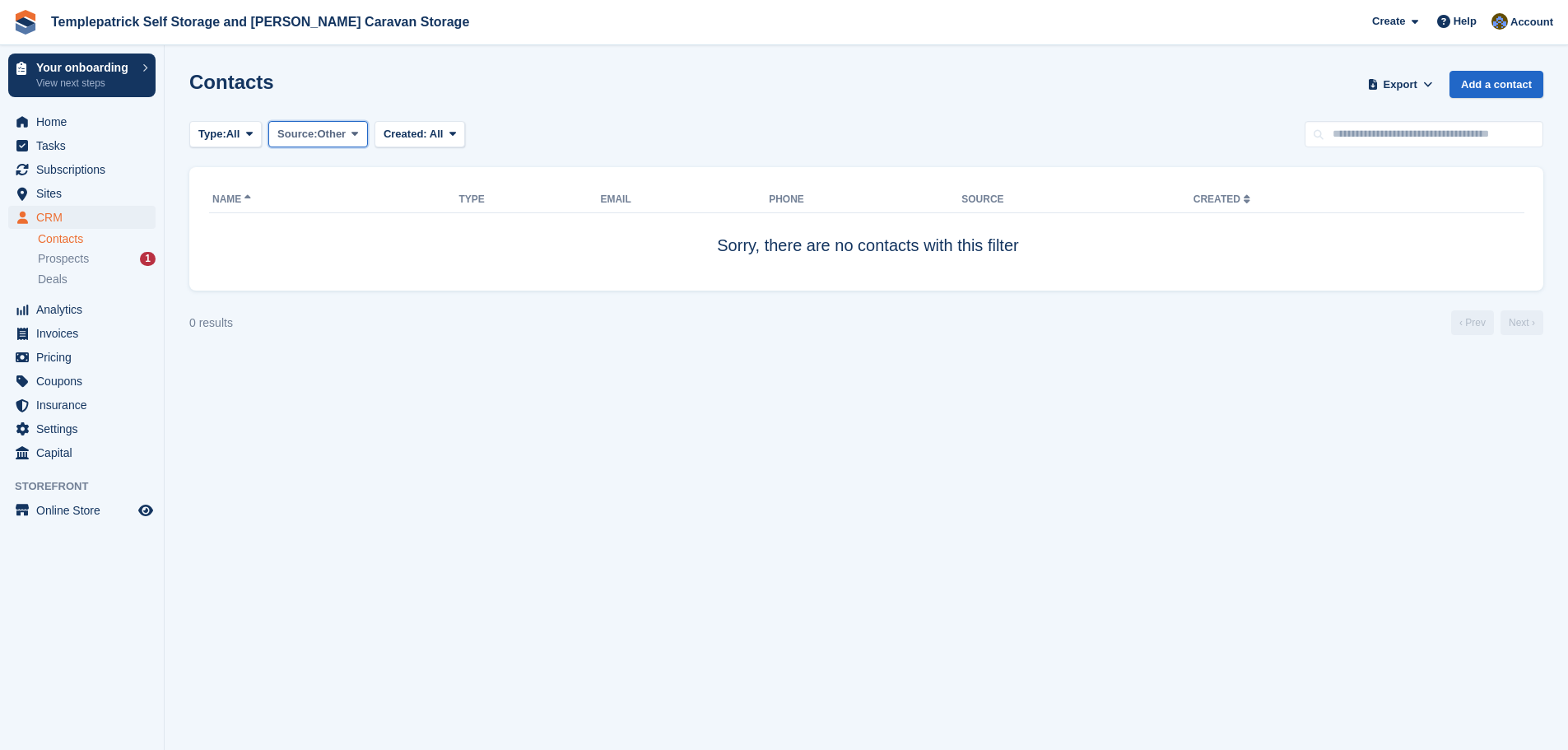
click at [339, 139] on span "Other" at bounding box center [333, 134] width 29 height 16
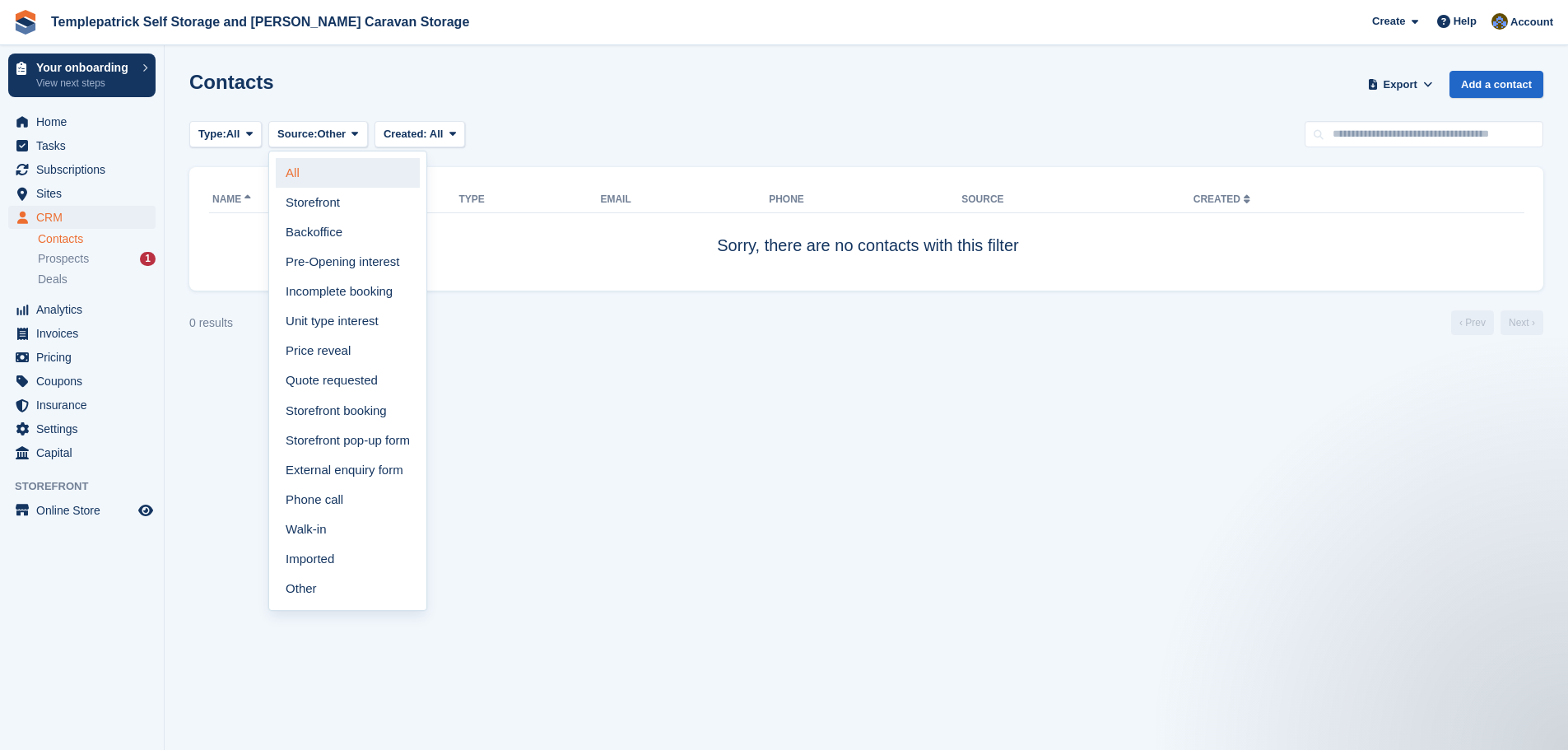
click at [328, 171] on link "All" at bounding box center [347, 173] width 144 height 30
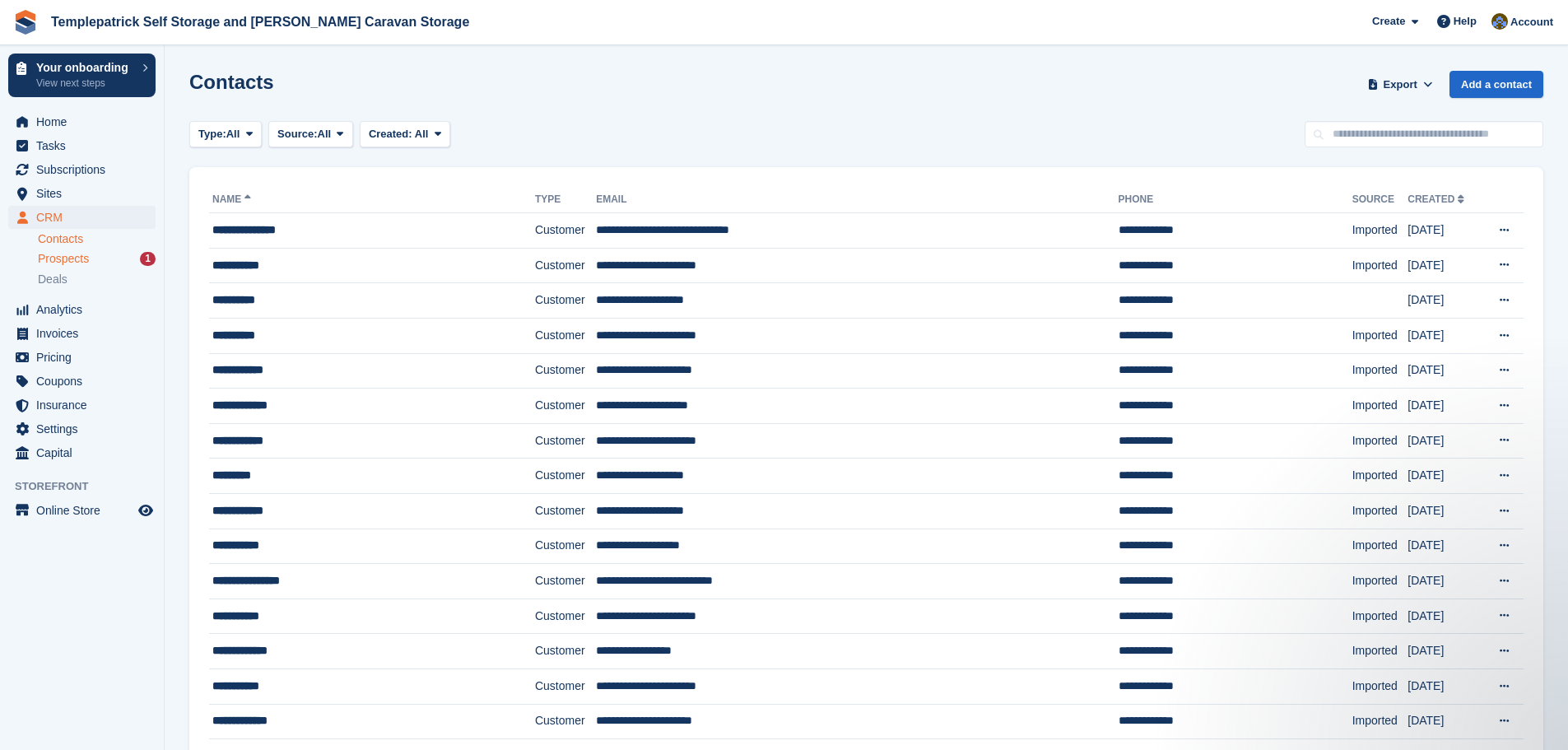
click at [88, 262] on span "Prospects" at bounding box center [63, 258] width 51 height 15
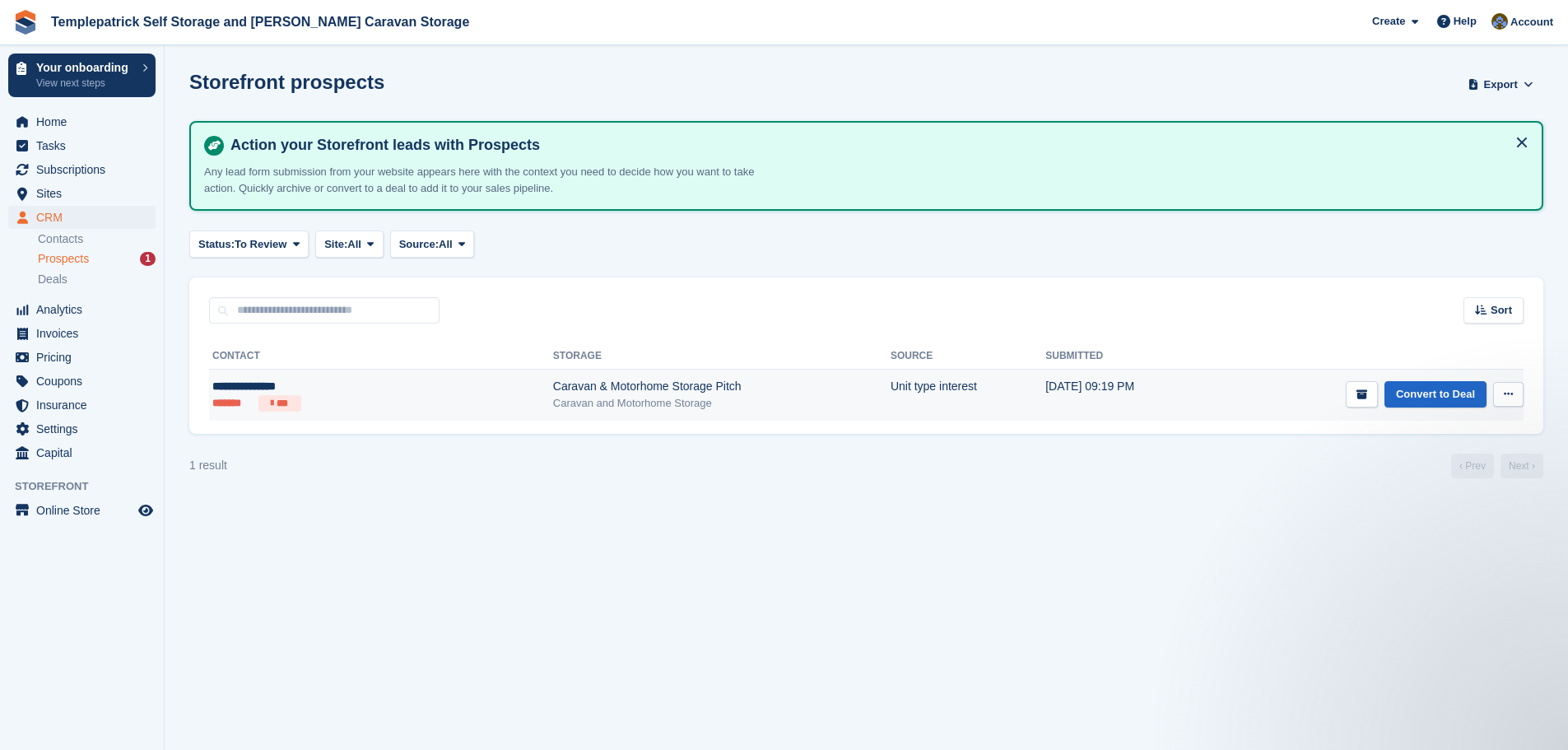
click at [553, 389] on div "Caravan & Motorhome Storage Pitch" at bounding box center [722, 386] width 338 height 17
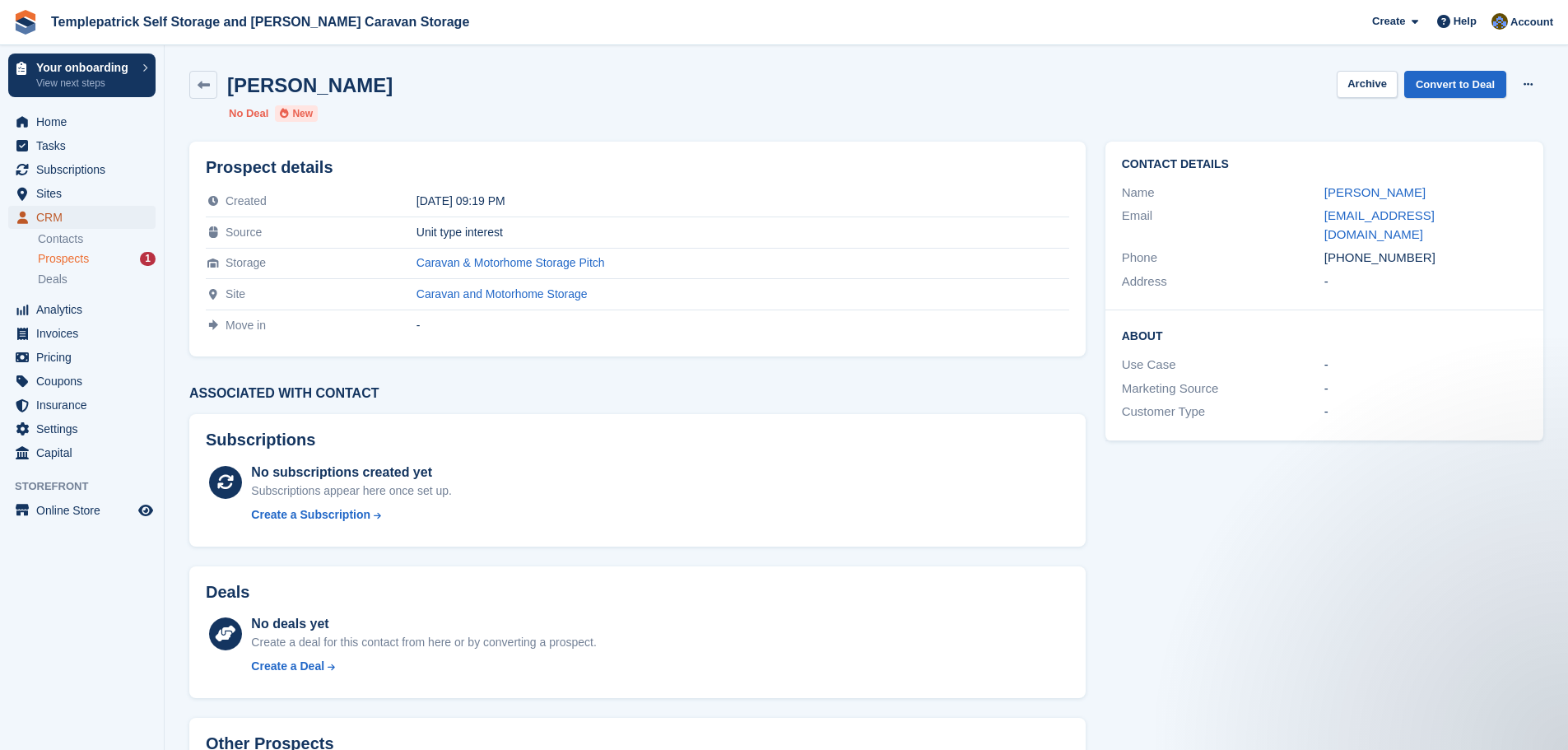
click at [51, 218] on span "CRM" at bounding box center [85, 218] width 99 height 23
